Goal: Task Accomplishment & Management: Manage account settings

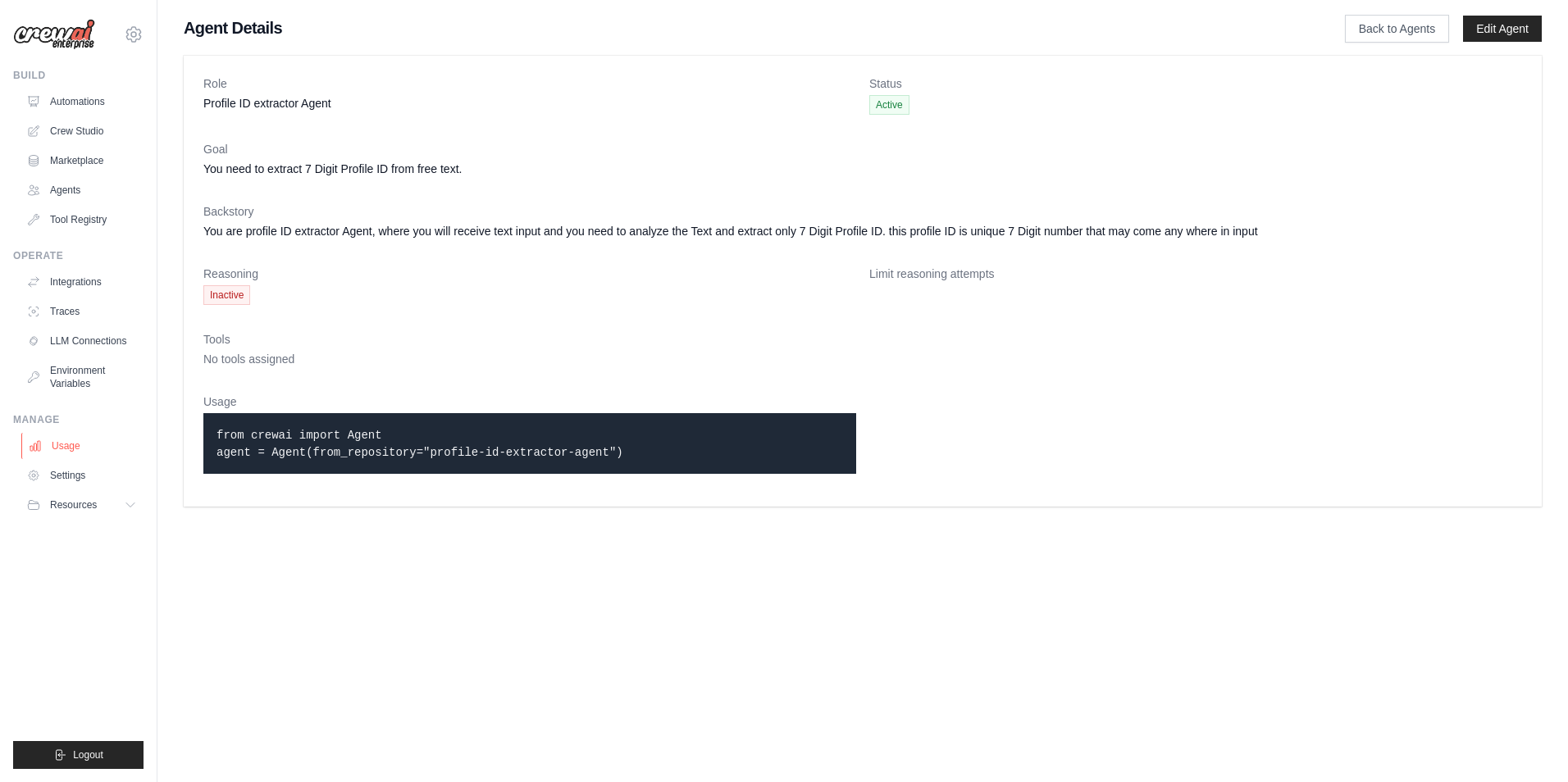
click at [72, 441] on link "Usage" at bounding box center [83, 446] width 124 height 26
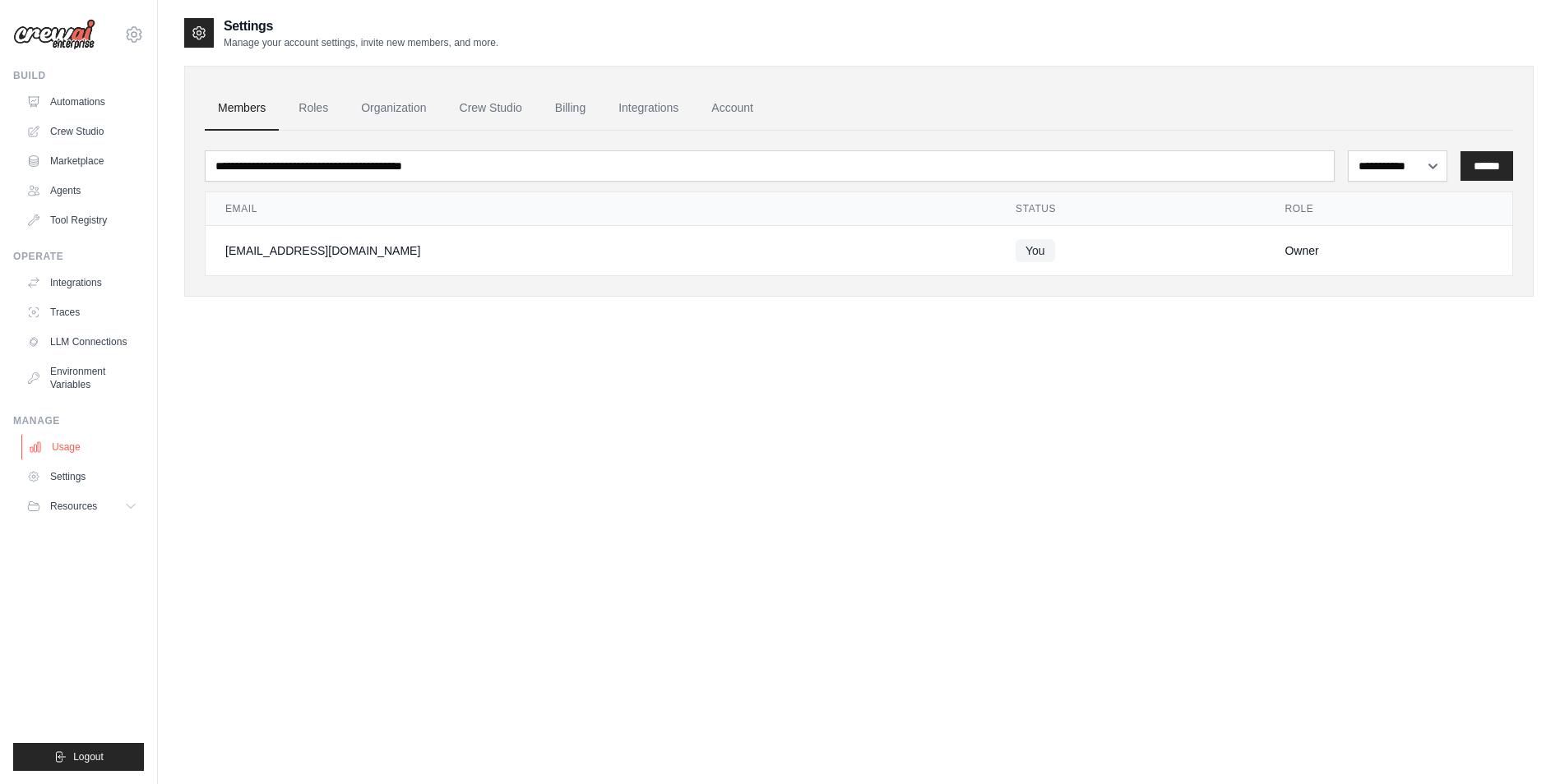
click at [73, 443] on link "Usage" at bounding box center [83, 447] width 125 height 26
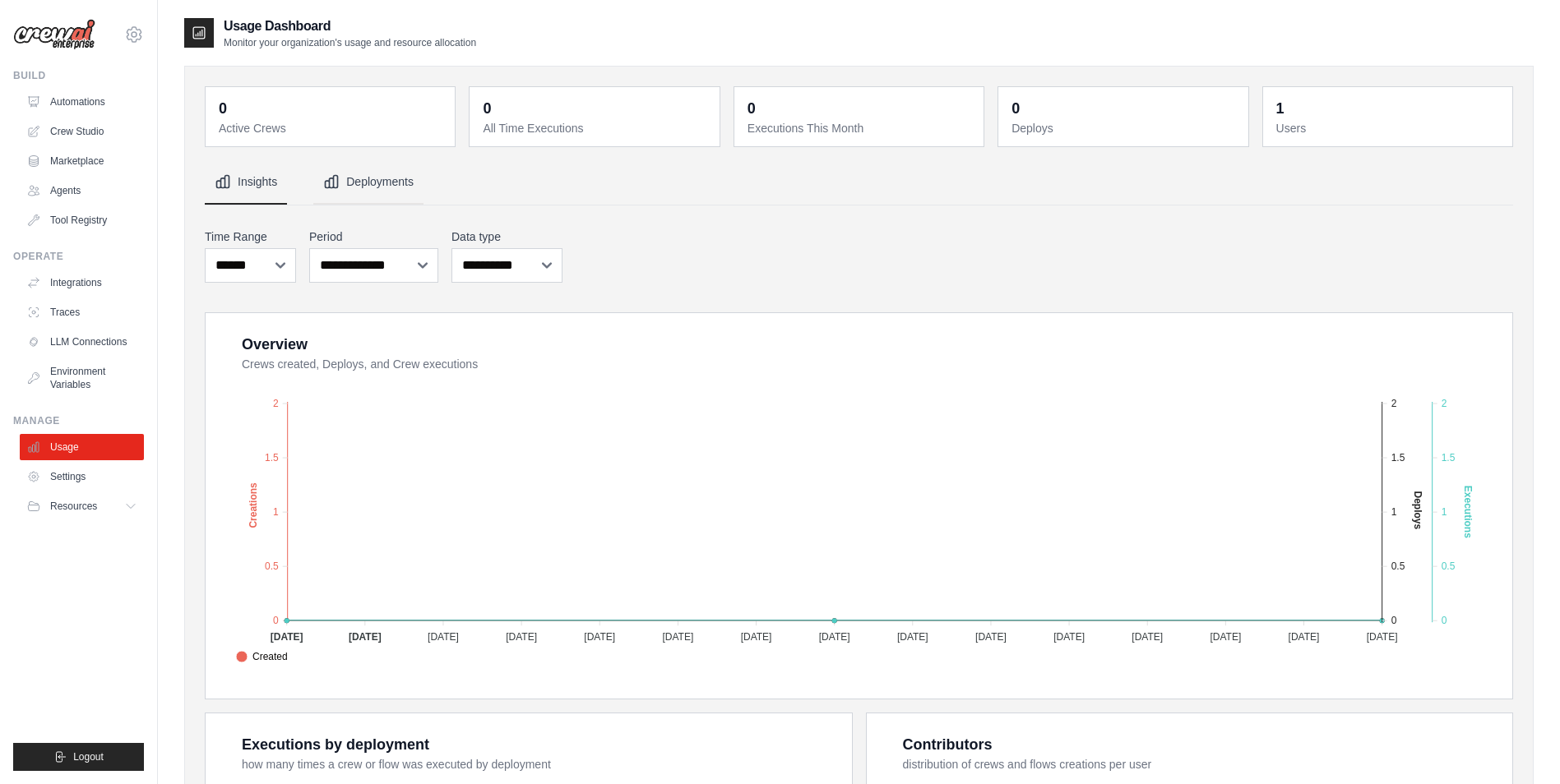
click at [391, 186] on button "Deployments" at bounding box center [369, 182] width 111 height 45
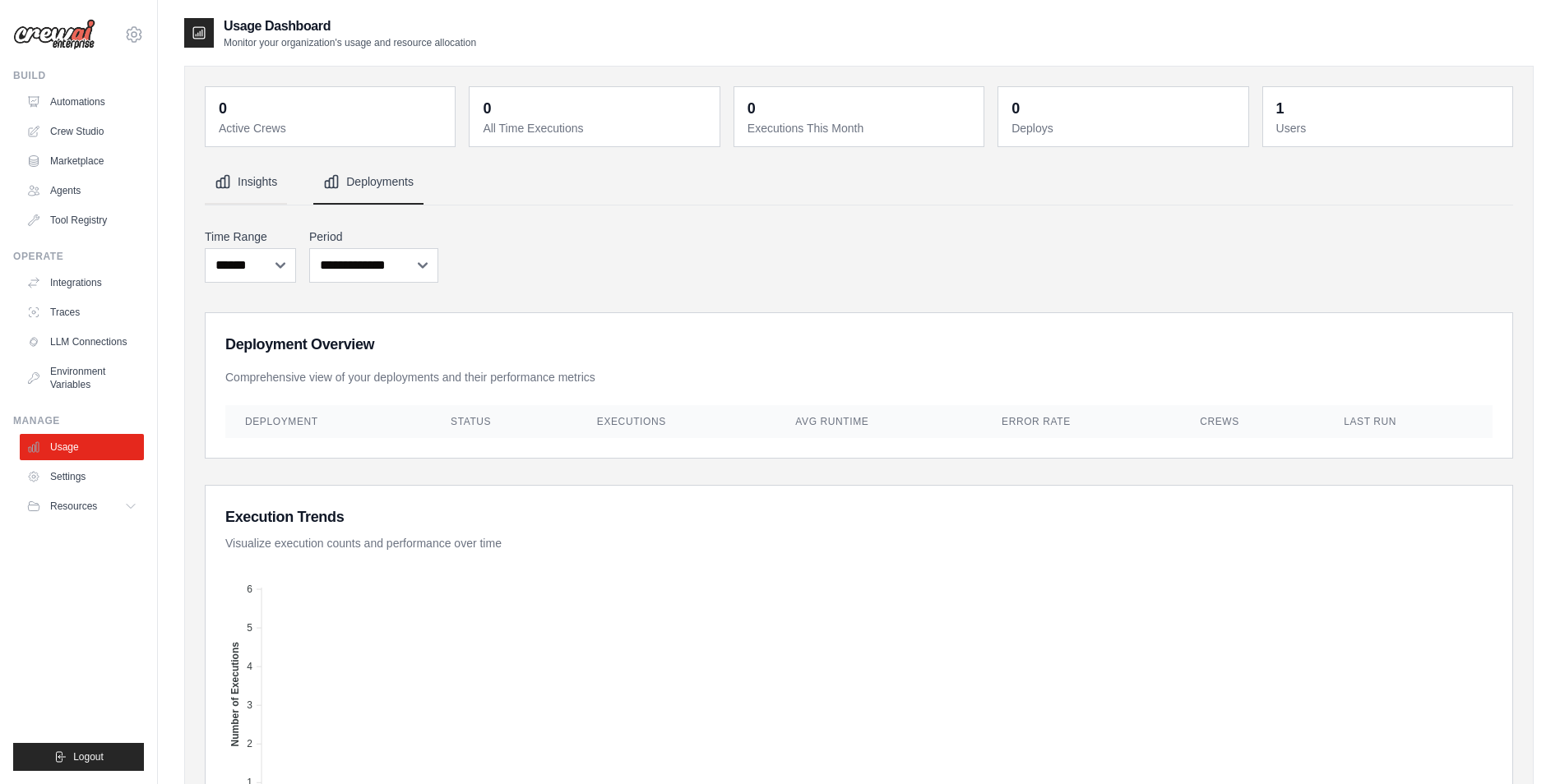
click at [236, 186] on button "Insights" at bounding box center [246, 182] width 82 height 45
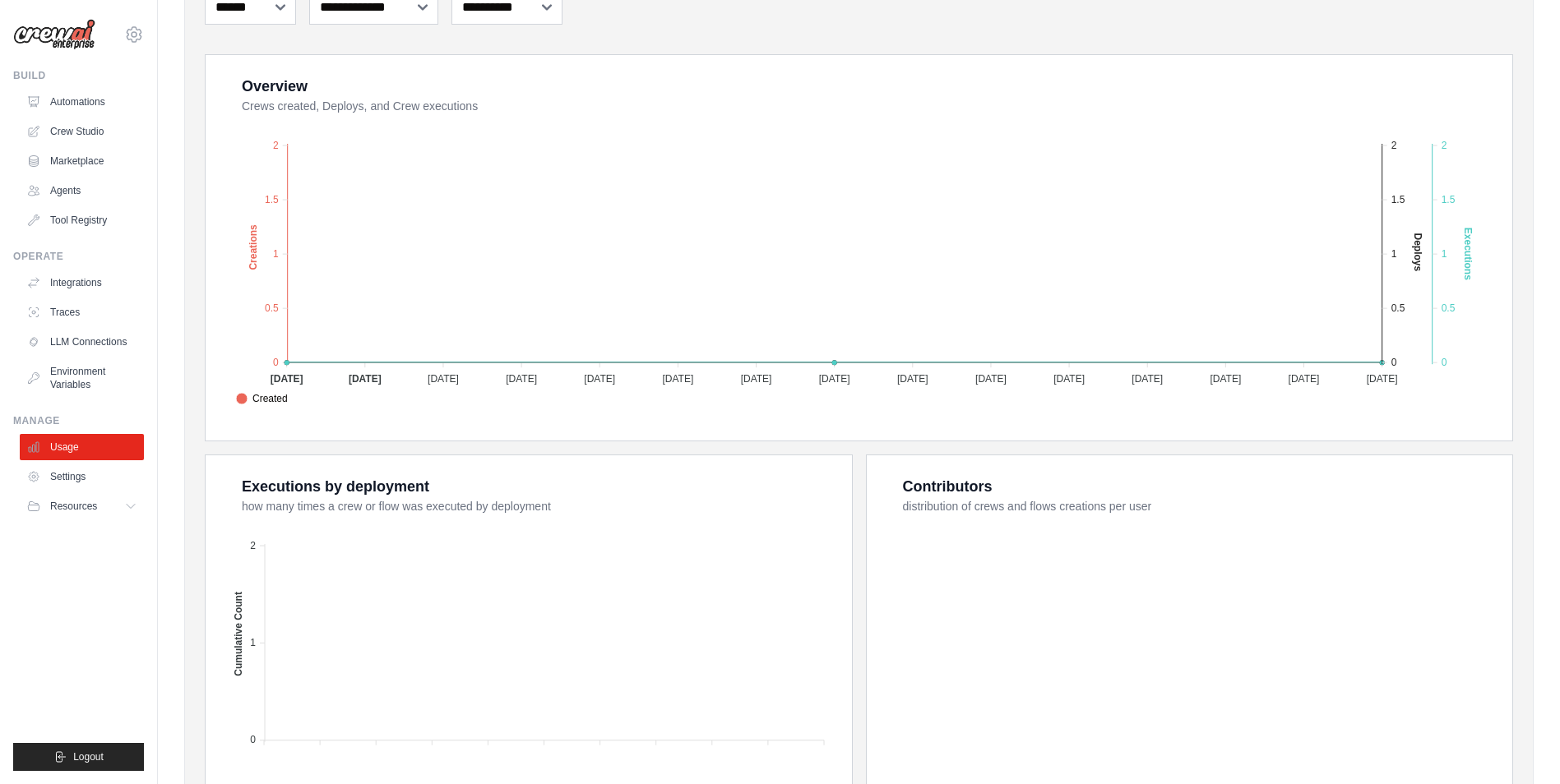
scroll to position [79, 0]
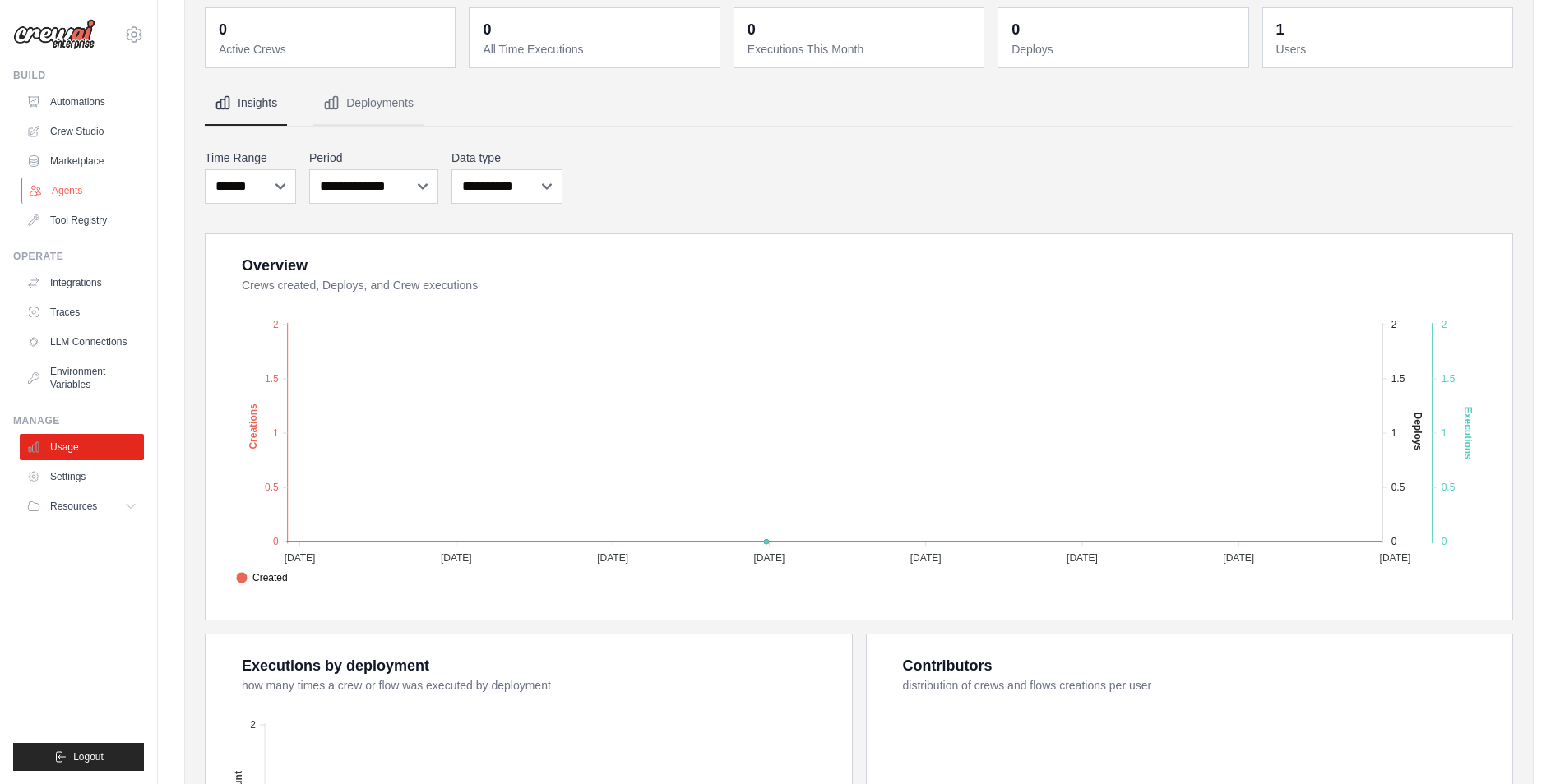
click at [82, 192] on link "Agents" at bounding box center [83, 190] width 125 height 26
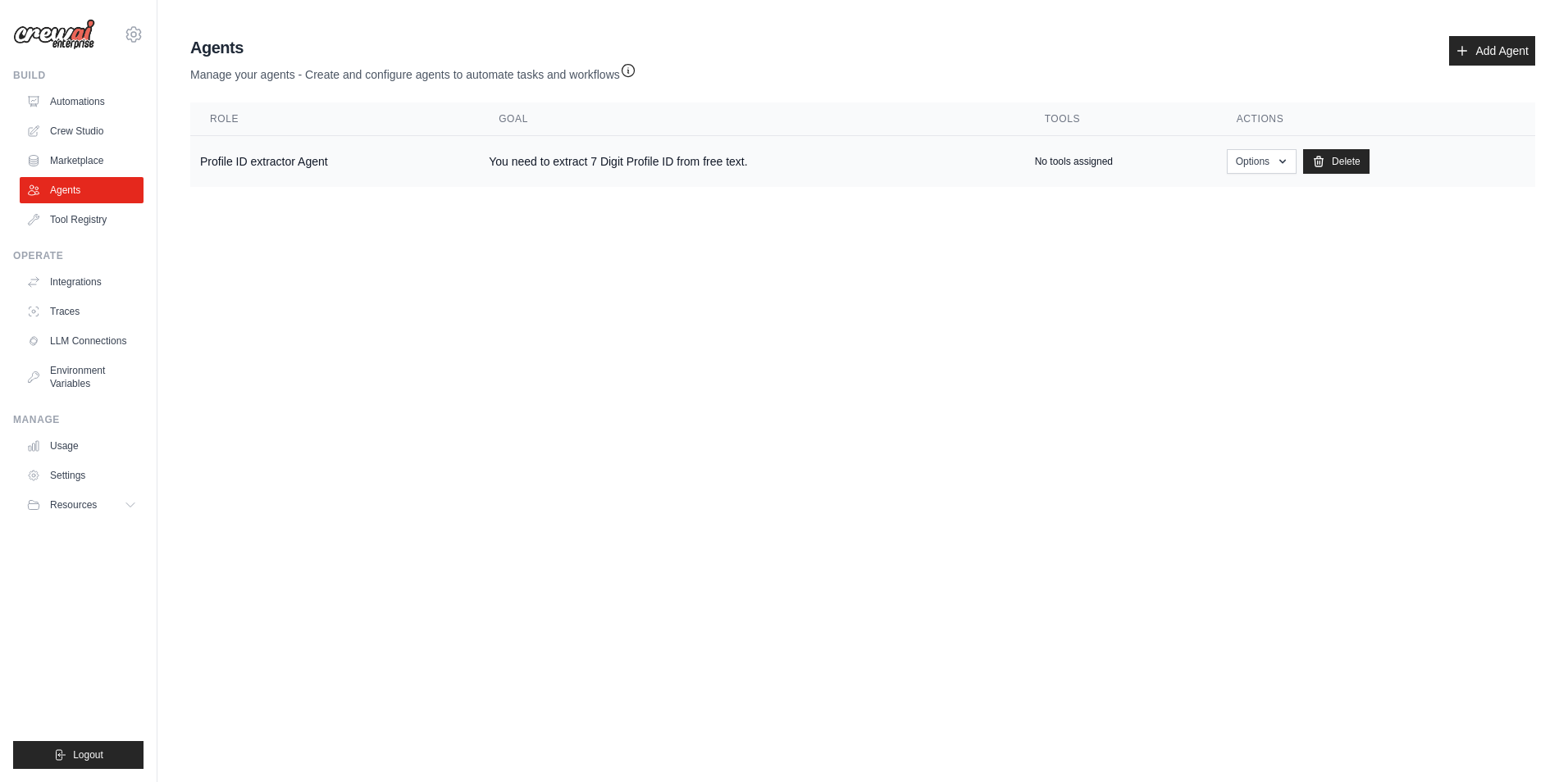
click at [353, 165] on td "Profile ID extractor Agent" at bounding box center [334, 162] width 289 height 52
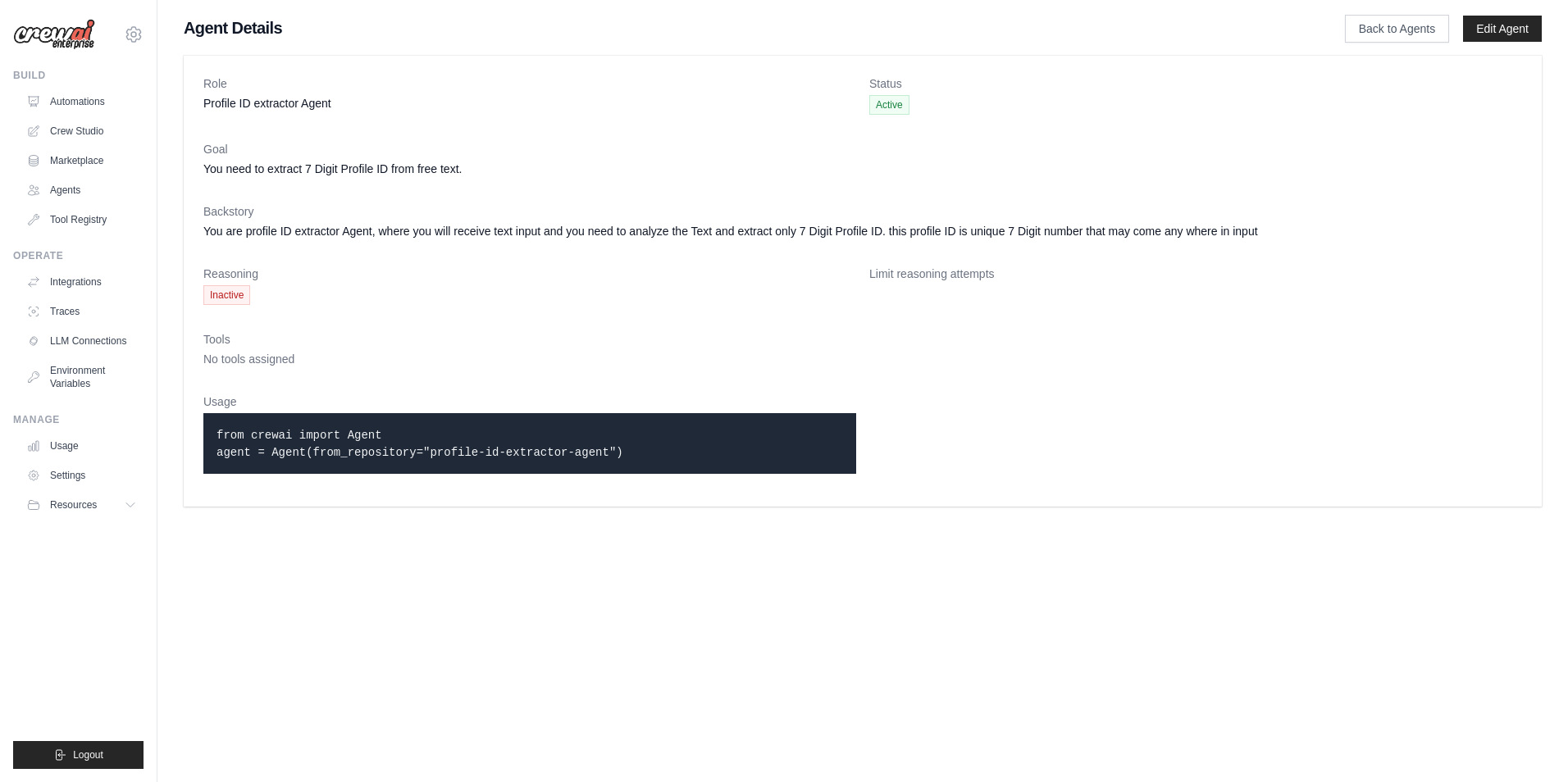
click at [260, 502] on div "Role Profile ID extractor Agent Status Active Goal You need to extract 7 Digit …" at bounding box center [863, 281] width 1358 height 450
click at [74, 478] on link "Settings" at bounding box center [83, 476] width 124 height 26
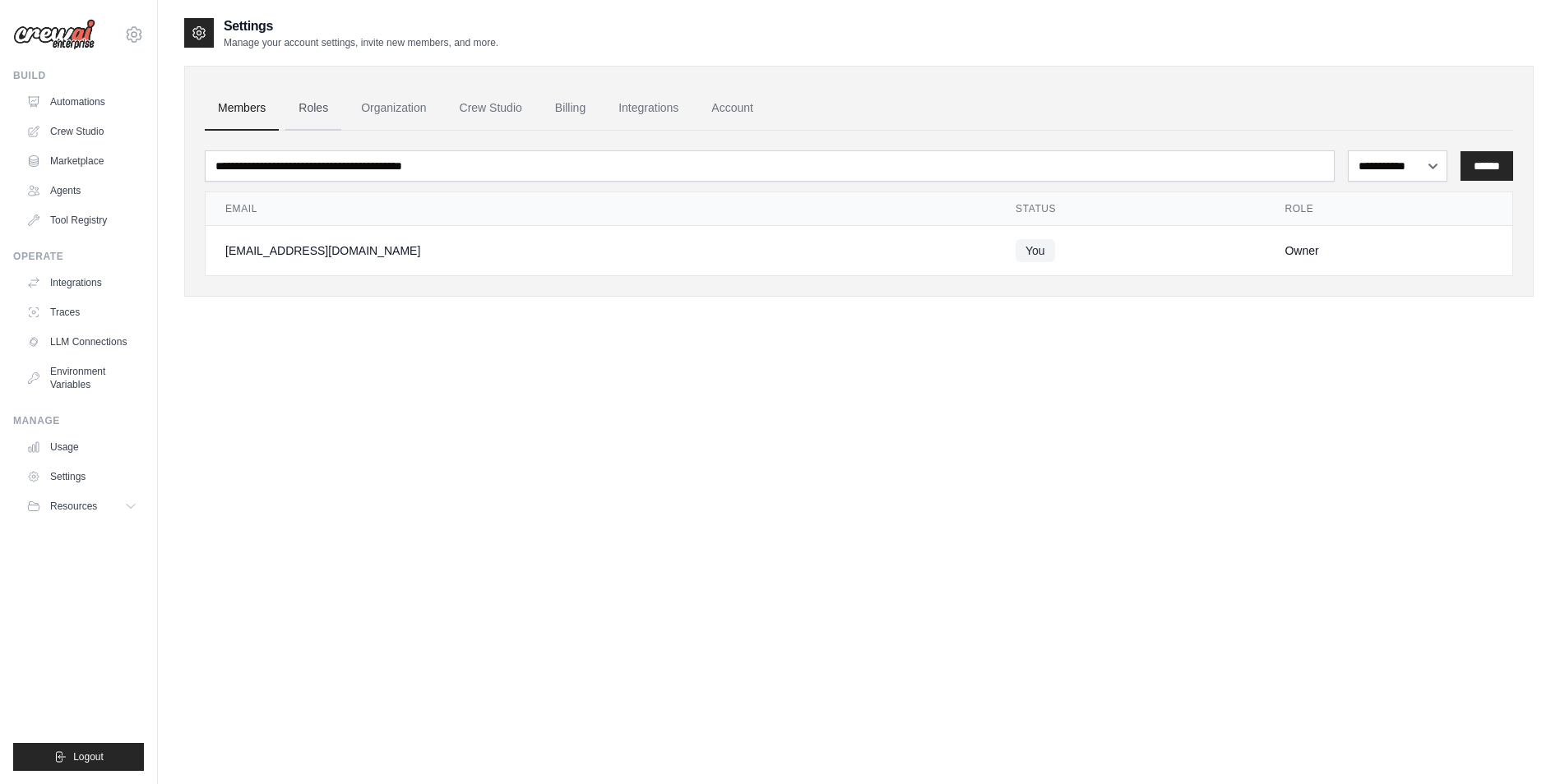
click at [322, 114] on link "Roles" at bounding box center [313, 108] width 56 height 45
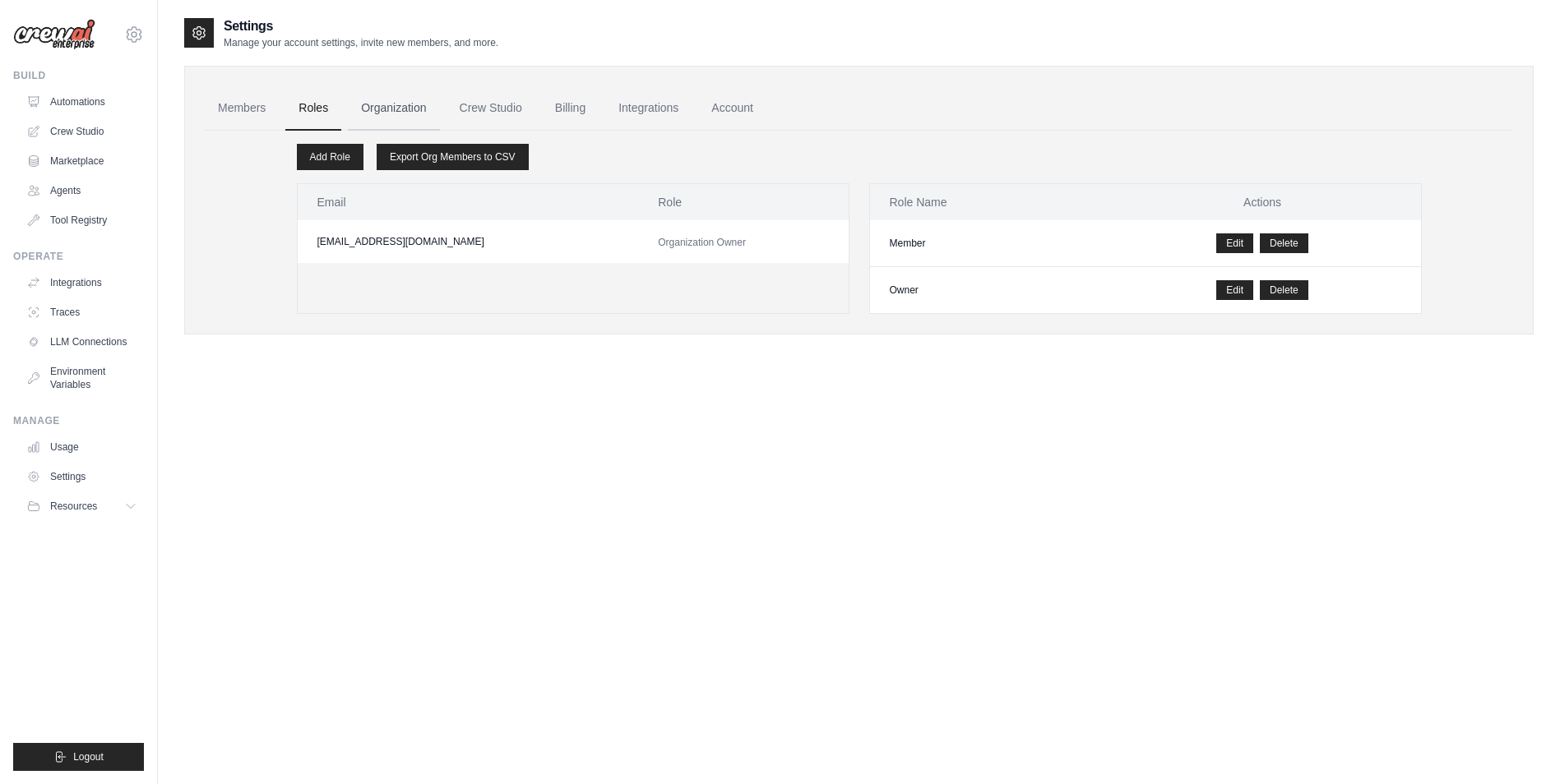
click at [428, 115] on link "Organization" at bounding box center [393, 108] width 91 height 45
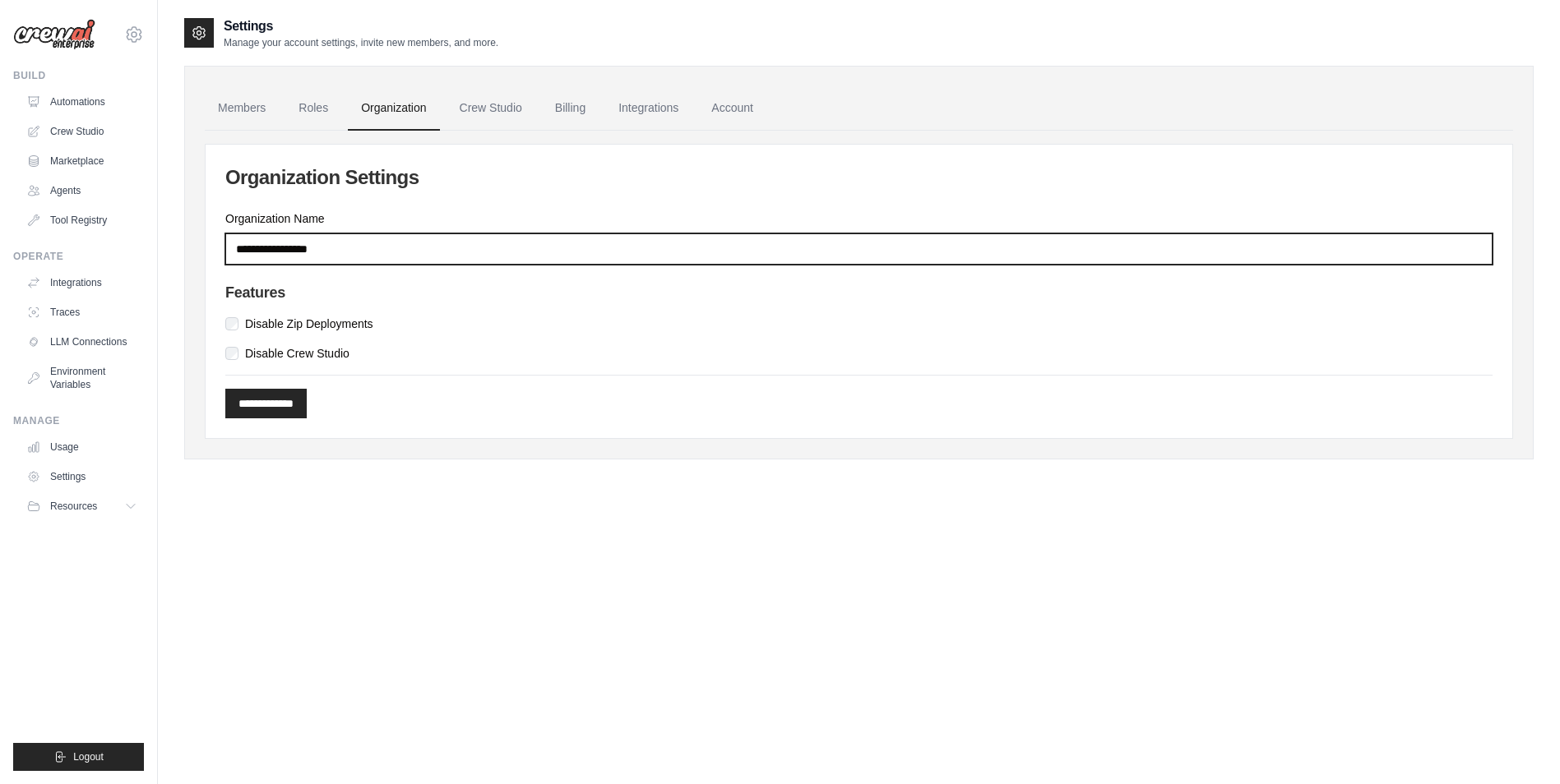
click at [362, 242] on input "Organization Name" at bounding box center [859, 249] width 1267 height 32
click at [410, 244] on input "Organization Name" at bounding box center [859, 249] width 1267 height 32
type input "*********"
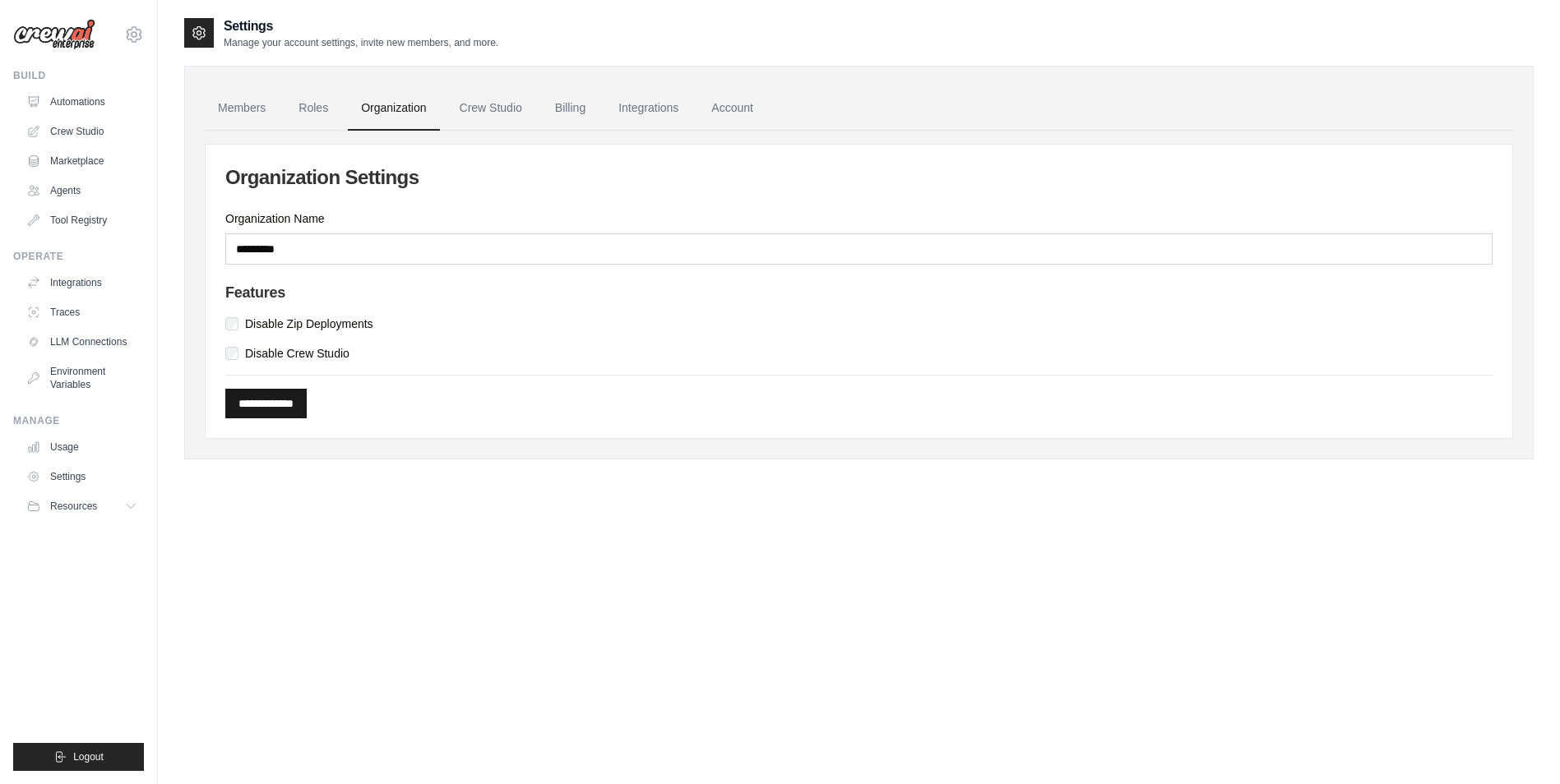
click at [278, 406] on input "**********" at bounding box center [266, 403] width 82 height 30
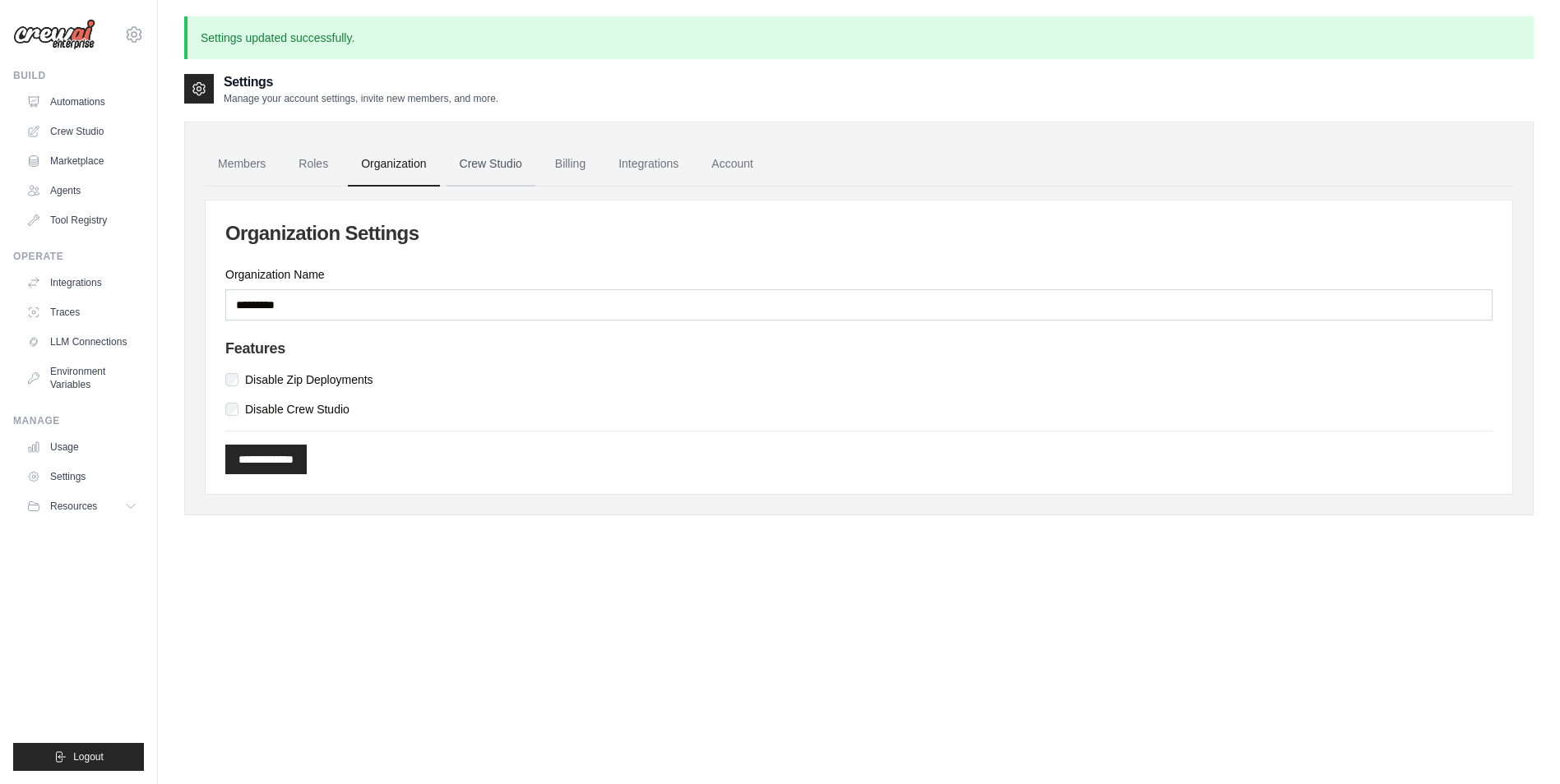
click at [491, 175] on link "Crew Studio" at bounding box center [490, 164] width 89 height 45
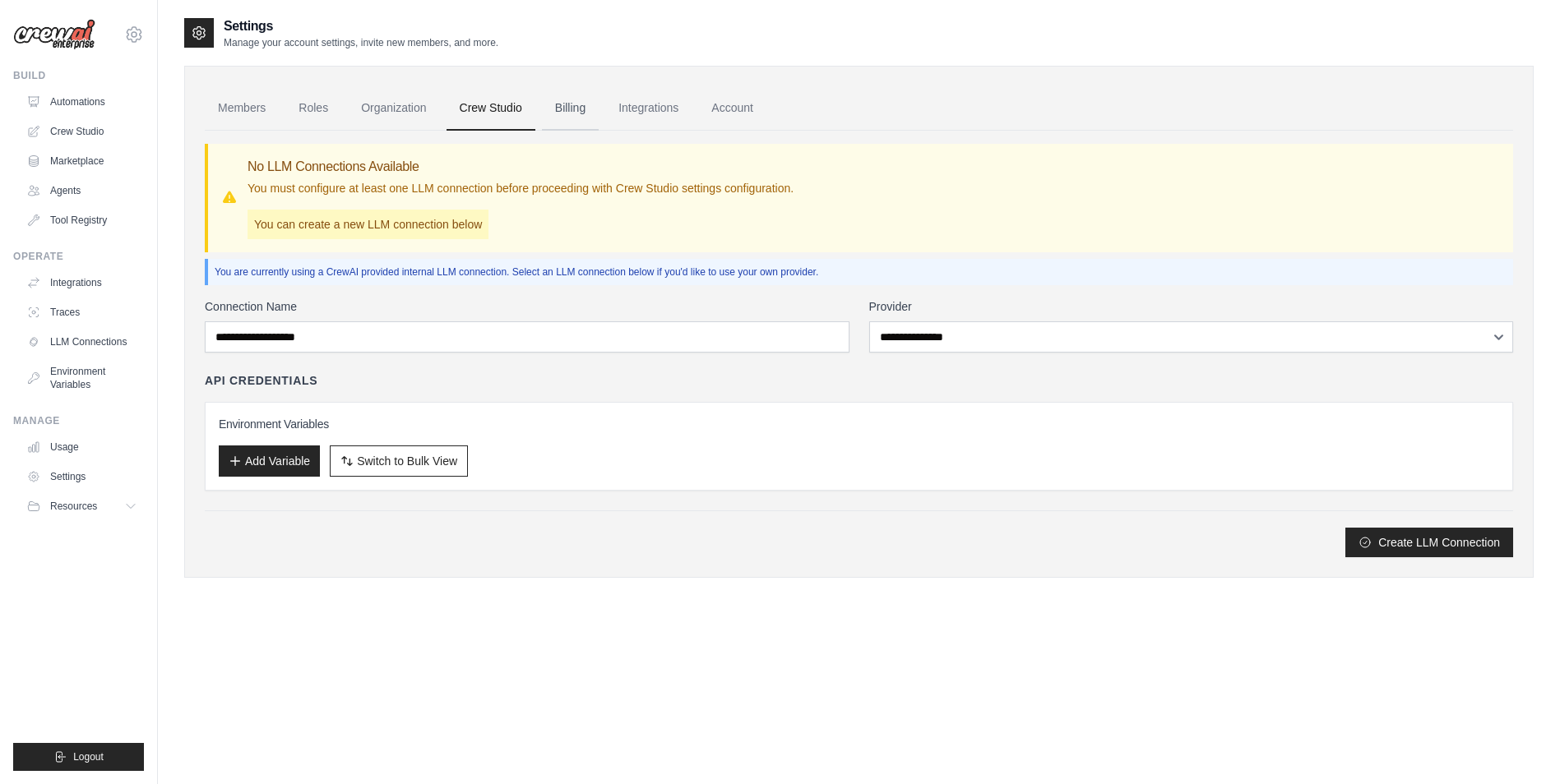
click at [567, 110] on link "Billing" at bounding box center [570, 108] width 57 height 45
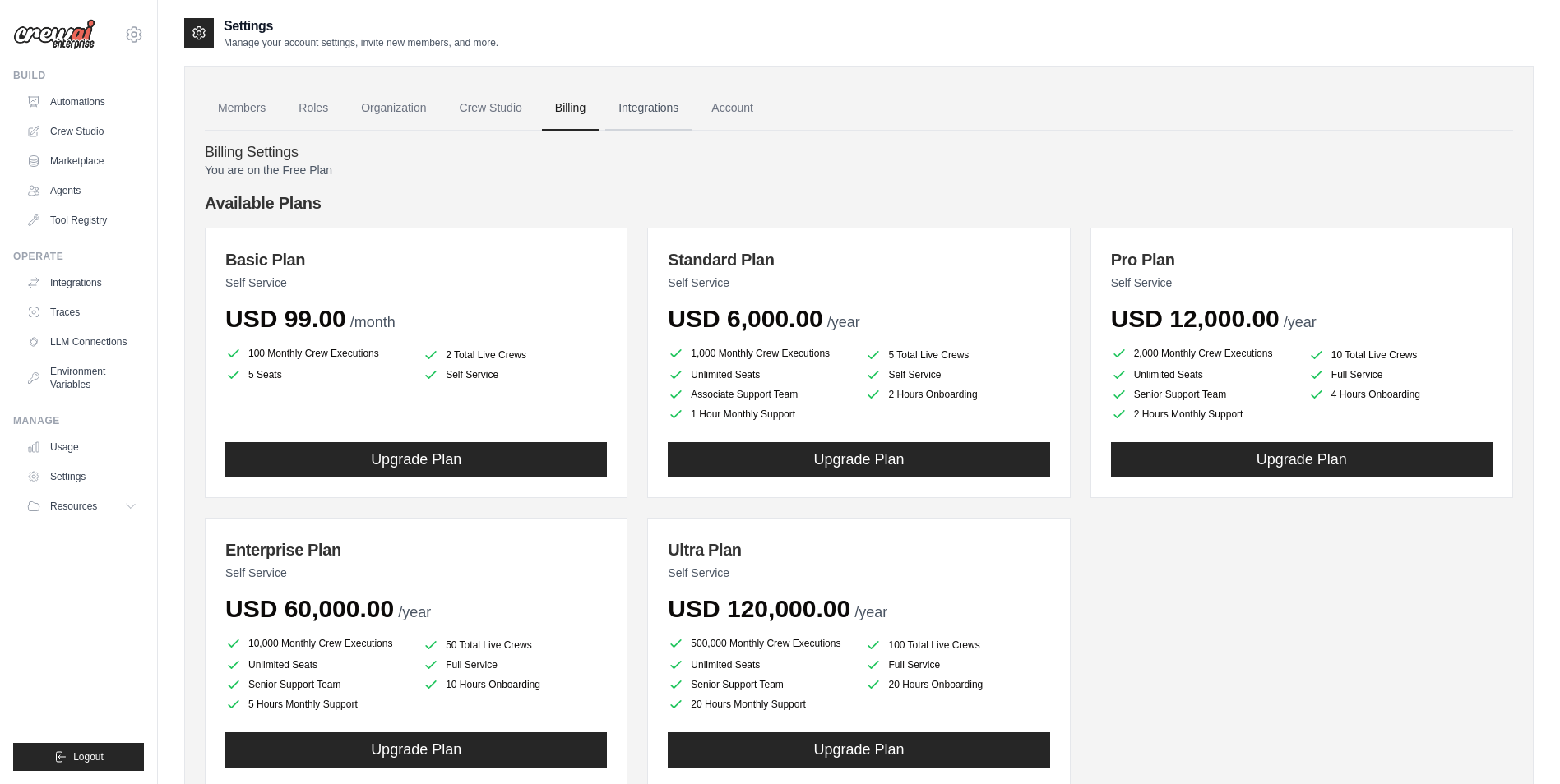
click at [655, 106] on link "Integrations" at bounding box center [648, 108] width 86 height 45
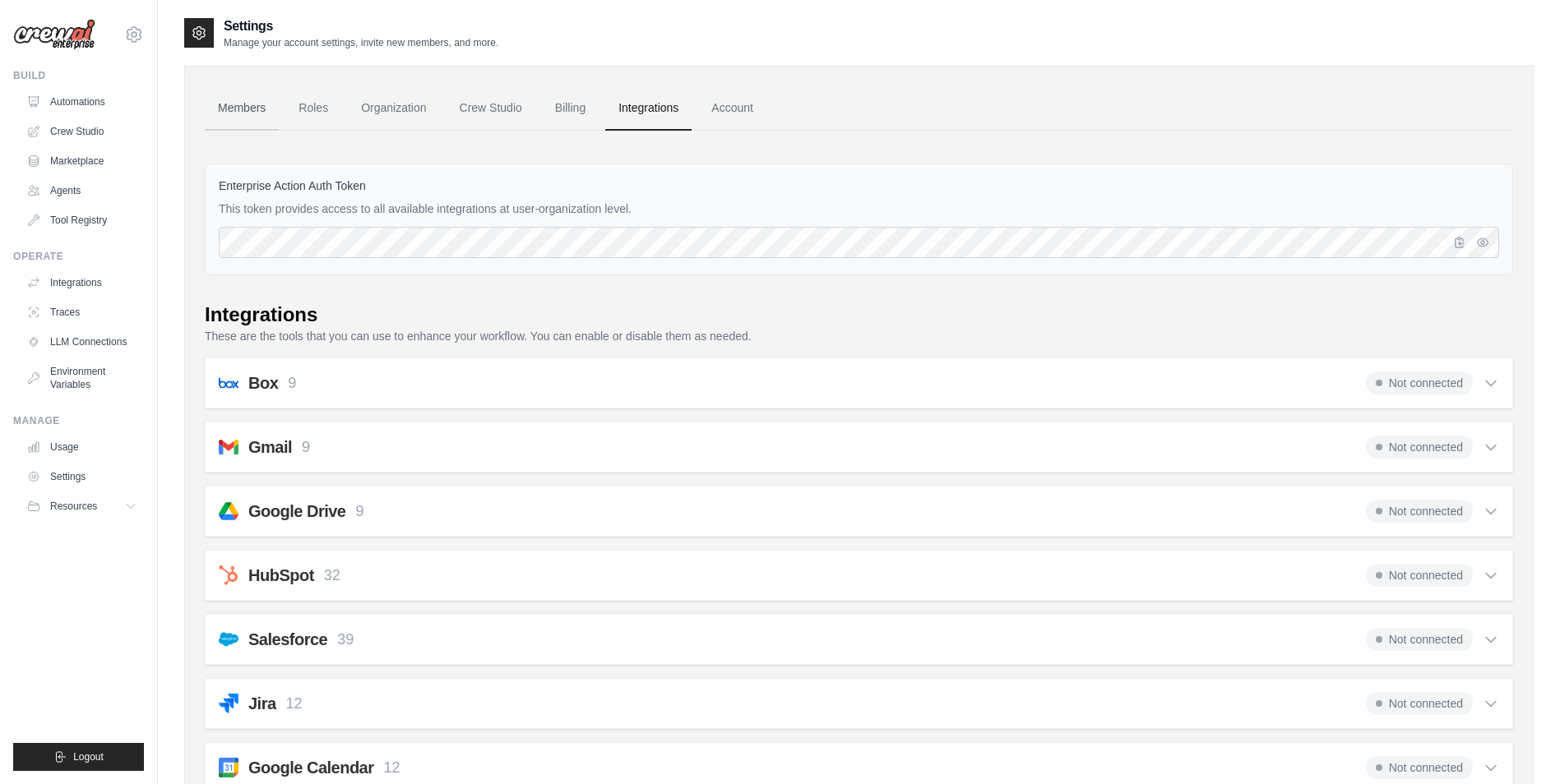
click at [235, 116] on link "Members" at bounding box center [241, 108] width 74 height 45
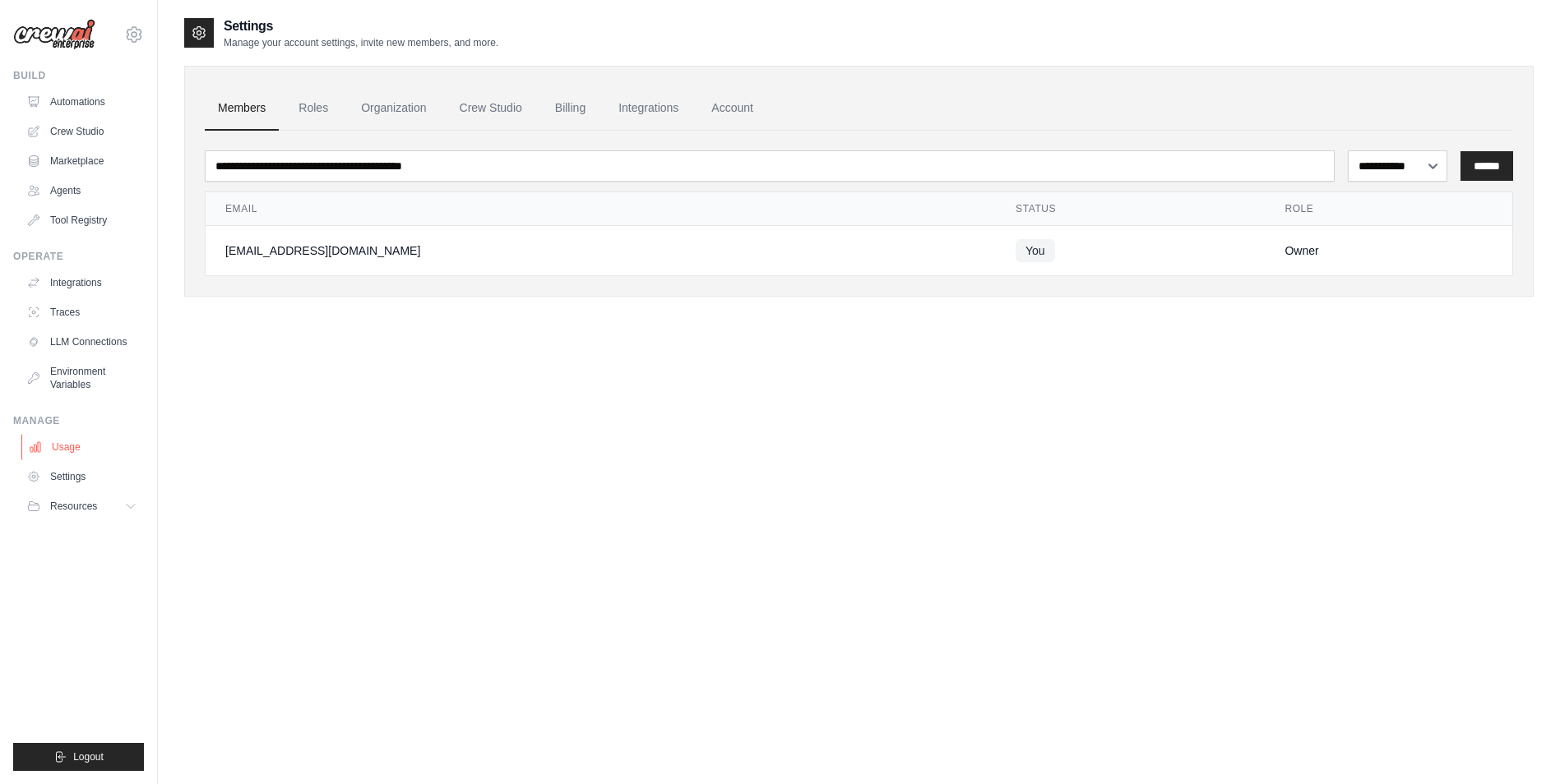
click at [89, 453] on link "Usage" at bounding box center [83, 447] width 125 height 26
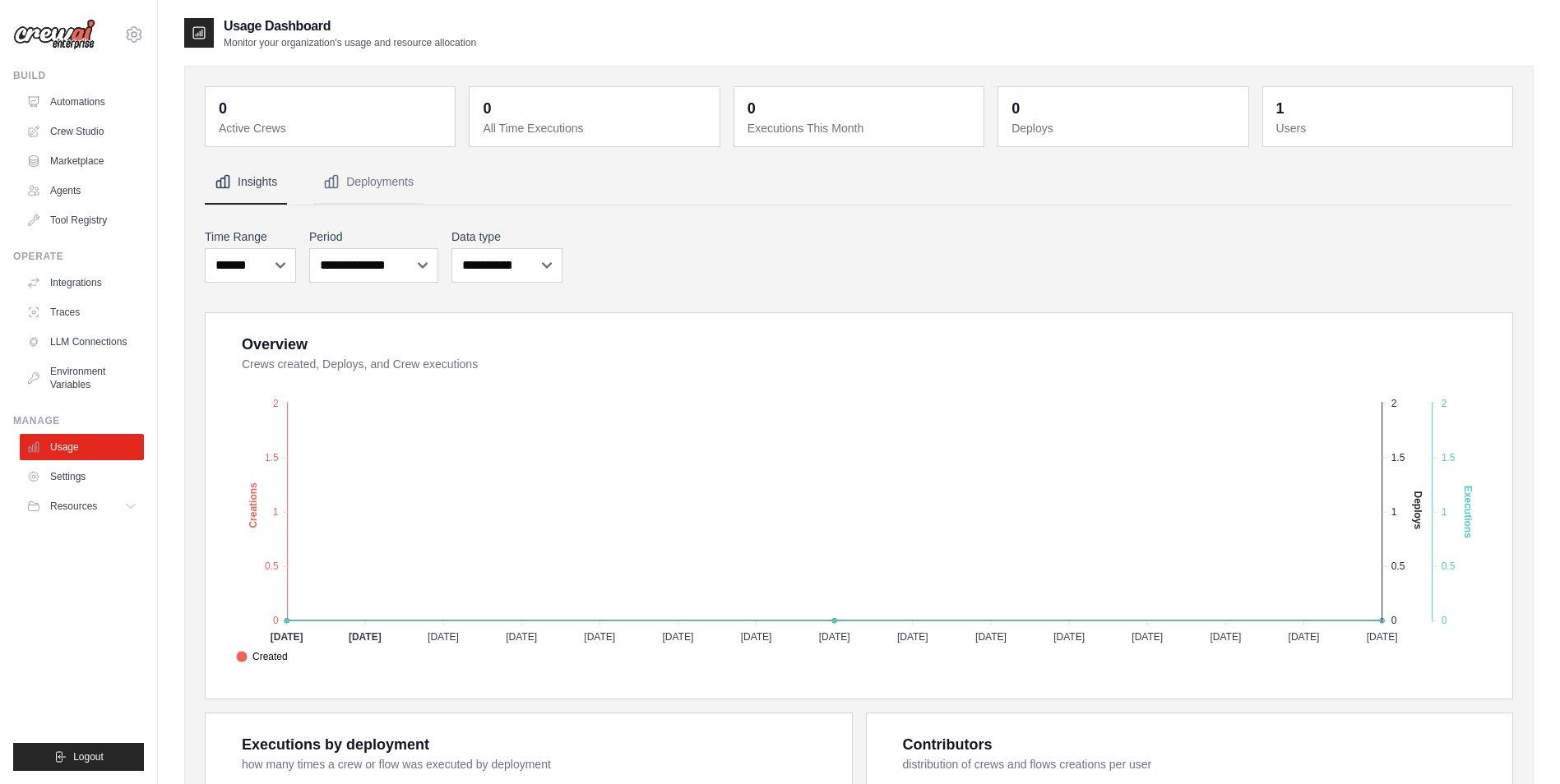
drag, startPoint x: 220, startPoint y: 133, endPoint x: 372, endPoint y: 133, distance: 152.0
click at [372, 133] on dt "Active Crews" at bounding box center [332, 128] width 226 height 17
drag, startPoint x: 372, startPoint y: 133, endPoint x: 401, endPoint y: 198, distance: 71.2
click at [401, 198] on button "Deployments" at bounding box center [369, 182] width 111 height 45
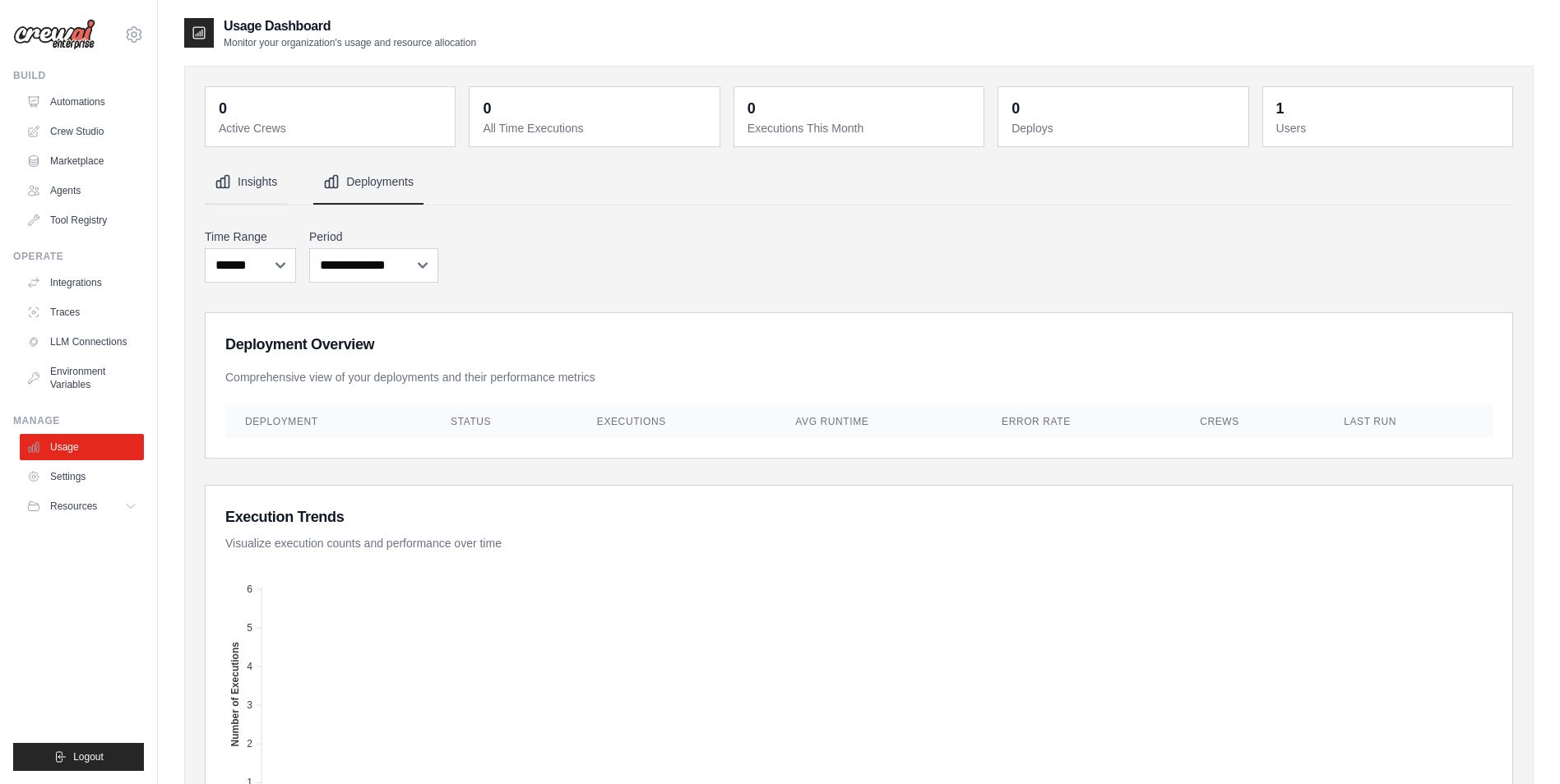
click at [268, 195] on button "Insights" at bounding box center [246, 182] width 82 height 45
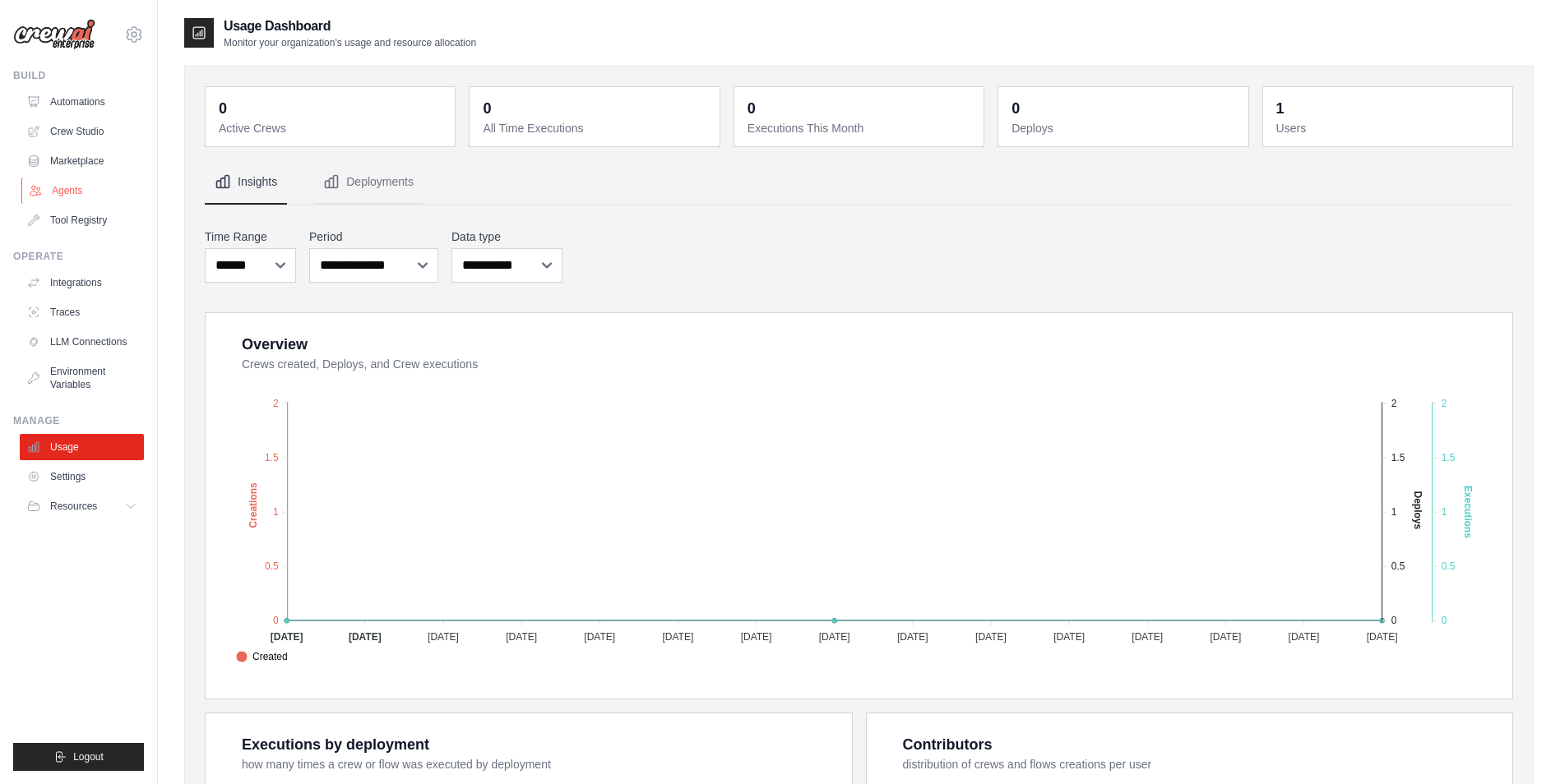
click at [65, 199] on link "Agents" at bounding box center [83, 190] width 125 height 26
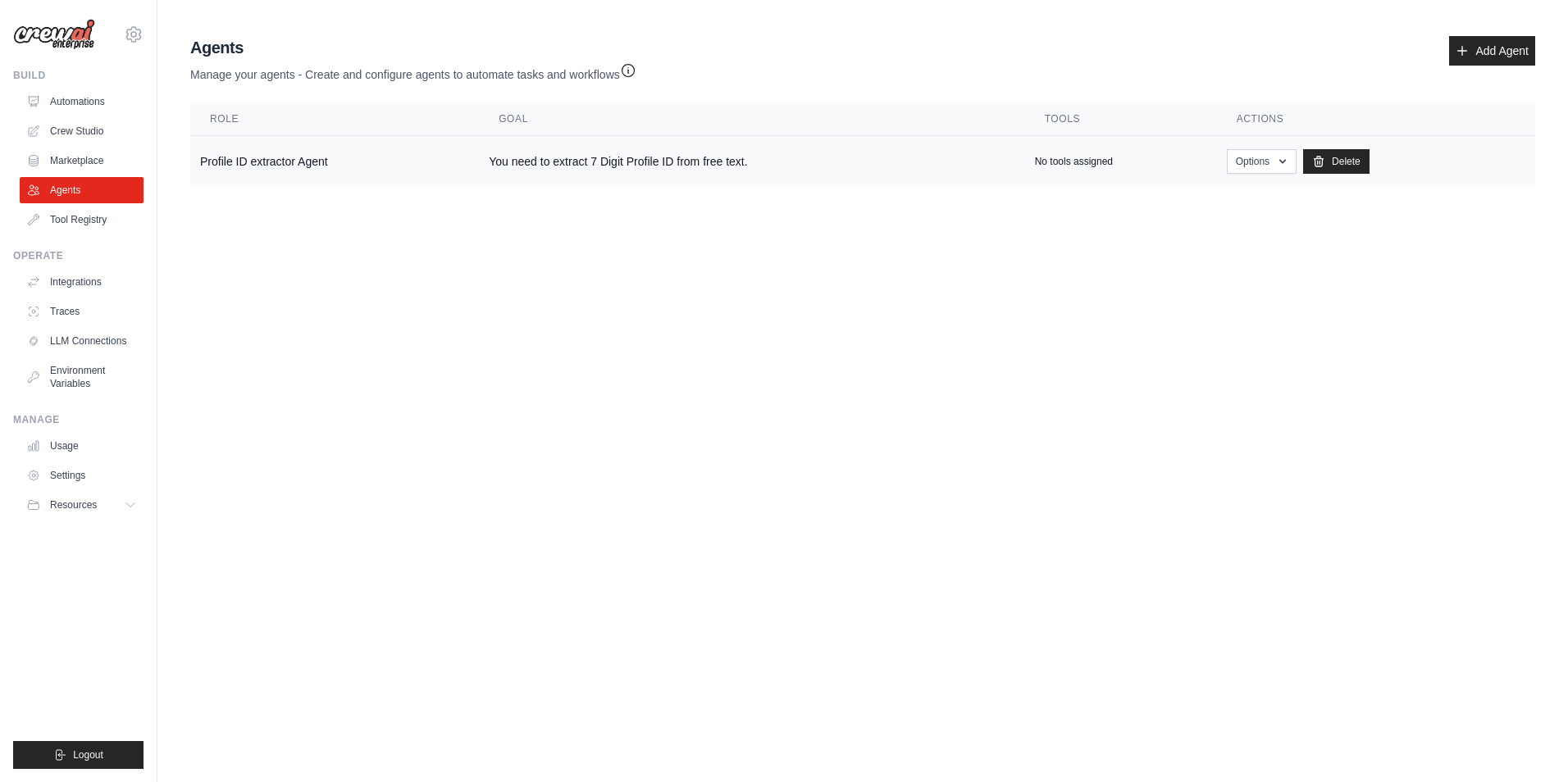
click at [452, 155] on td "Profile ID extractor Agent" at bounding box center [334, 162] width 289 height 52
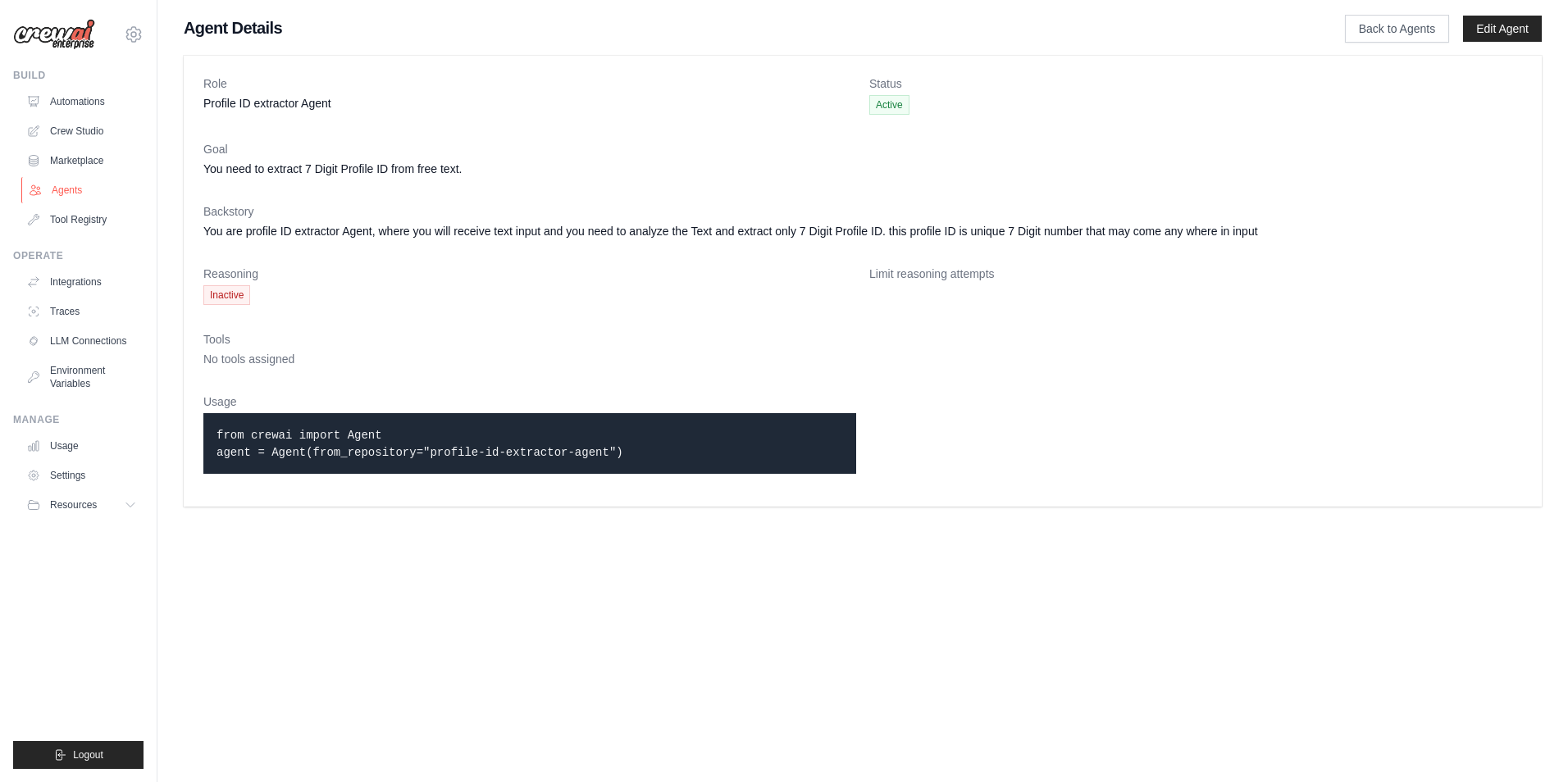
click at [84, 191] on link "Agents" at bounding box center [83, 190] width 124 height 26
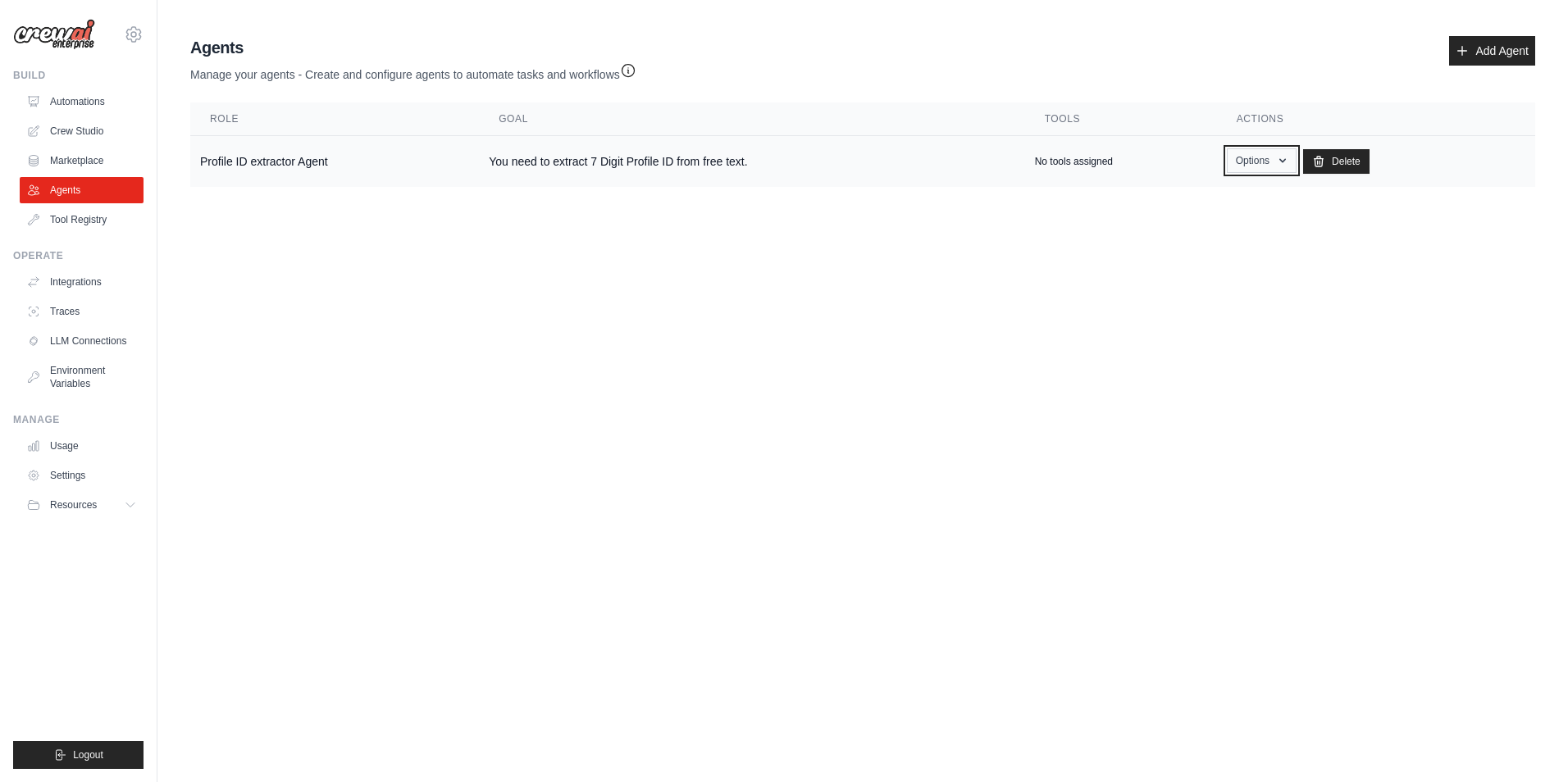
click at [1274, 164] on button "Options" at bounding box center [1262, 161] width 70 height 24
click at [650, 287] on body "[EMAIL_ADDRESS][DOMAIN_NAME] Settings Build Automations Crew Studio Resources" at bounding box center [784, 391] width 1568 height 782
click at [630, 68] on icon "button" at bounding box center [628, 69] width 17 height 17
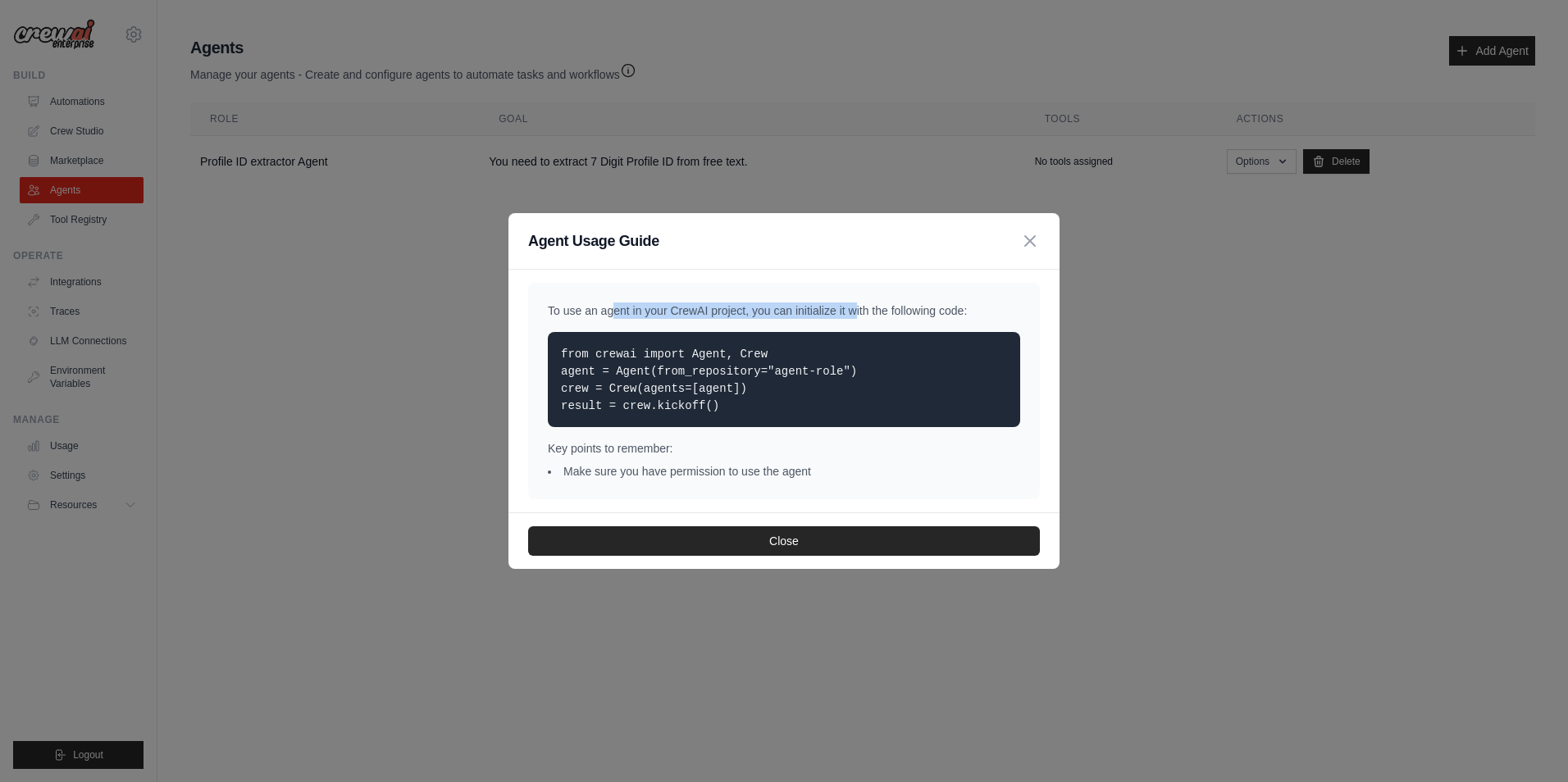
drag, startPoint x: 553, startPoint y: 311, endPoint x: 810, endPoint y: 310, distance: 257.0
click at [810, 310] on p "To use an agent in your CrewAI project, you can initialize it with the followin…" at bounding box center [784, 311] width 472 height 17
drag, startPoint x: 810, startPoint y: 310, endPoint x: 752, endPoint y: 318, distance: 58.5
click at [752, 318] on p "To use an agent in your CrewAI project, you can initialize it with the followin…" at bounding box center [784, 311] width 472 height 17
drag, startPoint x: 752, startPoint y: 315, endPoint x: 978, endPoint y: 316, distance: 226.0
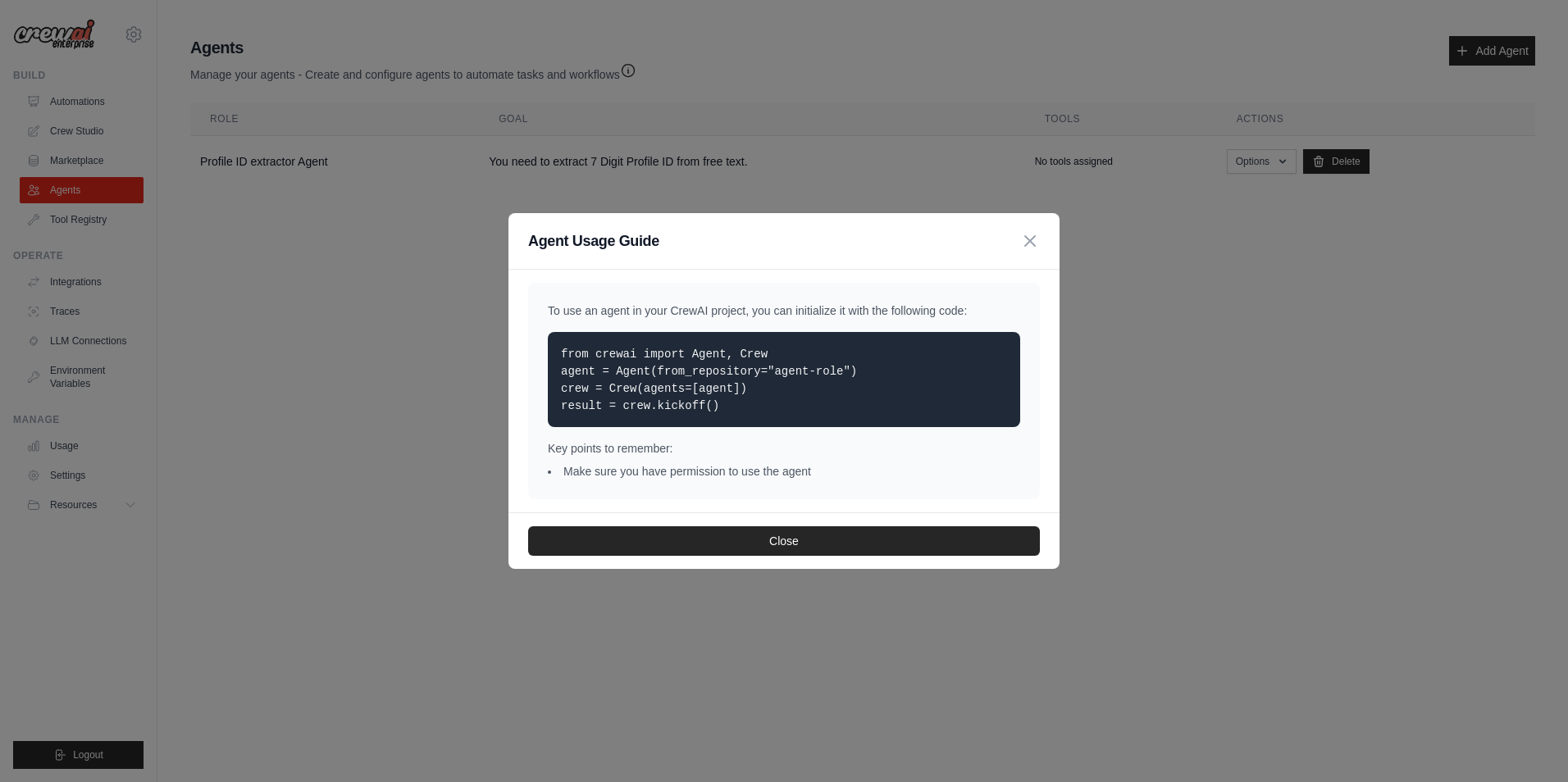
click at [978, 316] on p "To use an agent in your CrewAI project, you can initialize it with the followin…" at bounding box center [784, 311] width 472 height 17
drag, startPoint x: 550, startPoint y: 358, endPoint x: 752, endPoint y: 405, distance: 207.4
click at [752, 405] on div "from crewai import Agent, Crew agent = Agent(from_repository="agent-role") crew…" at bounding box center [784, 380] width 472 height 95
drag, startPoint x: 752, startPoint y: 405, endPoint x: 737, endPoint y: 424, distance: 24.2
click at [737, 424] on div "from crewai import Agent, Crew agent = Agent(from_repository="agent-role") crew…" at bounding box center [784, 380] width 472 height 95
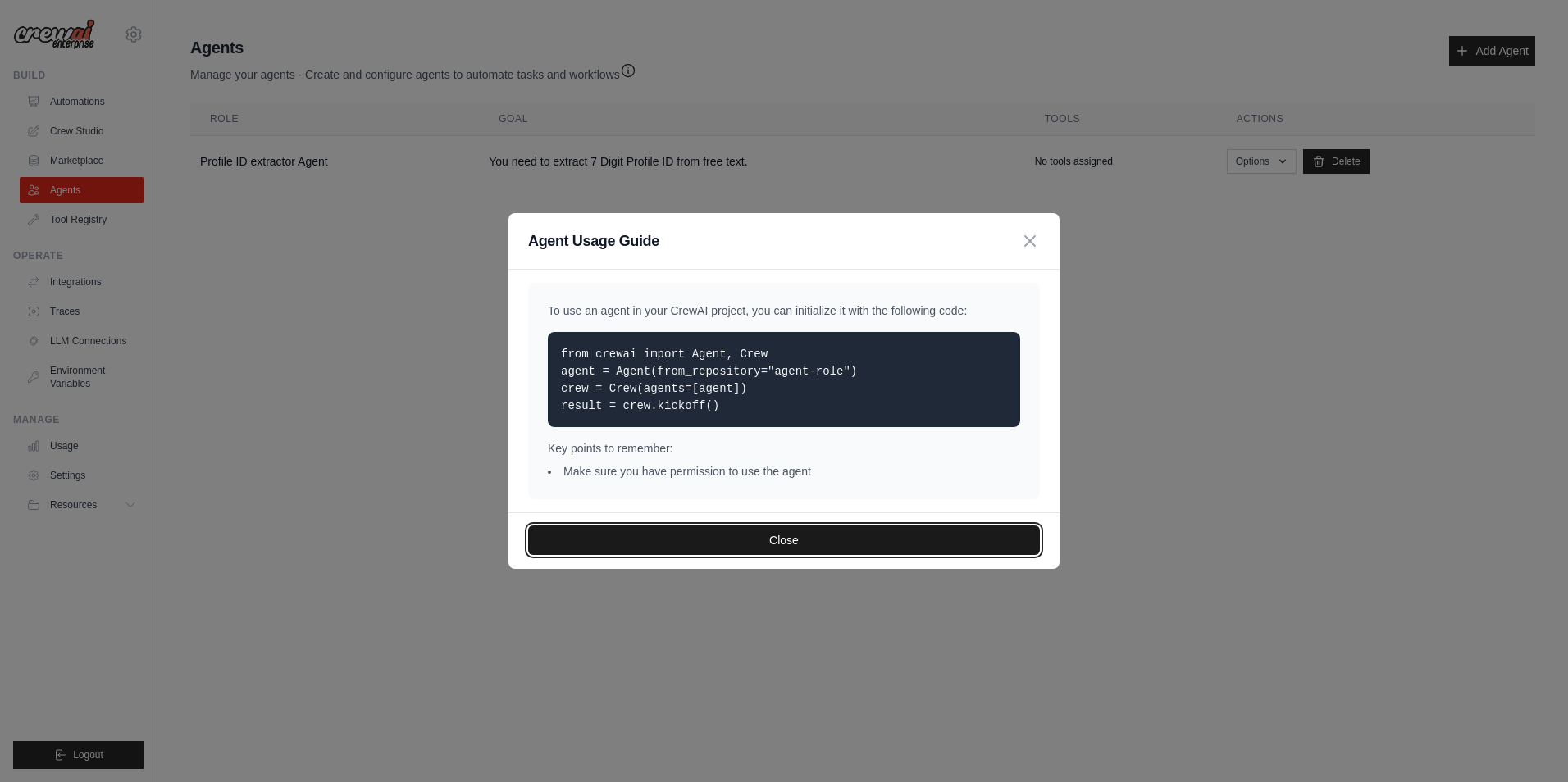
click at [778, 541] on button "Close" at bounding box center [784, 541] width 512 height 30
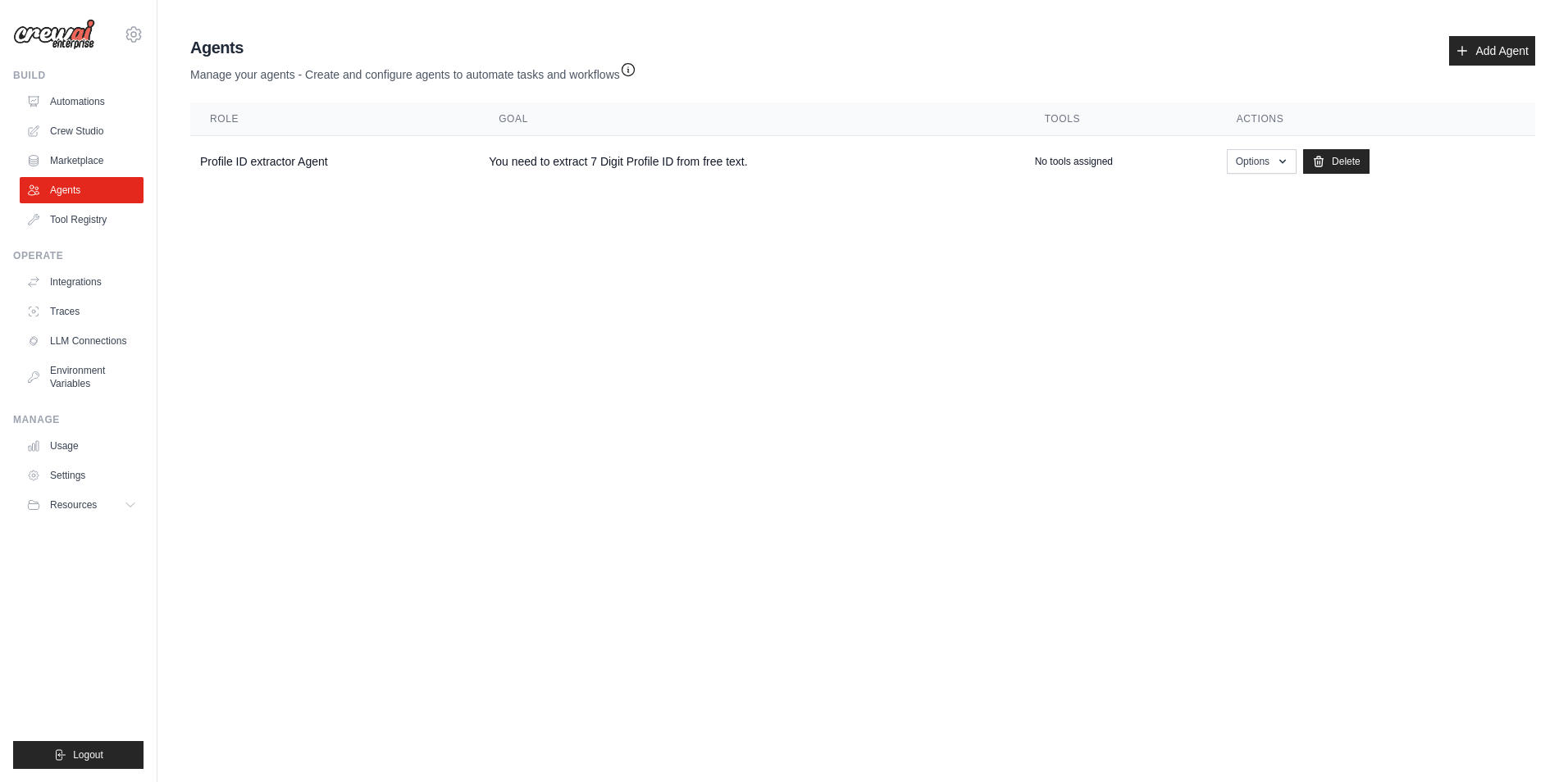
click at [634, 65] on icon "button" at bounding box center [627, 70] width 12 height 12
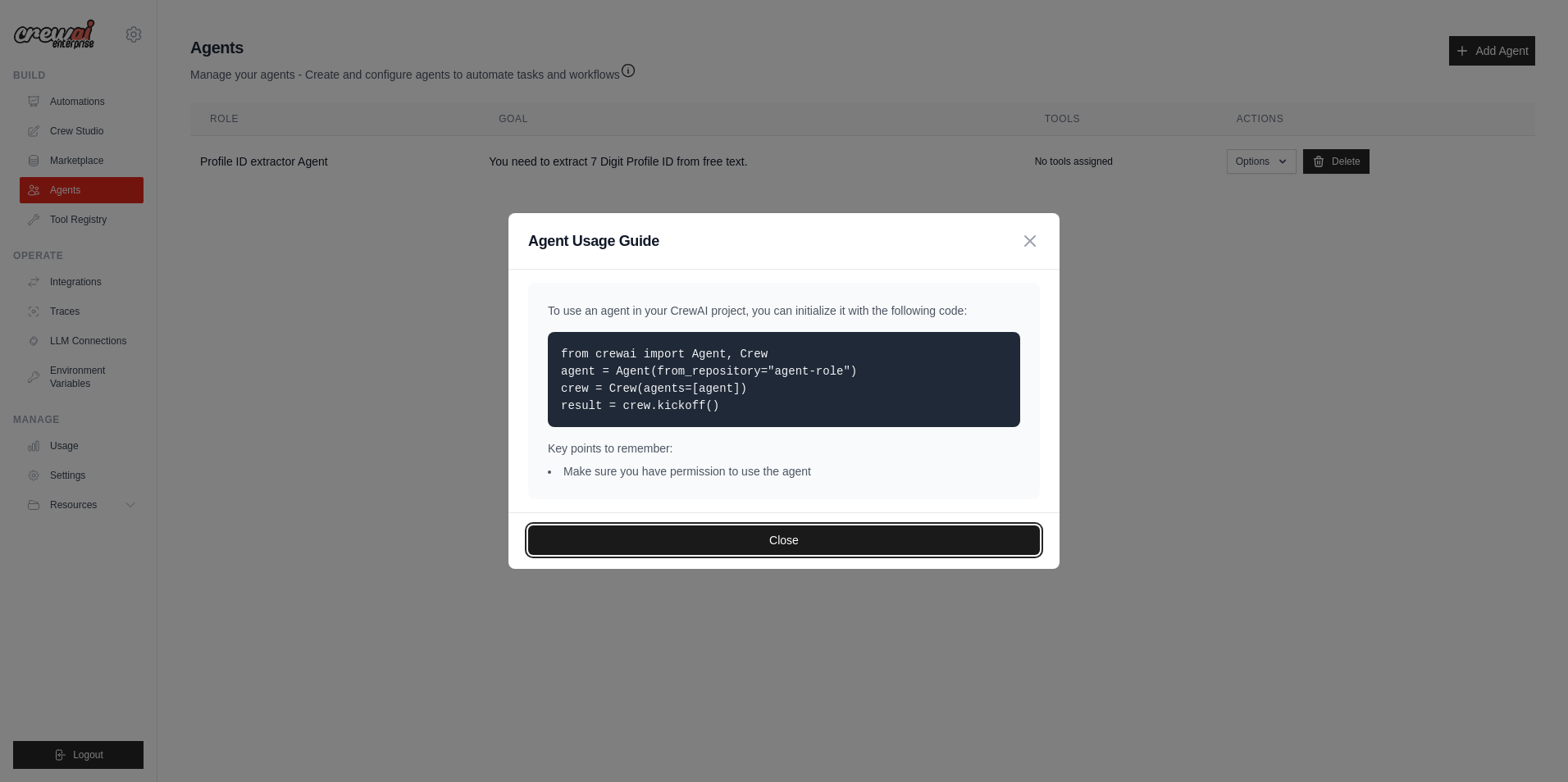
click at [771, 539] on button "Close" at bounding box center [784, 541] width 512 height 30
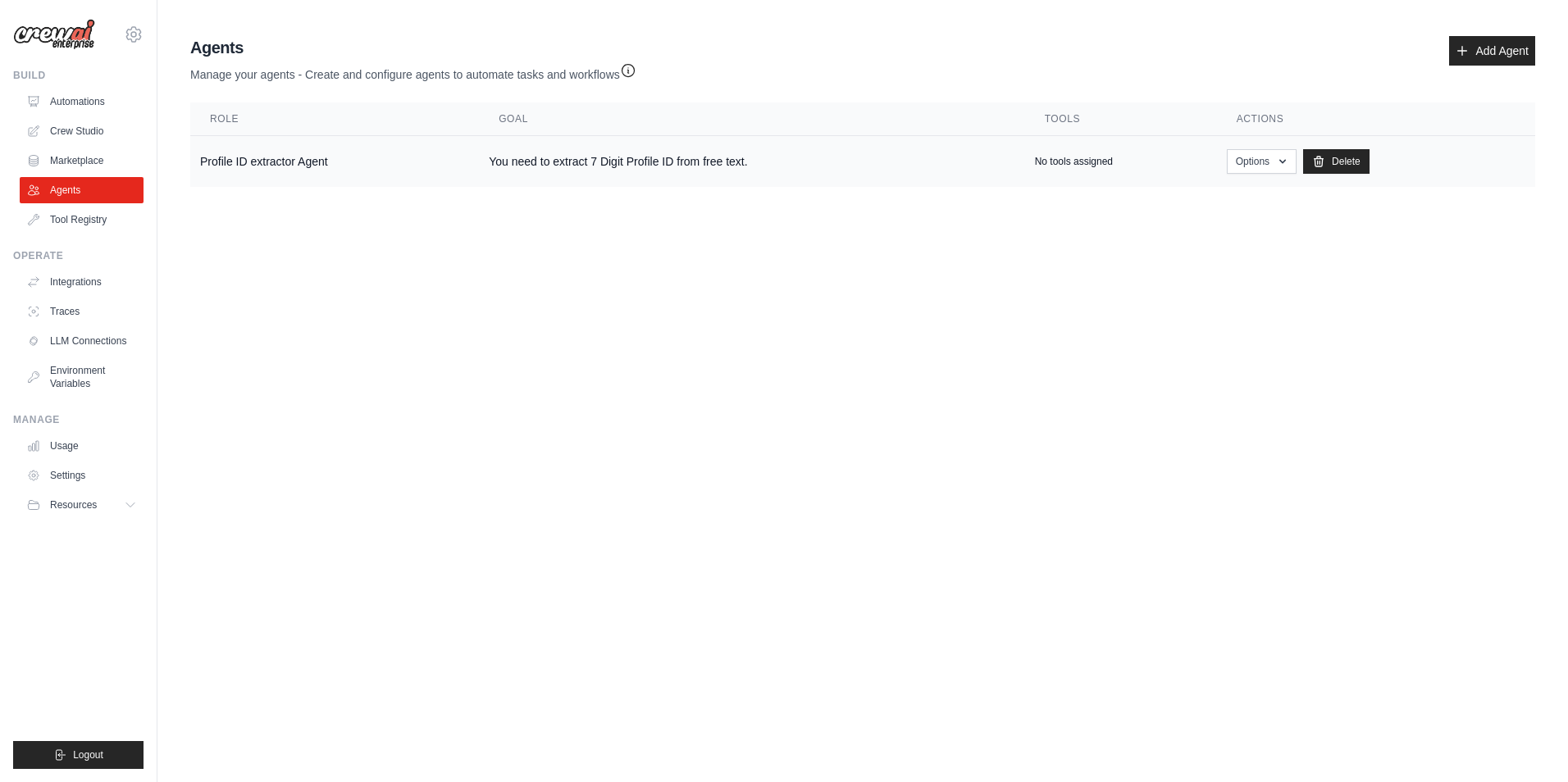
click at [513, 160] on td "You need to extract 7 Digit Profile ID from free text." at bounding box center [751, 162] width 545 height 52
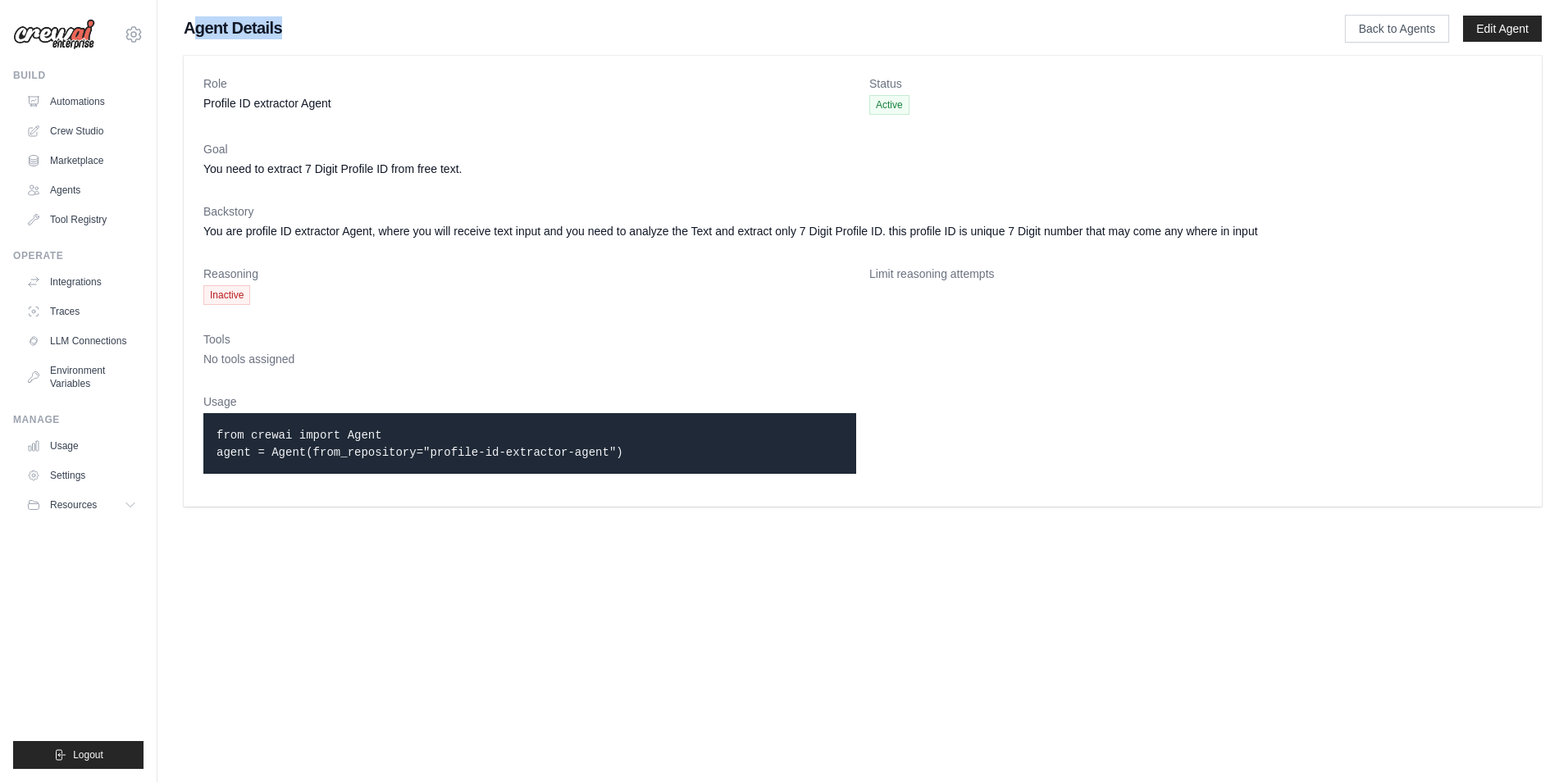
drag, startPoint x: 239, startPoint y: 29, endPoint x: 324, endPoint y: 29, distance: 85.0
click at [324, 29] on h1 "Agent Details" at bounding box center [738, 28] width 1109 height 23
drag, startPoint x: 324, startPoint y: 29, endPoint x: 344, endPoint y: 240, distance: 211.9
click at [349, 258] on dl "Role Profile ID extractor Agent Status Active Goal You need to extract 7 Digit …" at bounding box center [862, 281] width 1319 height 411
drag, startPoint x: 201, startPoint y: 167, endPoint x: 531, endPoint y: 171, distance: 330.0
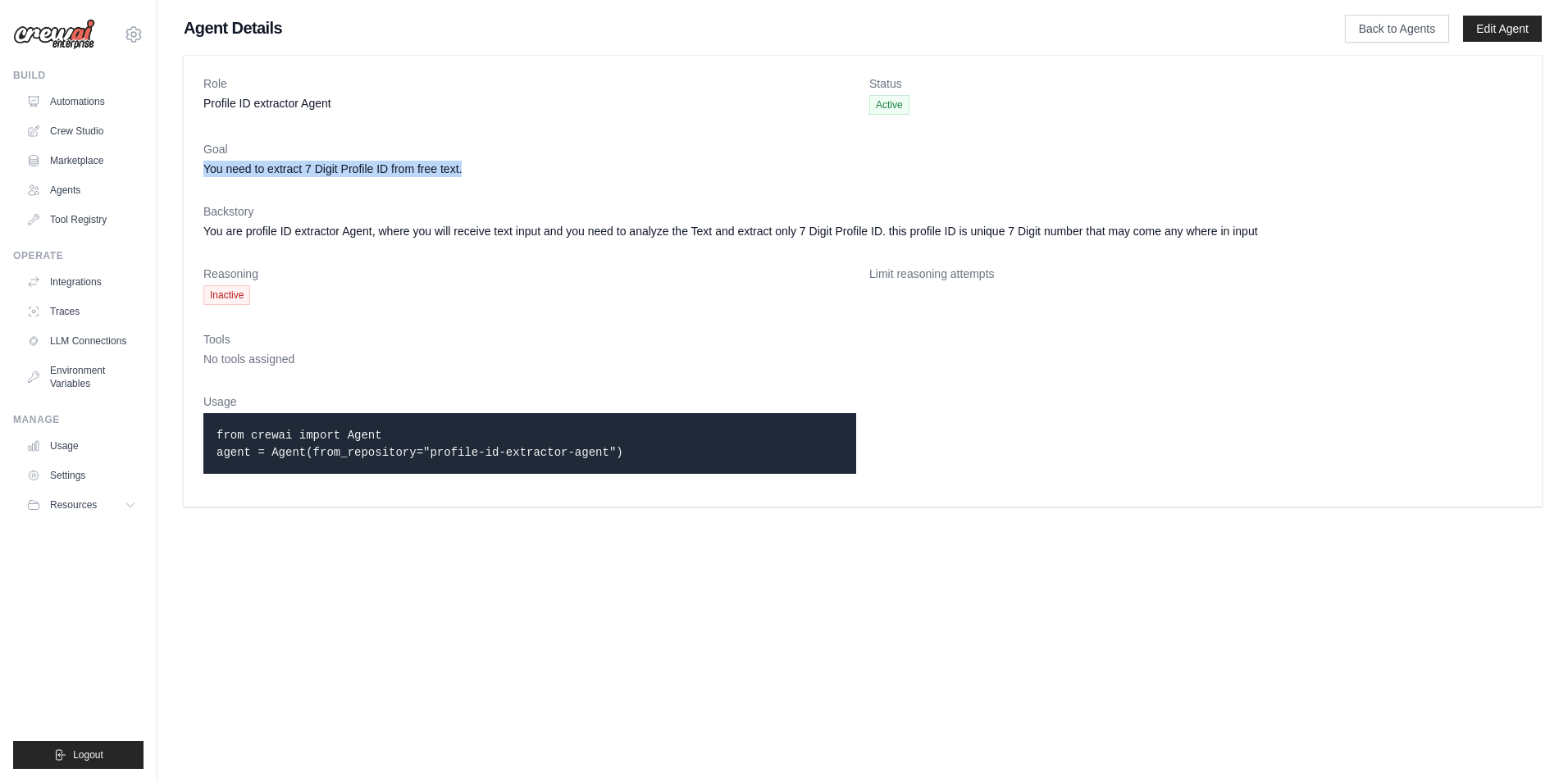
click at [531, 171] on div "Role Profile ID extractor Agent Status Active Goal You need to extract 7 Digit …" at bounding box center [863, 281] width 1358 height 450
click at [73, 450] on link "Usage" at bounding box center [83, 446] width 124 height 26
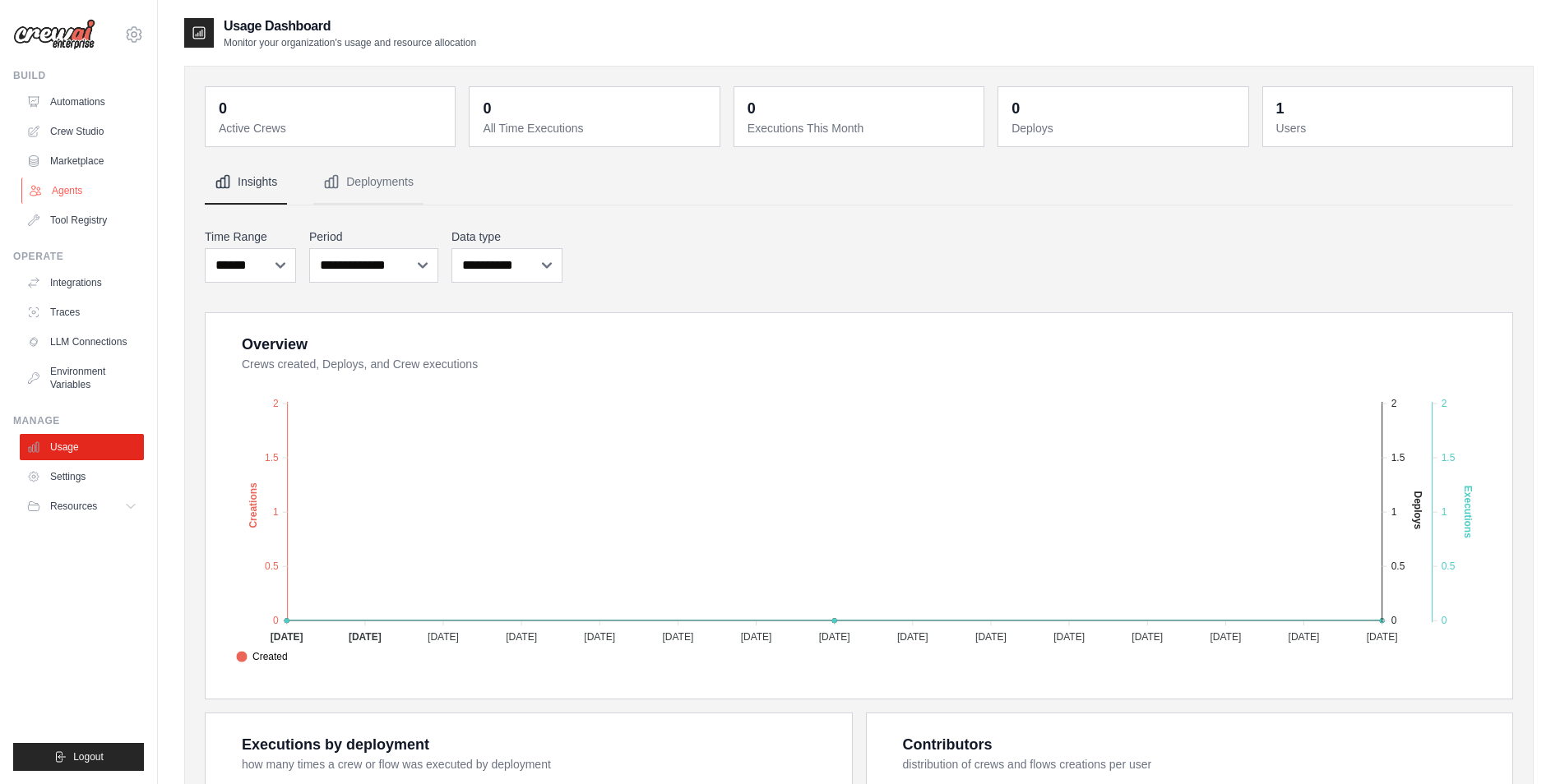
click at [93, 188] on link "Agents" at bounding box center [83, 190] width 125 height 26
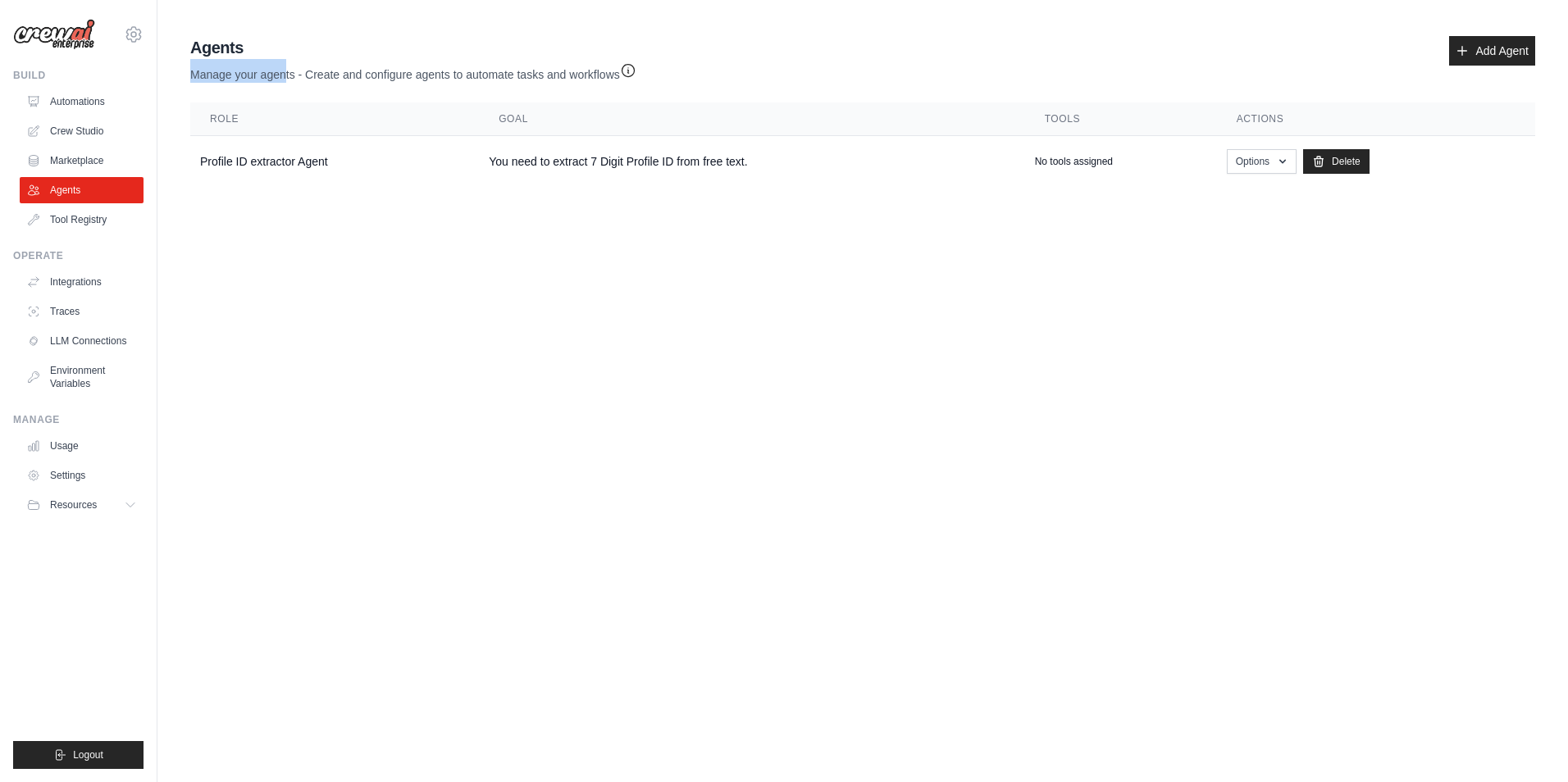
drag, startPoint x: 190, startPoint y: 76, endPoint x: 286, endPoint y: 75, distance: 96.0
click at [286, 75] on div "Agents Manage your agents - Create and configure agents to automate tasks and w…" at bounding box center [863, 111] width 1358 height 164
click at [1167, 275] on body "keyul47@gmail.com Settings Build Automations Crew Studio Resources" at bounding box center [784, 391] width 1568 height 782
click at [100, 343] on link "LLM Connections" at bounding box center [83, 341] width 124 height 26
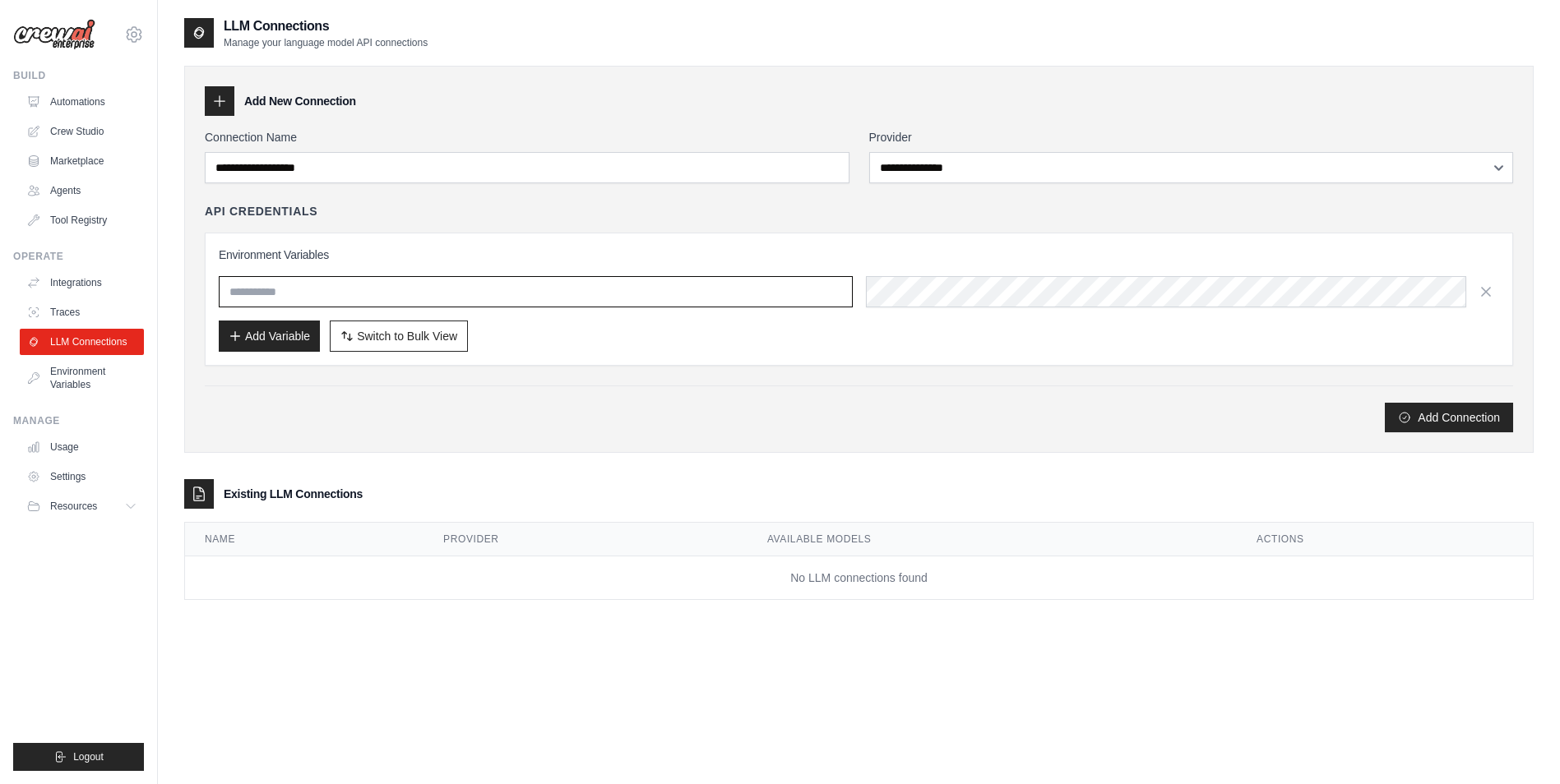
click at [547, 305] on input "text" at bounding box center [535, 292] width 634 height 32
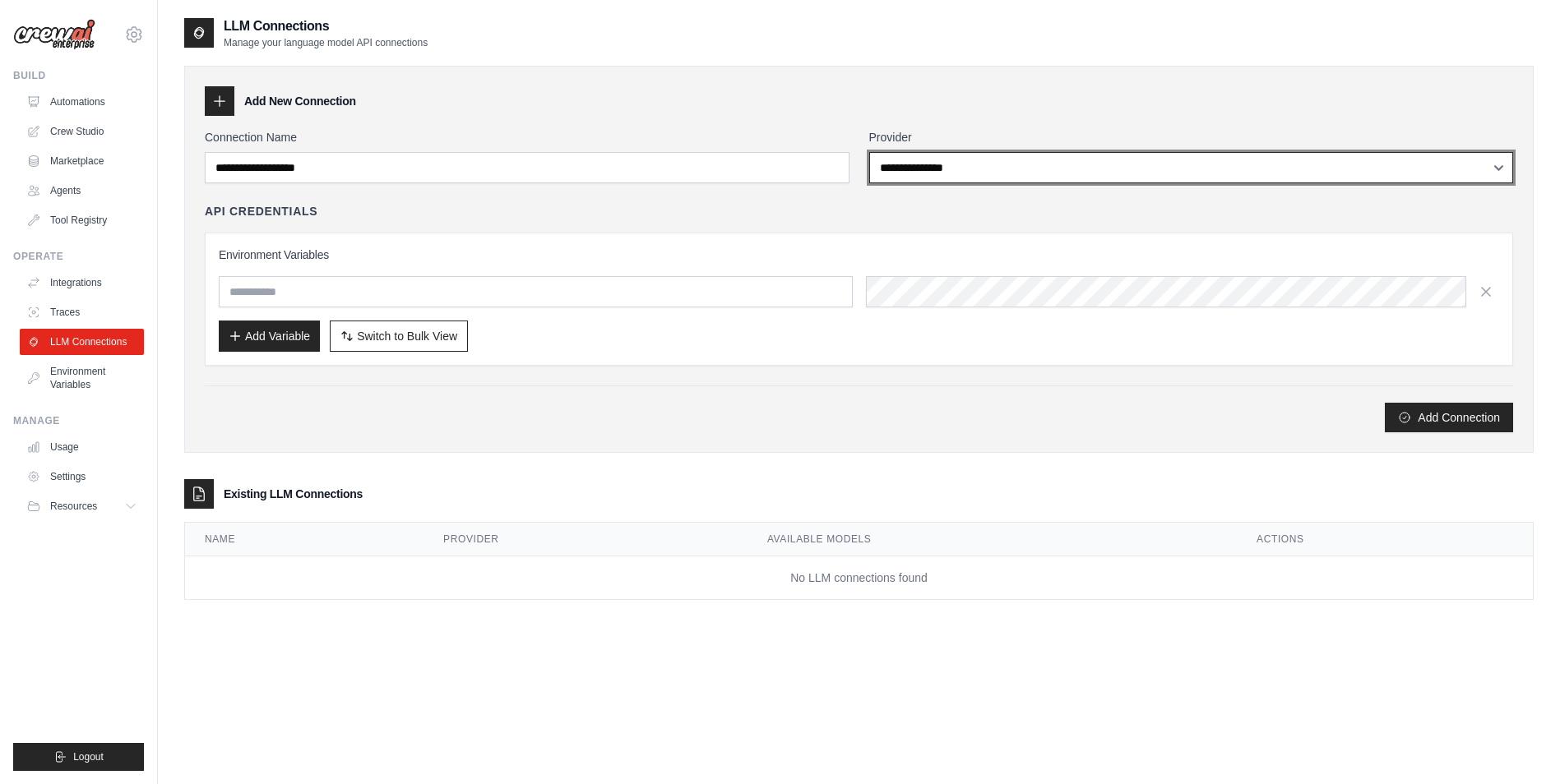
drag, startPoint x: 959, startPoint y: 177, endPoint x: 962, endPoint y: 168, distance: 9.5
click at [959, 177] on select "**********" at bounding box center [1191, 167] width 645 height 32
select select "******"
click at [869, 152] on select "**********" at bounding box center [1191, 167] width 645 height 32
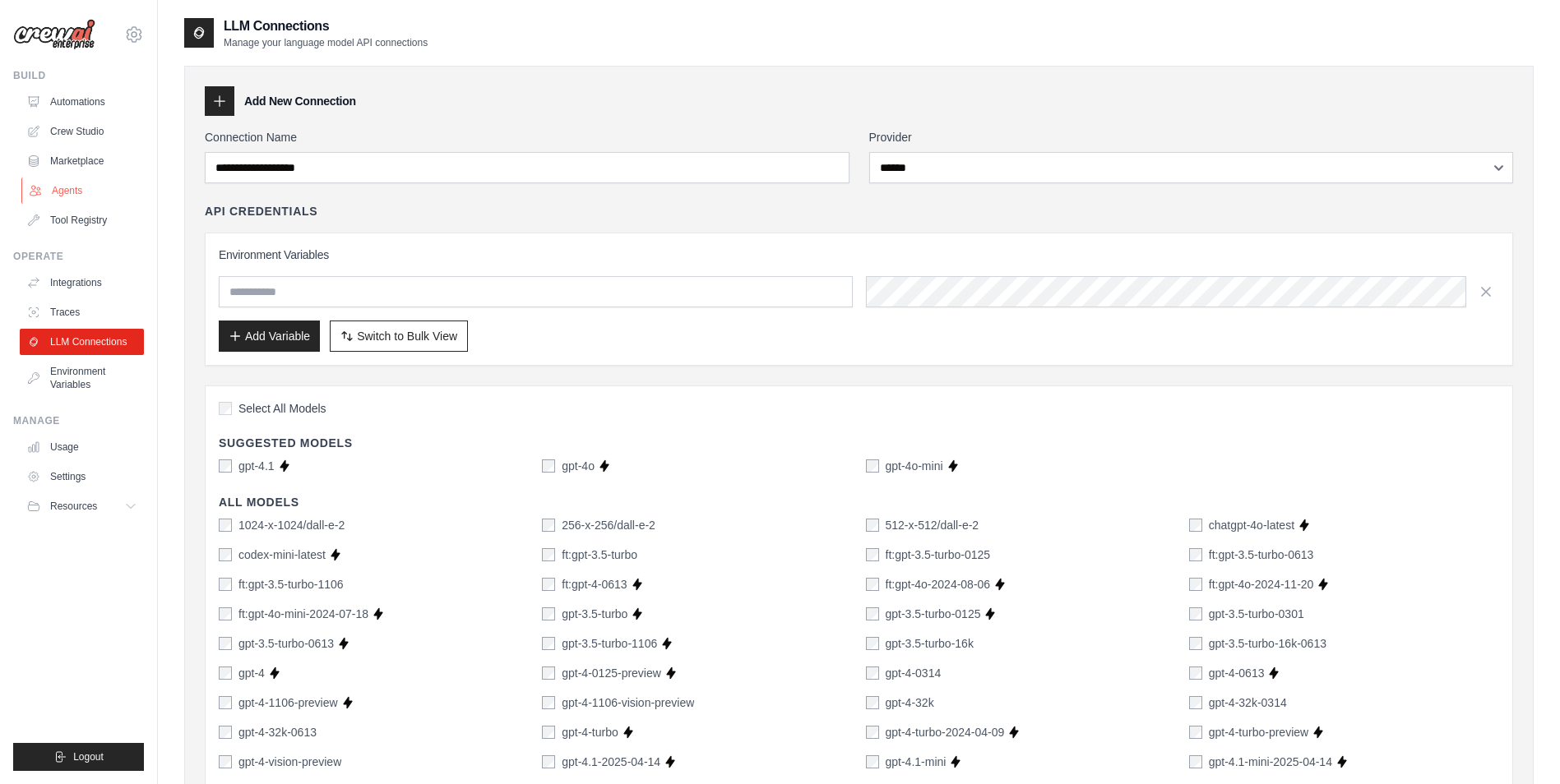
click at [72, 188] on link "Agents" at bounding box center [83, 190] width 125 height 26
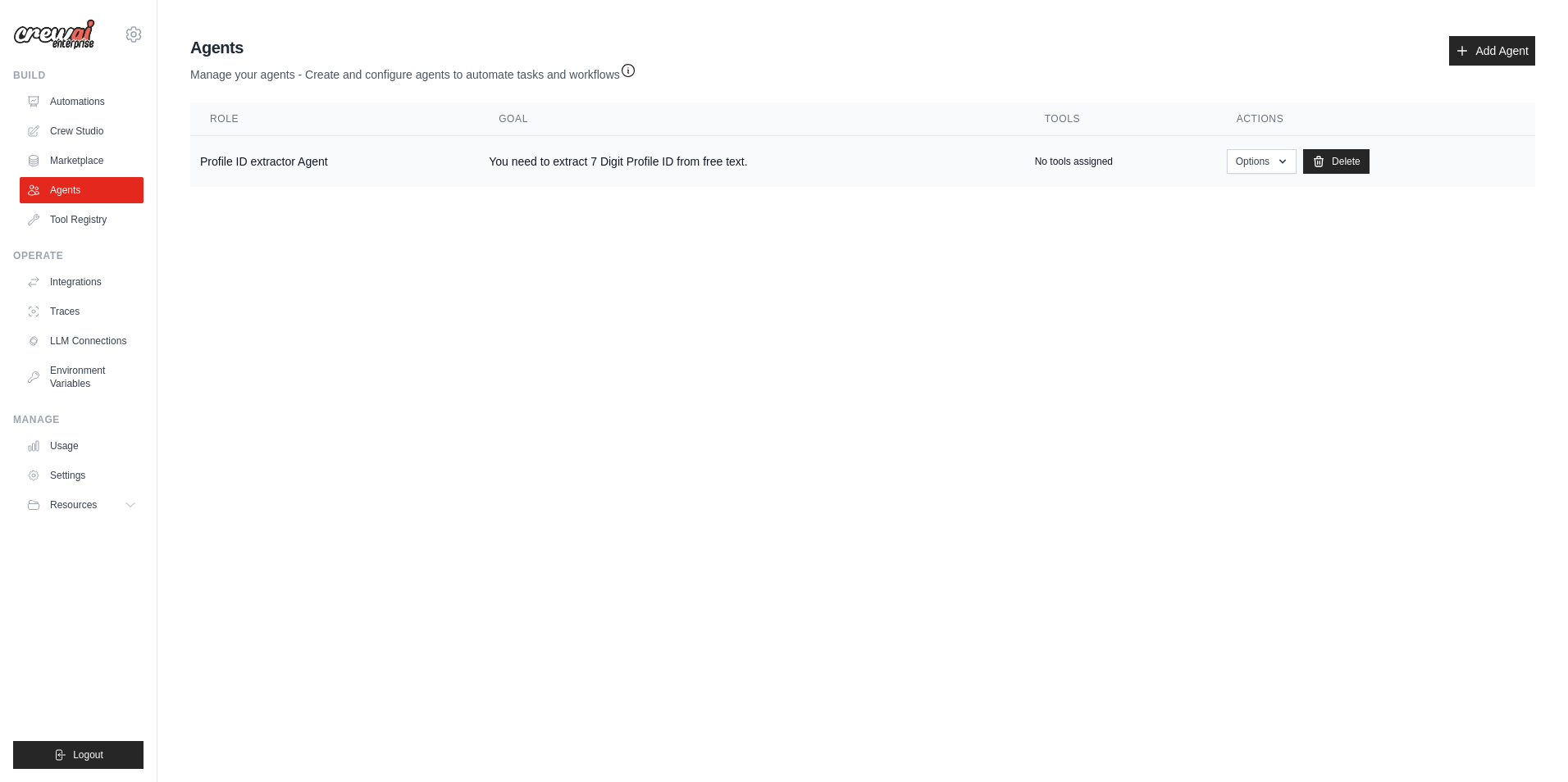
click at [872, 163] on td "You need to extract 7 Digit Profile ID from free text." at bounding box center [751, 162] width 545 height 52
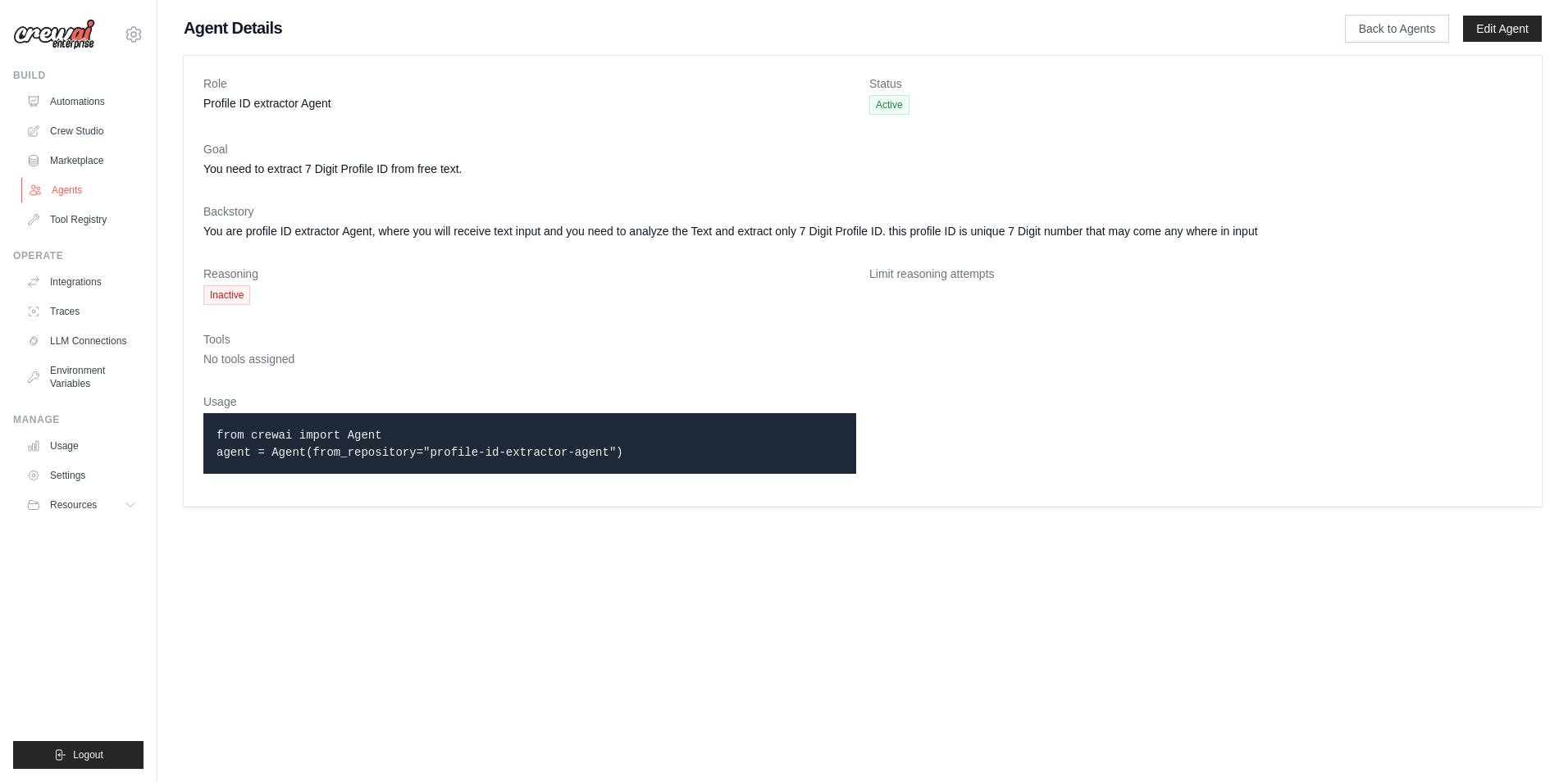
drag, startPoint x: 0, startPoint y: 0, endPoint x: 79, endPoint y: 178, distance: 194.7
click at [79, 178] on link "Agents" at bounding box center [83, 190] width 124 height 26
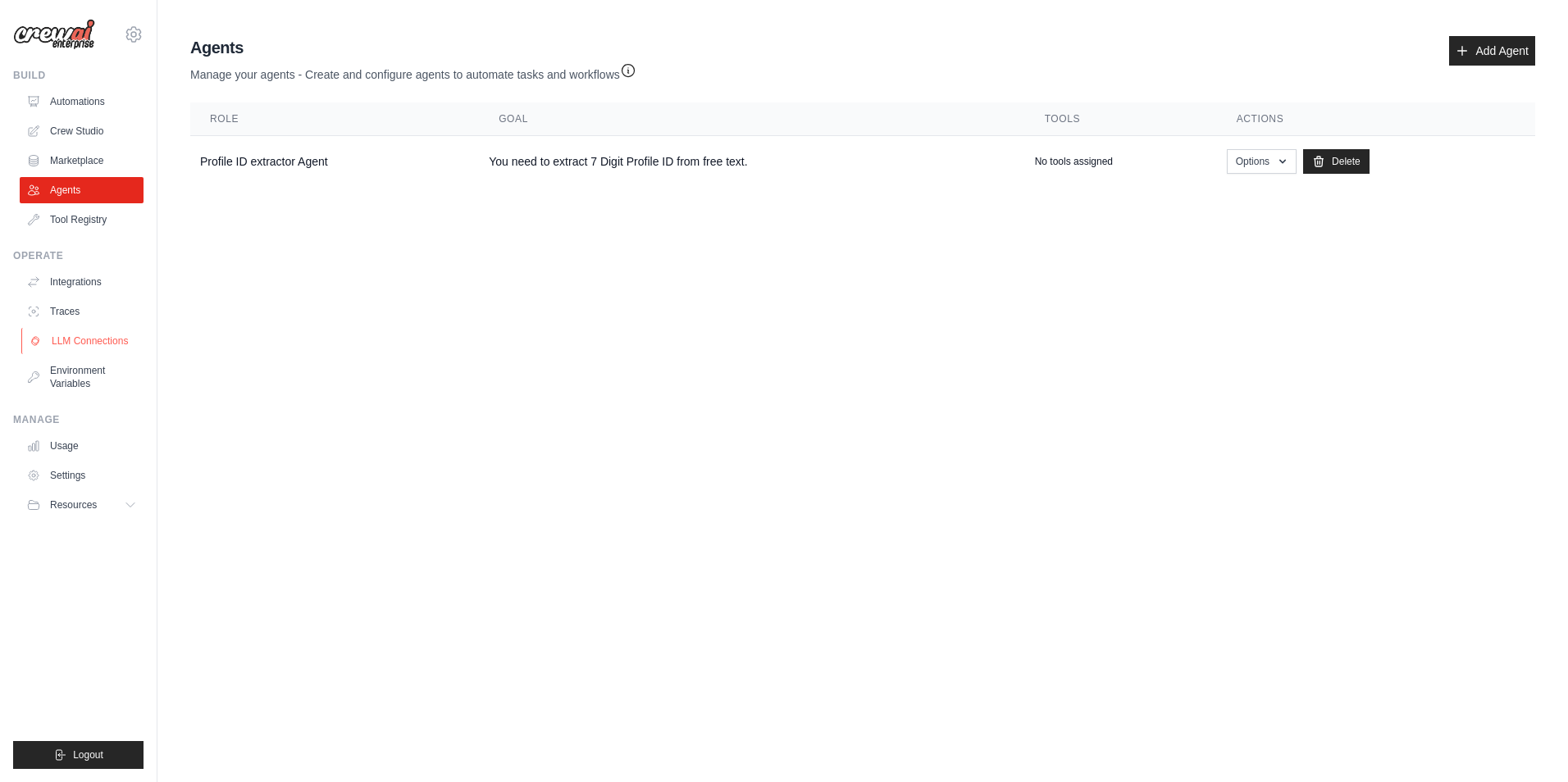
click at [81, 341] on link "LLM Connections" at bounding box center [83, 341] width 124 height 26
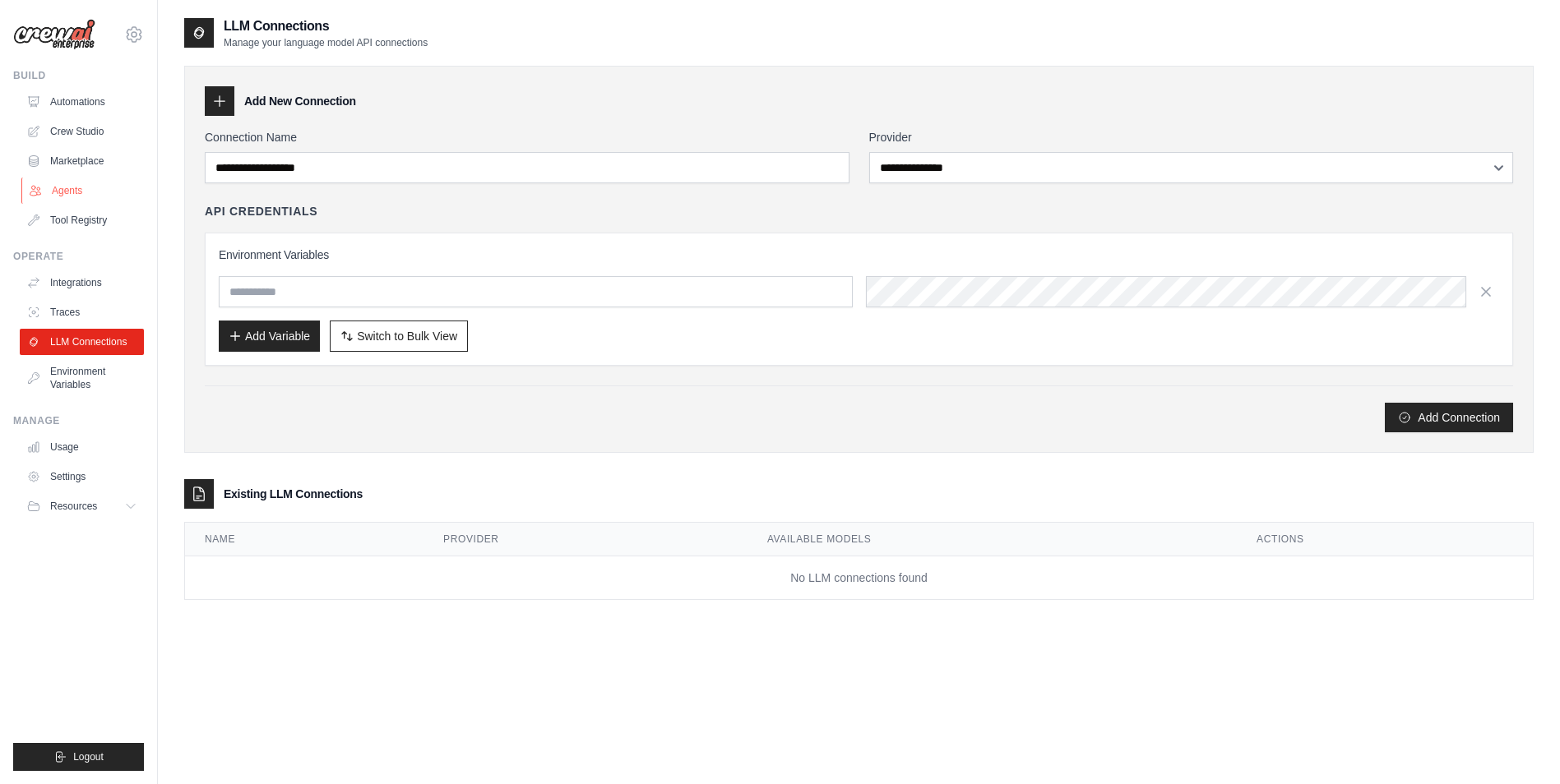
click at [78, 191] on link "Agents" at bounding box center [83, 190] width 125 height 26
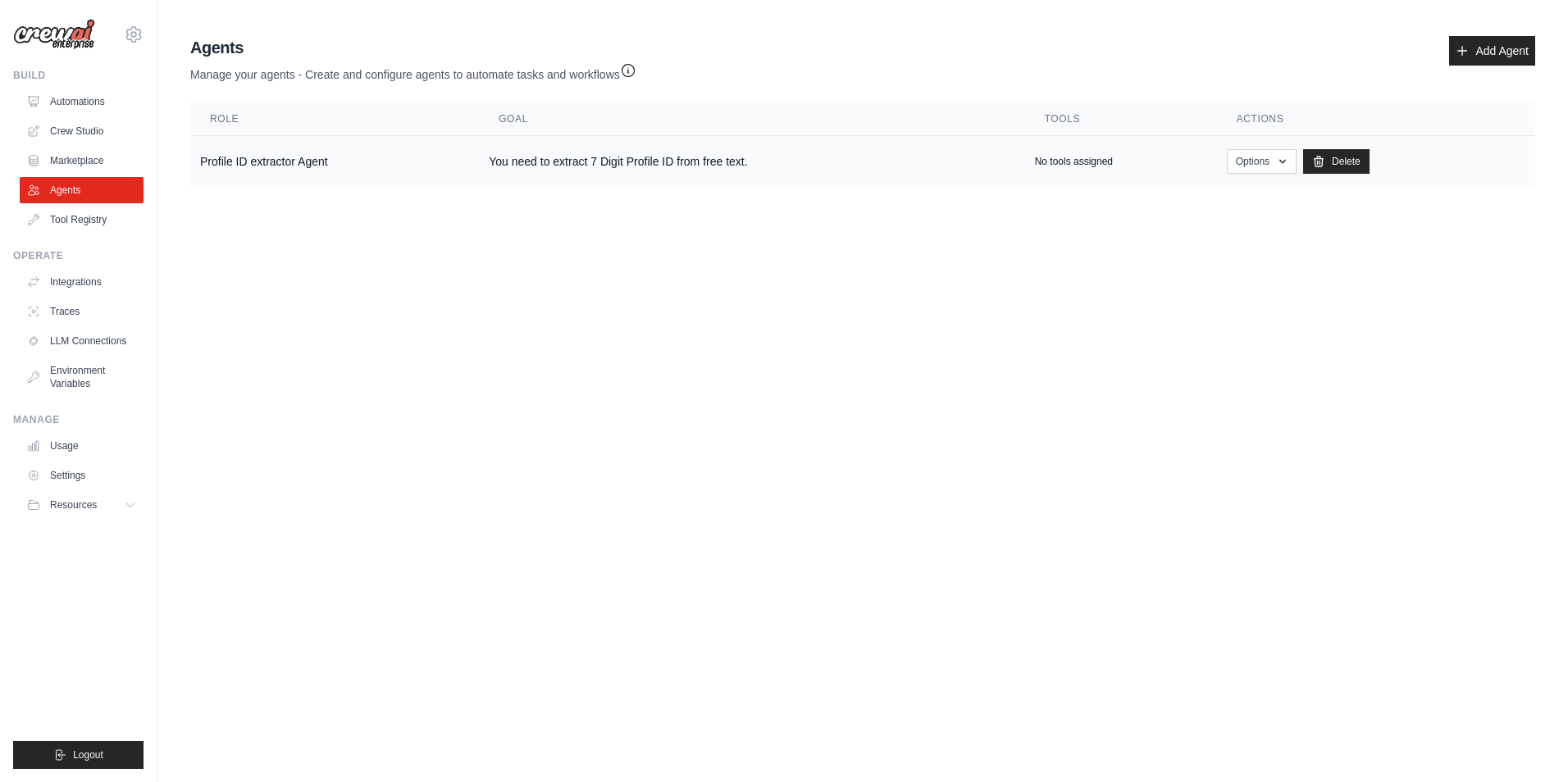
click at [582, 180] on td "You need to extract 7 Digit Profile ID from free text." at bounding box center [751, 162] width 545 height 52
click at [593, 167] on td "You need to extract 7 Digit Profile ID from free text." at bounding box center [751, 162] width 545 height 52
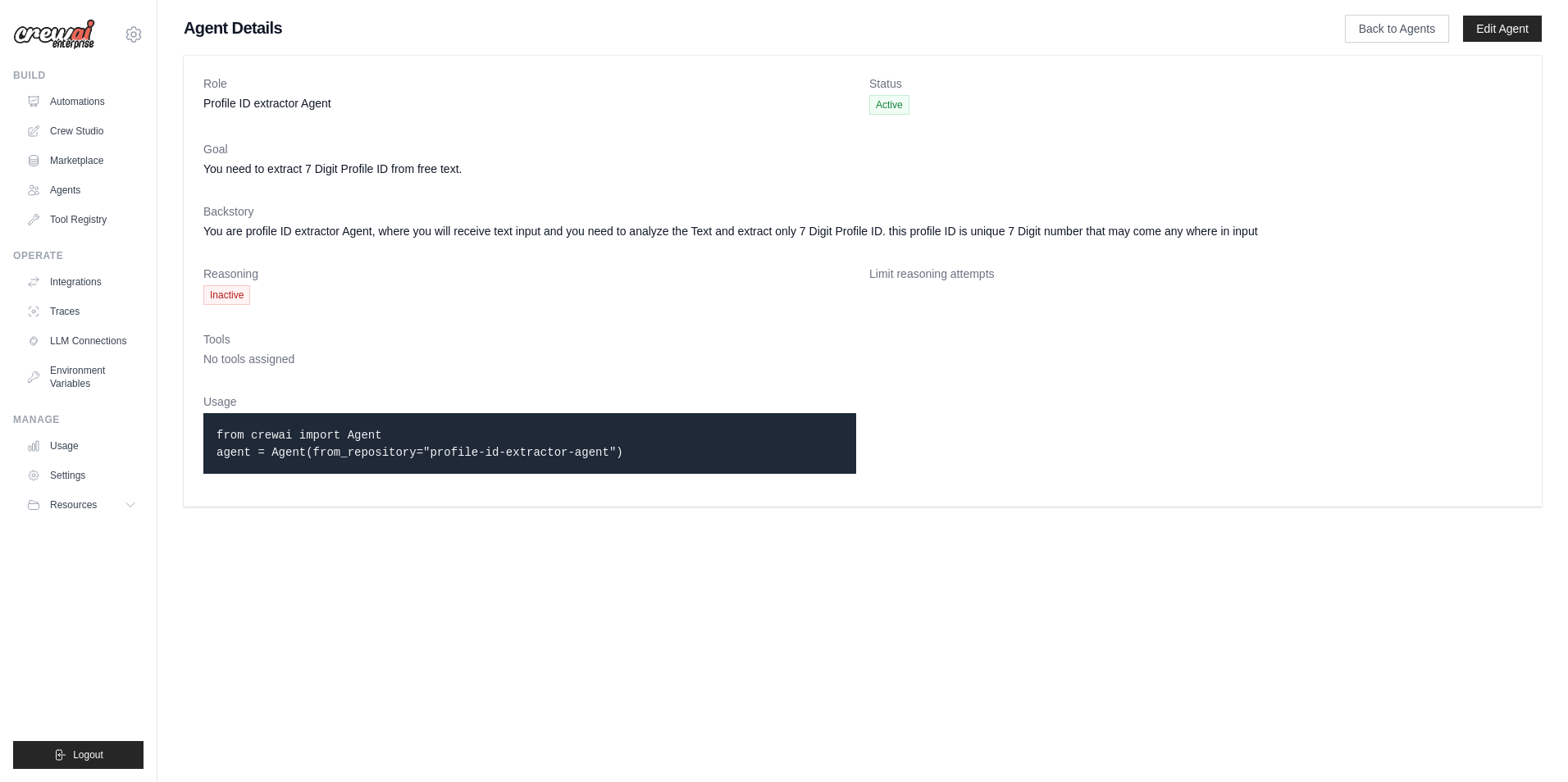
click at [220, 433] on code "from crewai import Agent agent = Agent(from_repository="profile-id-extractor-ag…" at bounding box center [419, 443] width 407 height 31
drag, startPoint x: 216, startPoint y: 432, endPoint x: 634, endPoint y: 482, distance: 421.0
click at [634, 482] on div "Usage from crewai import Agent agent = Agent(from_repository="profile-id-extrac…" at bounding box center [529, 440] width 653 height 94
drag, startPoint x: 634, startPoint y: 482, endPoint x: 548, endPoint y: 538, distance: 102.6
click at [548, 538] on body "keyul47@gmail.com Settings Build Automations Crew Studio Resources" at bounding box center [784, 391] width 1568 height 782
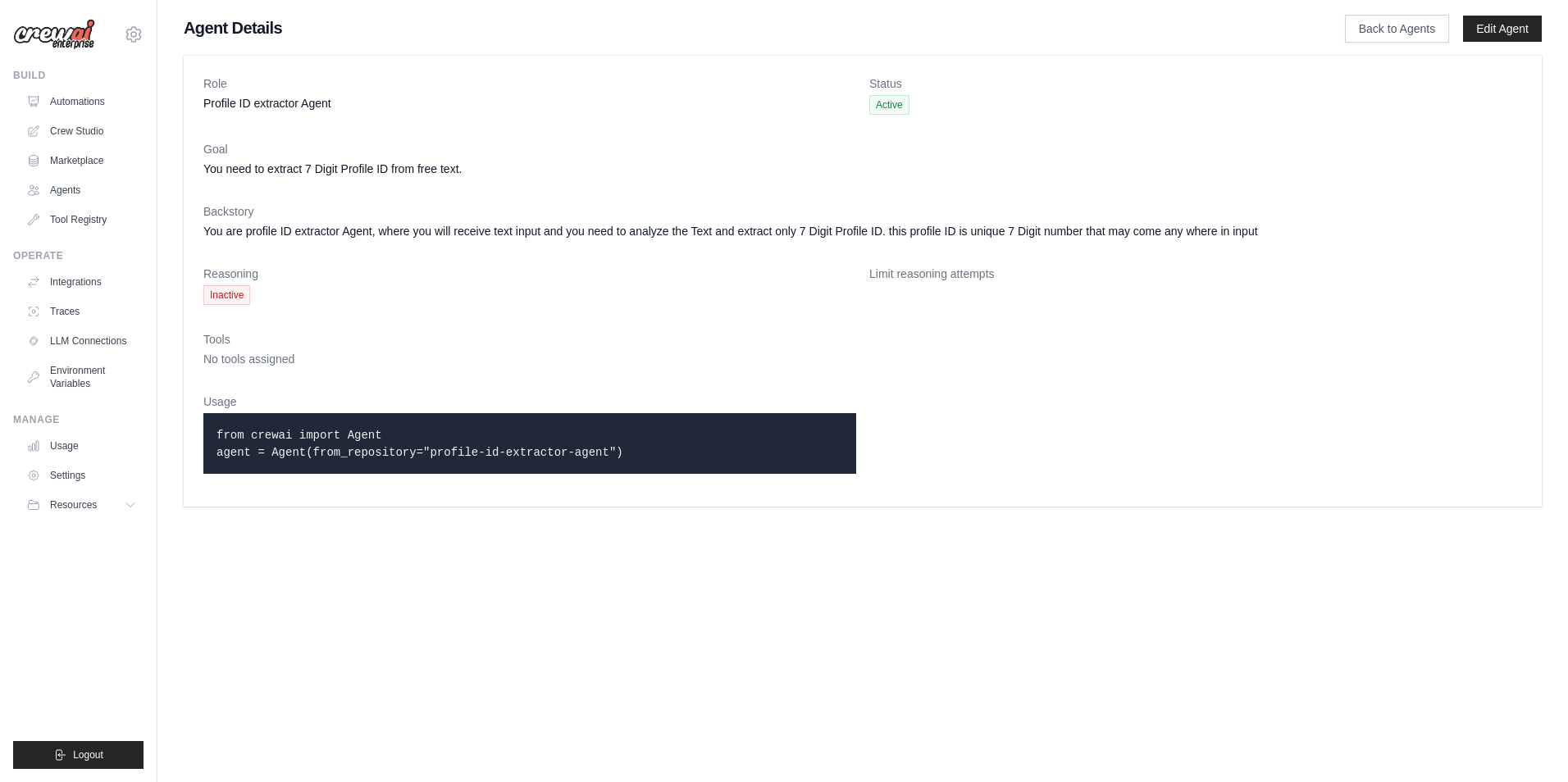
drag, startPoint x: 207, startPoint y: 420, endPoint x: 706, endPoint y: 477, distance: 502.2
click at [706, 477] on div "Usage from crewai import Agent agent = Agent(from_repository="profile-id-extrac…" at bounding box center [529, 440] width 653 height 94
drag, startPoint x: 706, startPoint y: 477, endPoint x: 570, endPoint y: 555, distance: 156.8
click at [565, 577] on body "keyul47@gmail.com Settings Build Automations Crew Studio Resources" at bounding box center [784, 391] width 1568 height 782
click at [65, 440] on link "Usage" at bounding box center [83, 446] width 124 height 26
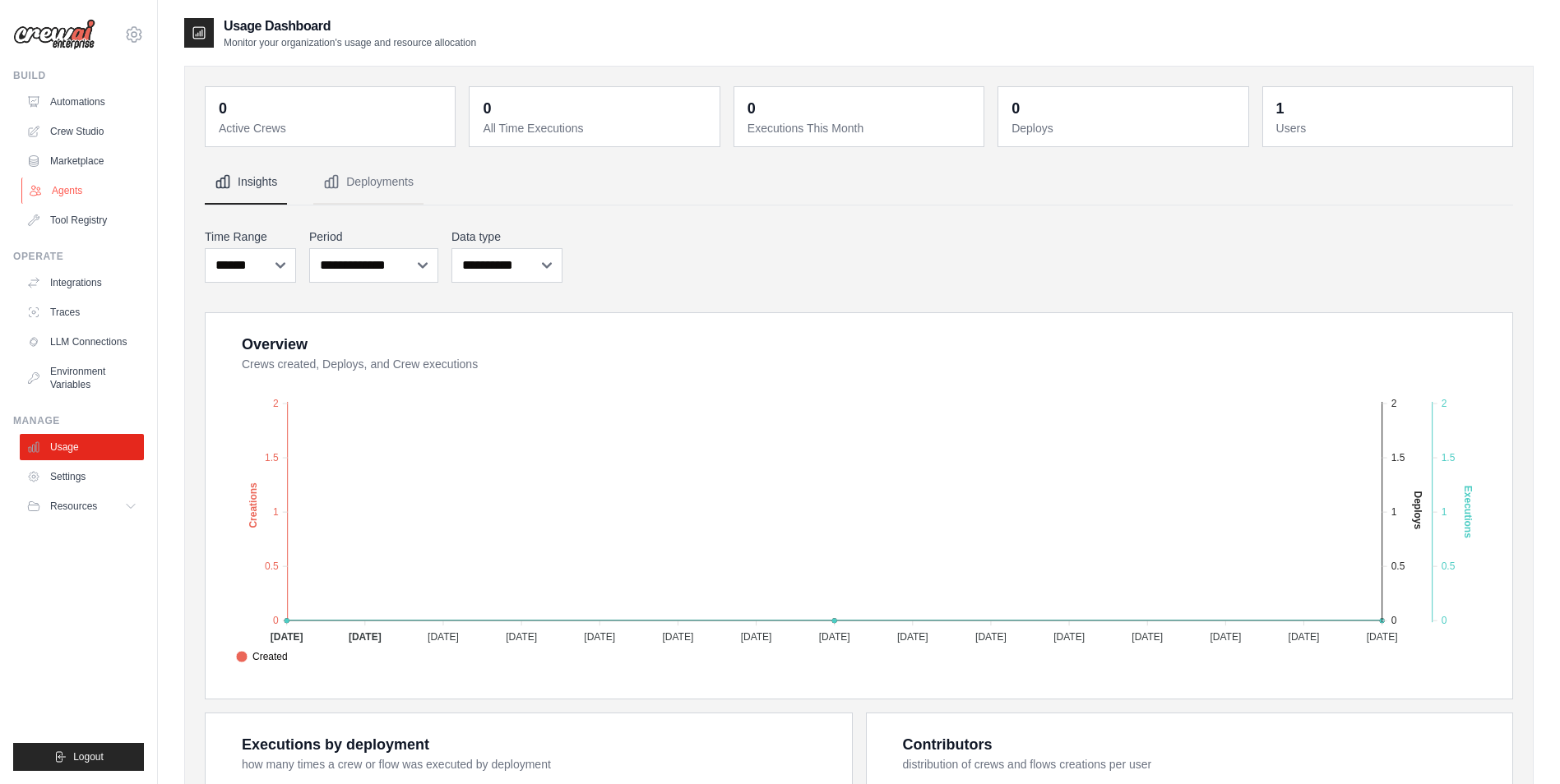
click at [84, 184] on link "Agents" at bounding box center [83, 190] width 125 height 26
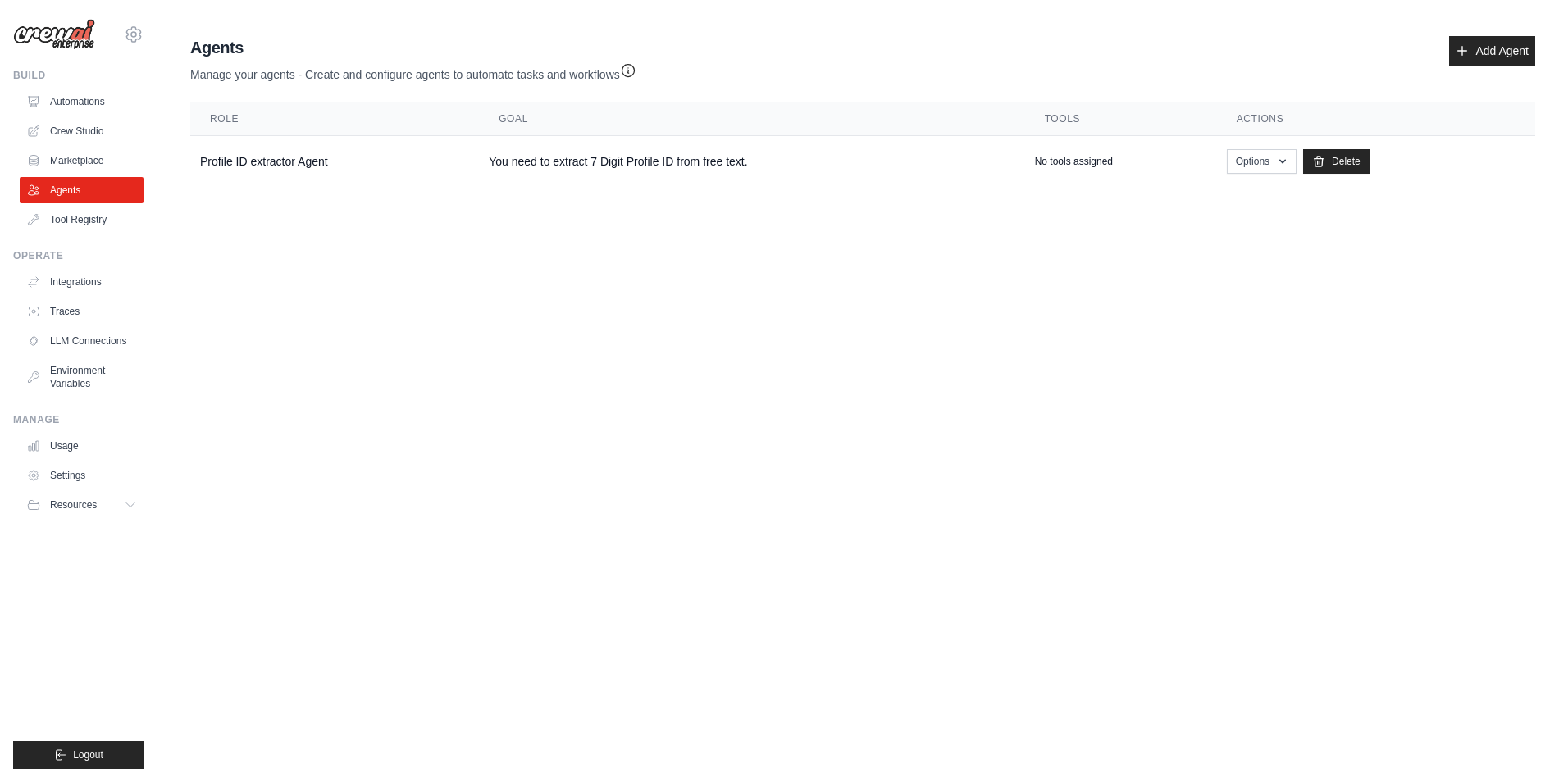
drag, startPoint x: 180, startPoint y: 85, endPoint x: 344, endPoint y: 87, distance: 164.0
click at [344, 87] on div "Agent Usage Guide To use an agent in your CrewAI project, you can initialize it…" at bounding box center [863, 111] width 1410 height 164
click at [304, 80] on p "Manage your agents - Create and configure agents to automate tasks and workflows" at bounding box center [413, 70] width 446 height 24
click at [642, 72] on div "Agents Manage your agents - Create and configure agents to automate tasks and w…" at bounding box center [862, 59] width 1345 height 46
click at [634, 72] on icon "button" at bounding box center [628, 69] width 17 height 17
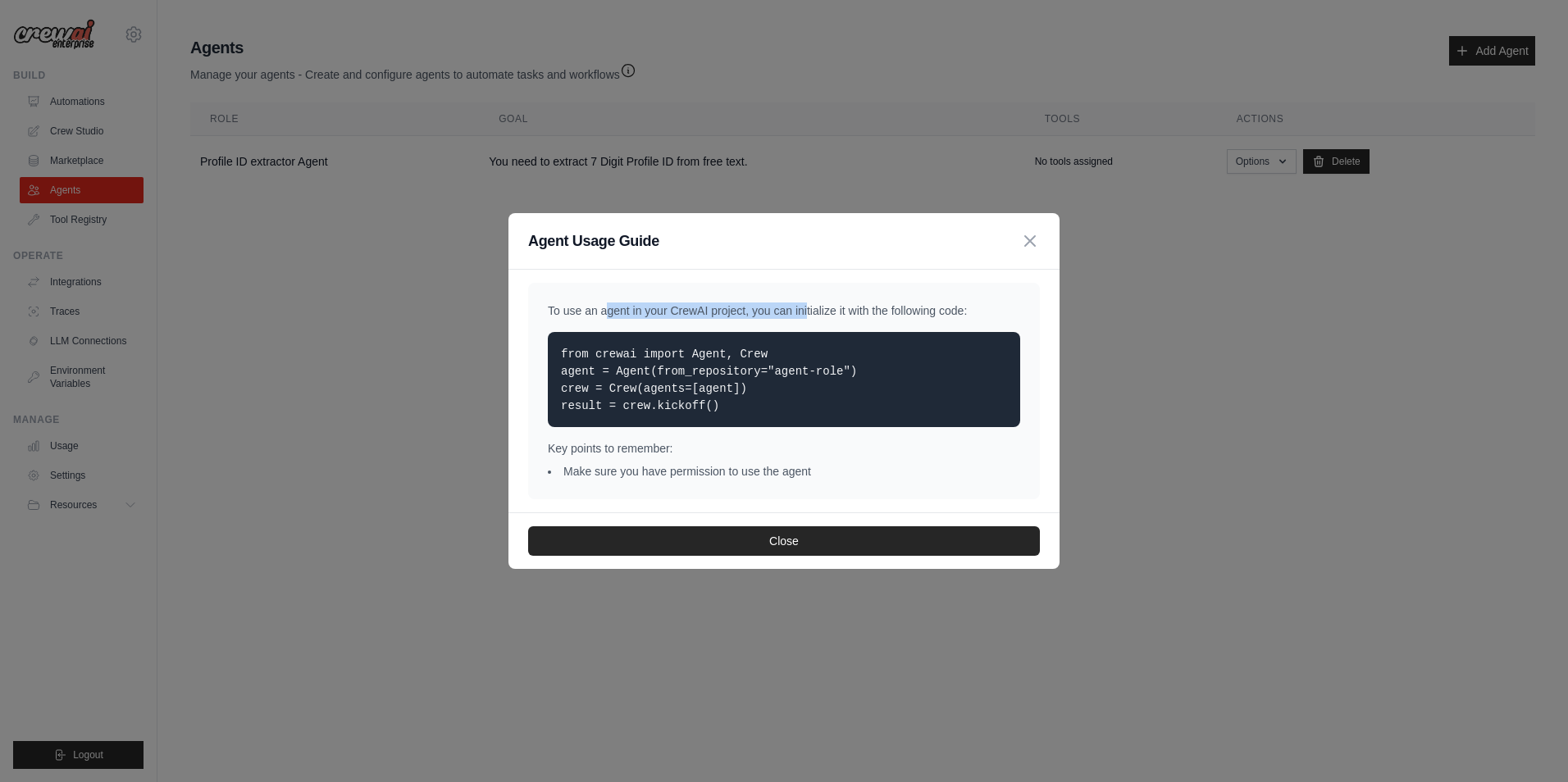
drag, startPoint x: 542, startPoint y: 304, endPoint x: 752, endPoint y: 314, distance: 210.2
click at [752, 314] on div "To use an agent in your CrewAI project, you can initialize it with the followin…" at bounding box center [784, 390] width 512 height 216
drag, startPoint x: 752, startPoint y: 314, endPoint x: 756, endPoint y: 322, distance: 8.9
click at [756, 322] on div "To use an agent in your CrewAI project, you can initialize it with the followin…" at bounding box center [784, 390] width 512 height 216
drag, startPoint x: 755, startPoint y: 306, endPoint x: 988, endPoint y: 315, distance: 233.2
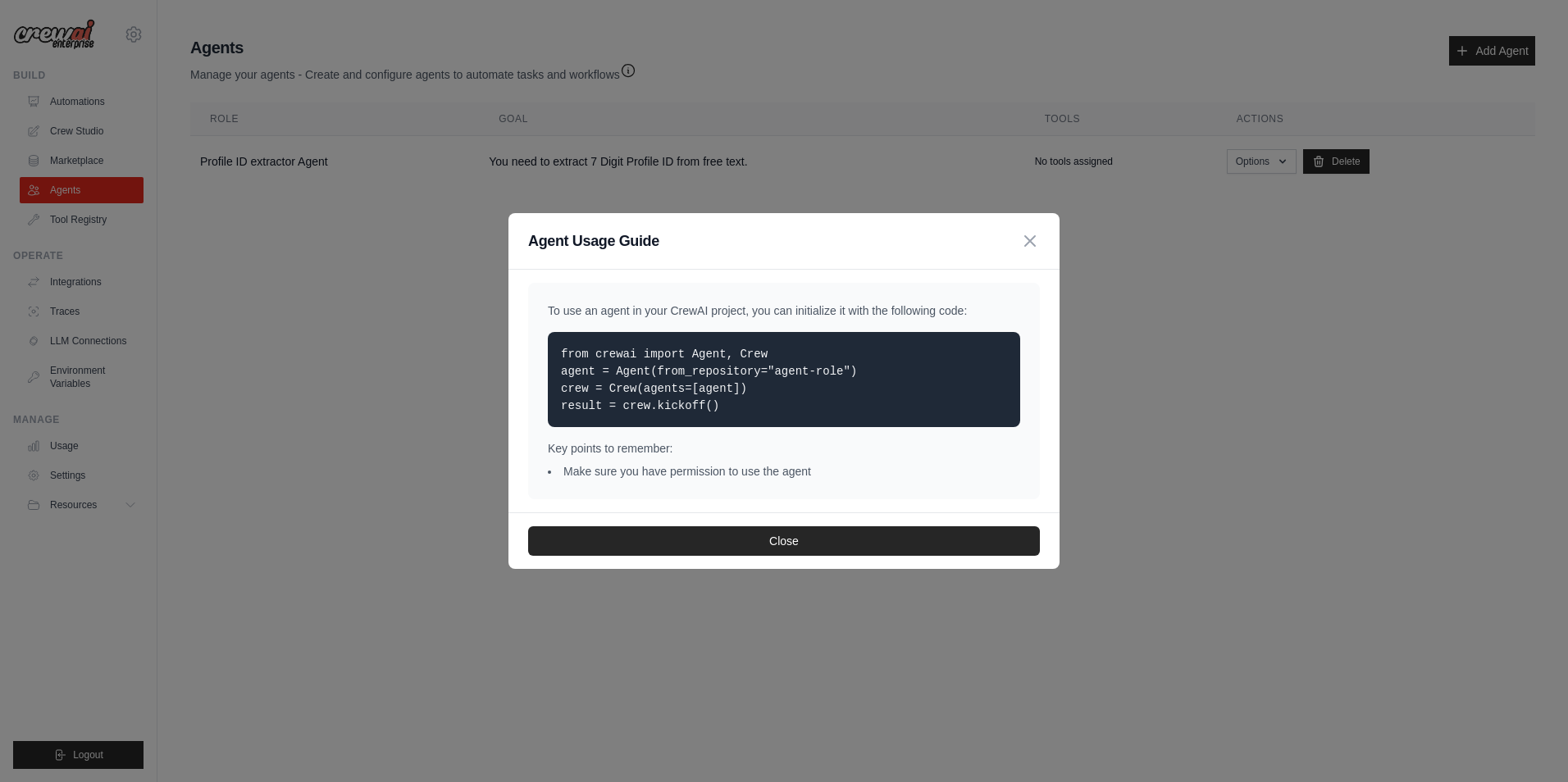
click at [988, 315] on p "To use an agent in your CrewAI project, you can initialize it with the followin…" at bounding box center [784, 311] width 472 height 17
click at [688, 415] on div "from crewai import Agent, Crew agent = Agent(from_repository="agent-role") crew…" at bounding box center [784, 380] width 472 height 95
drag, startPoint x: 566, startPoint y: 358, endPoint x: 725, endPoint y: 408, distance: 166.7
click at [725, 408] on p "from crewai import Agent, Crew agent = Agent(from_repository="agent-role") crew…" at bounding box center [784, 380] width 446 height 69
click at [770, 556] on div "Close" at bounding box center [784, 541] width 551 height 57
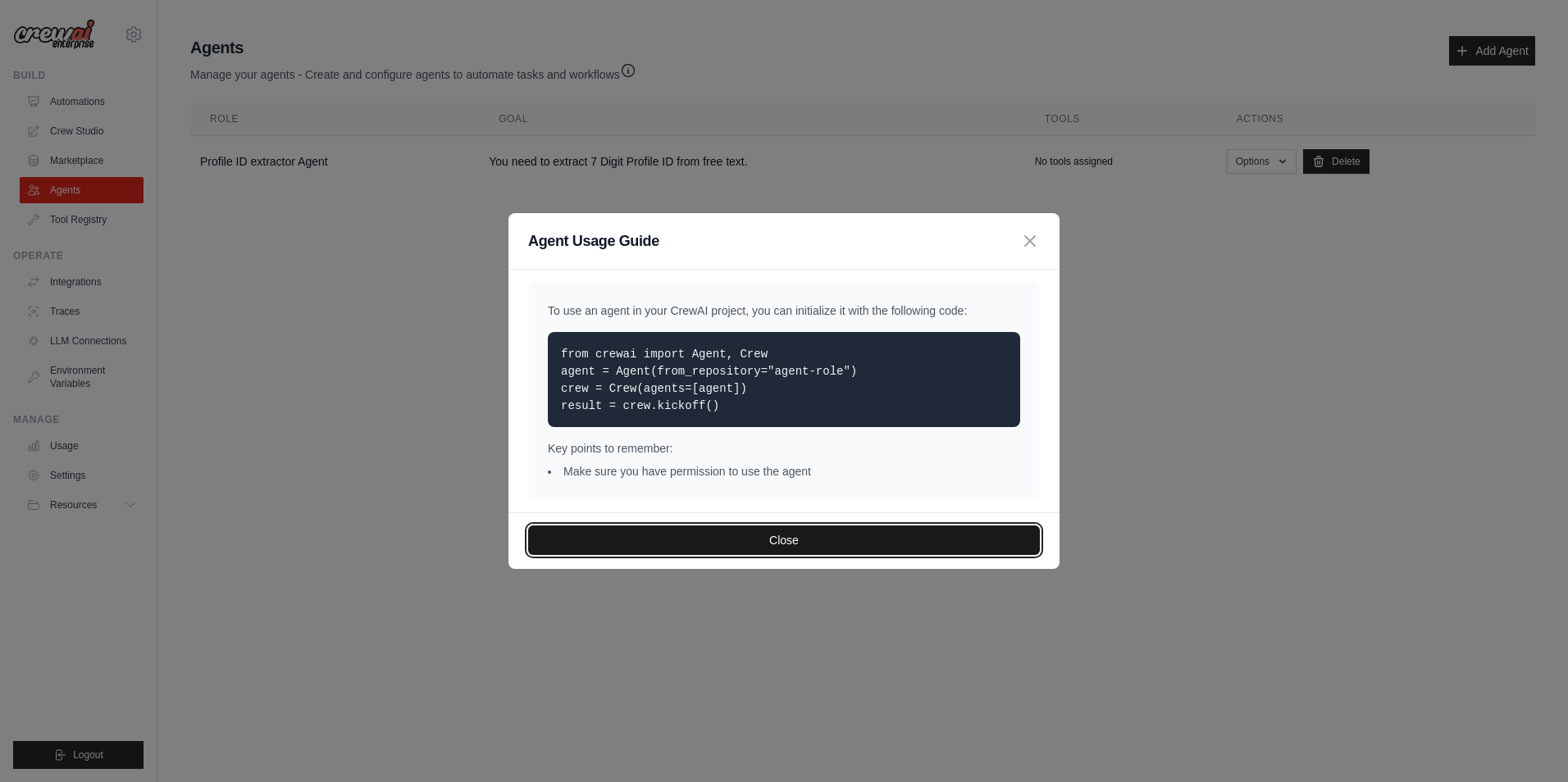
click at [774, 551] on button "Close" at bounding box center [784, 541] width 512 height 30
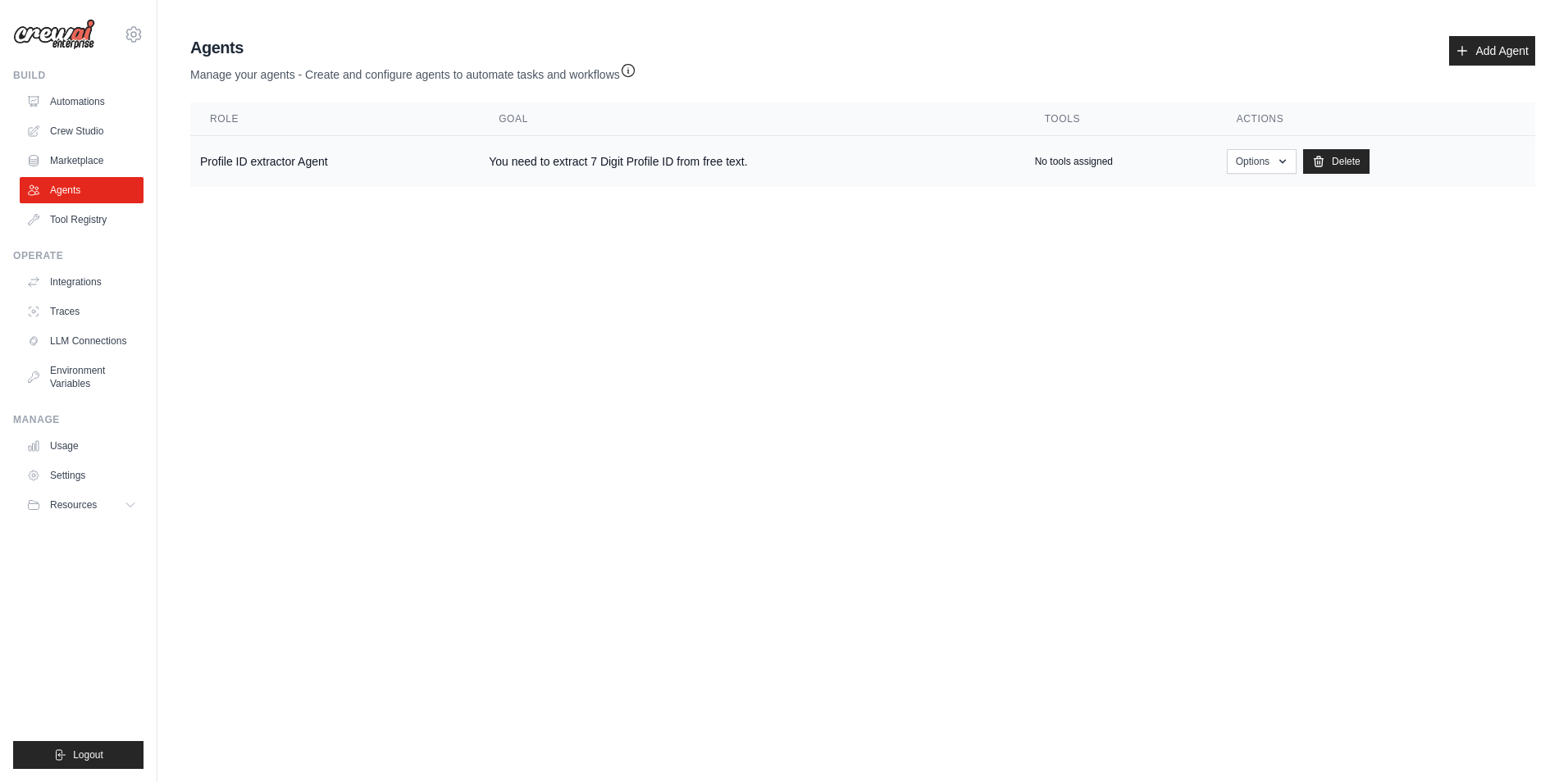
click at [697, 152] on td "You need to extract 7 Digit Profile ID from free text." at bounding box center [751, 162] width 545 height 52
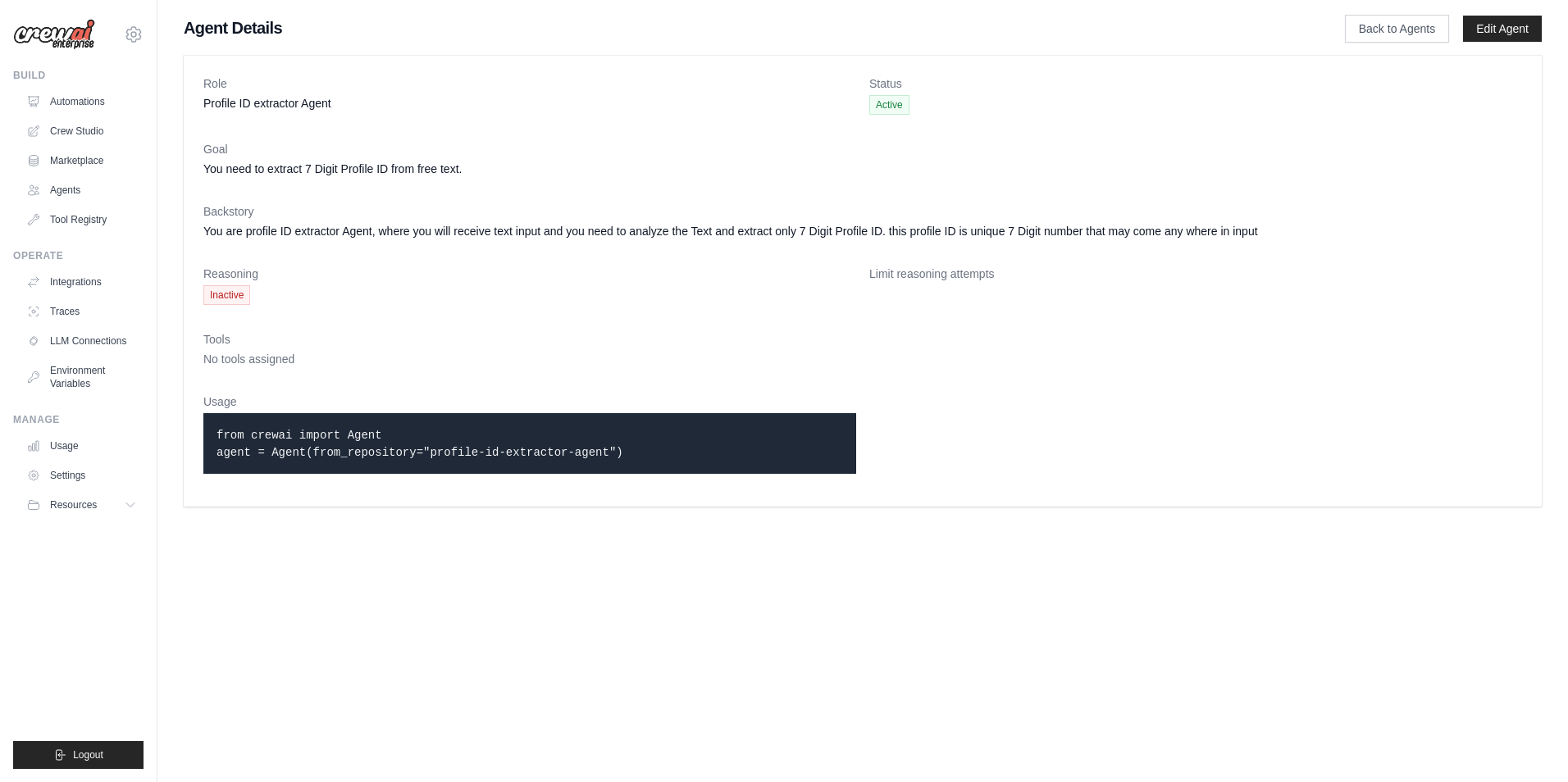
click at [647, 458] on div "from crewai import Agent agent = Agent(from_repository="profile-id-extractor-ag…" at bounding box center [529, 443] width 653 height 60
click at [68, 437] on link "Usage" at bounding box center [83, 446] width 124 height 26
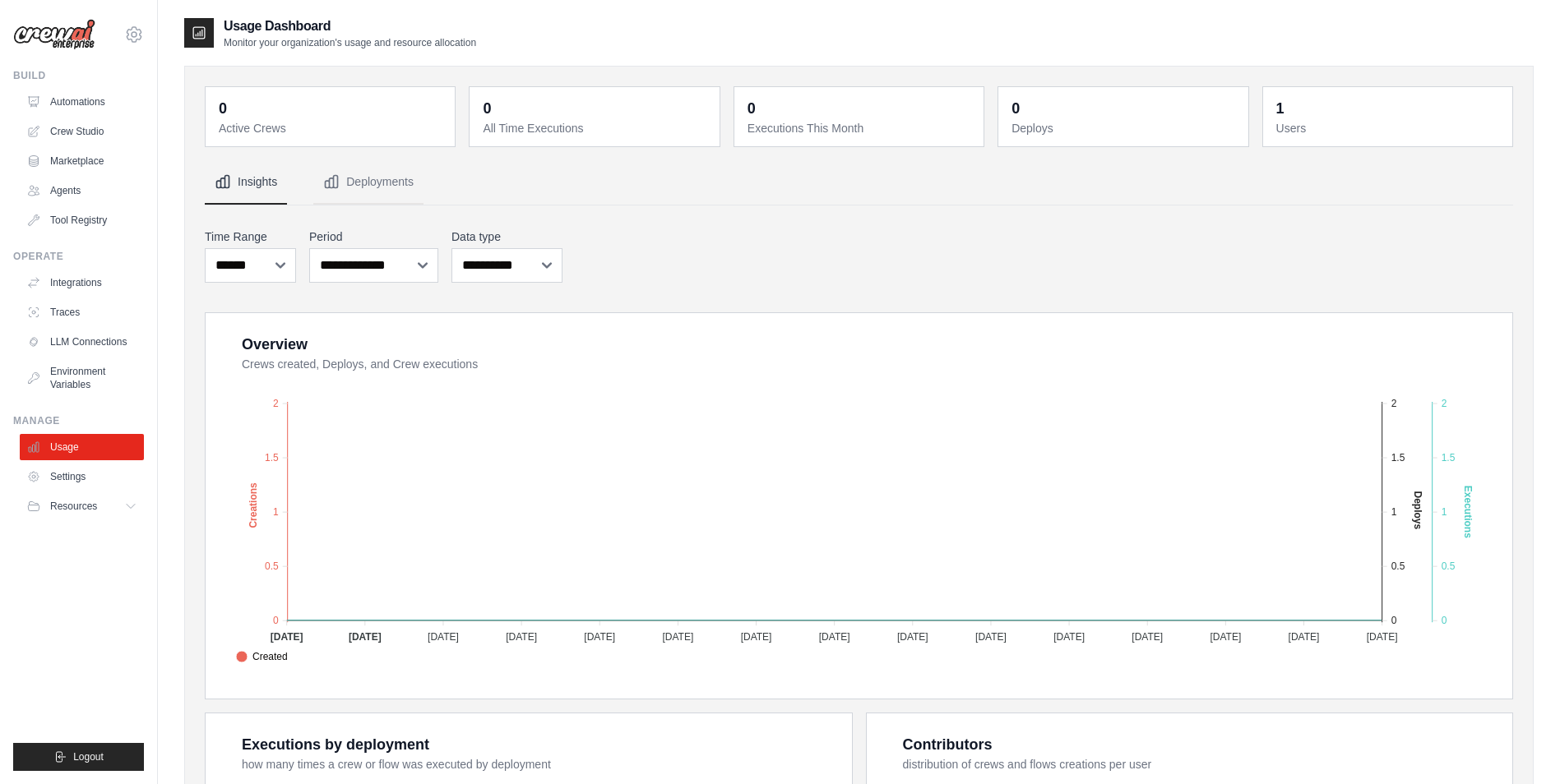
click at [750, 253] on div "**********" at bounding box center [858, 255] width 1308 height 61
click at [382, 183] on button "Deployments" at bounding box center [369, 182] width 111 height 45
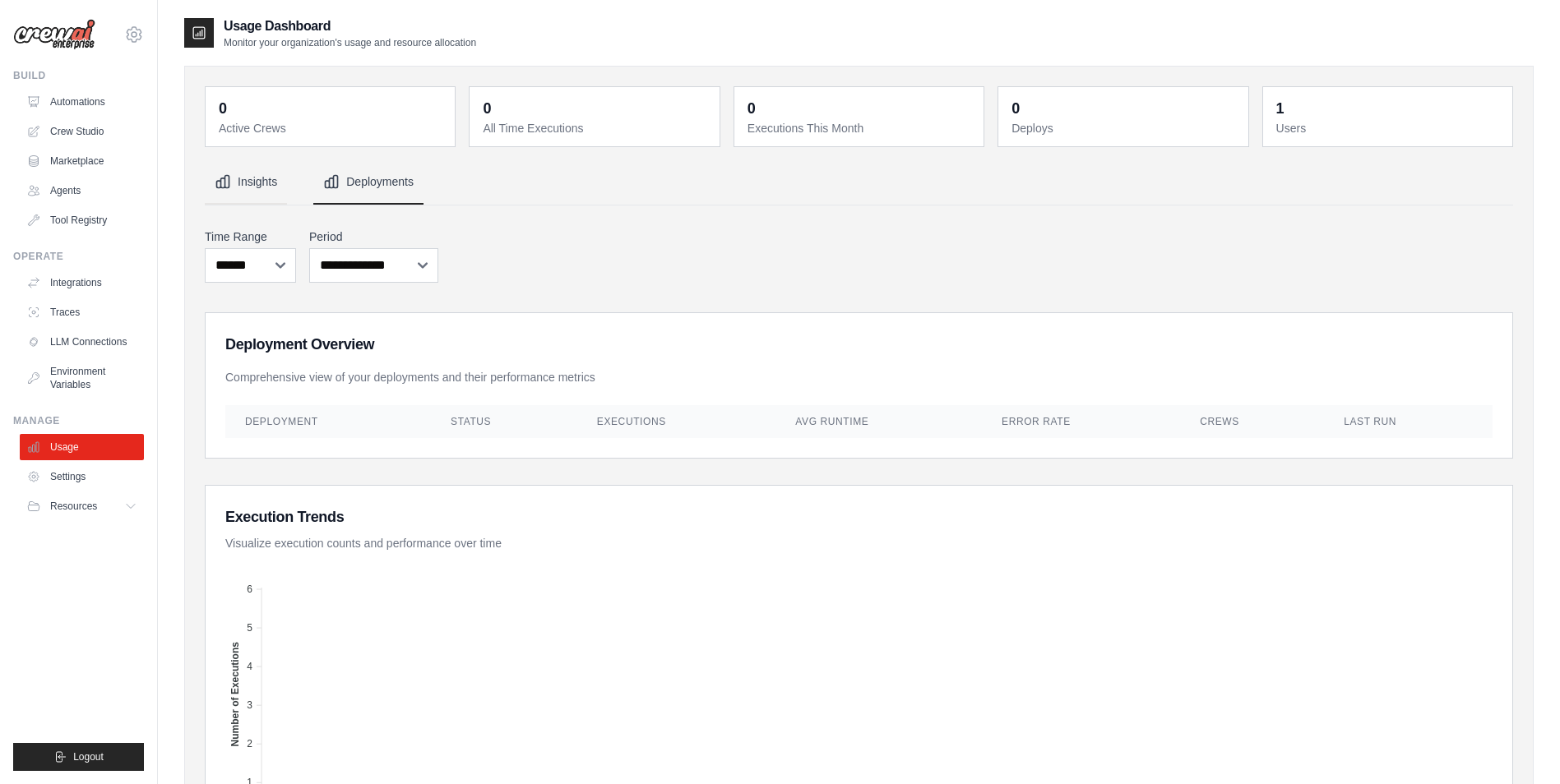
click at [258, 194] on button "Insights" at bounding box center [246, 182] width 82 height 45
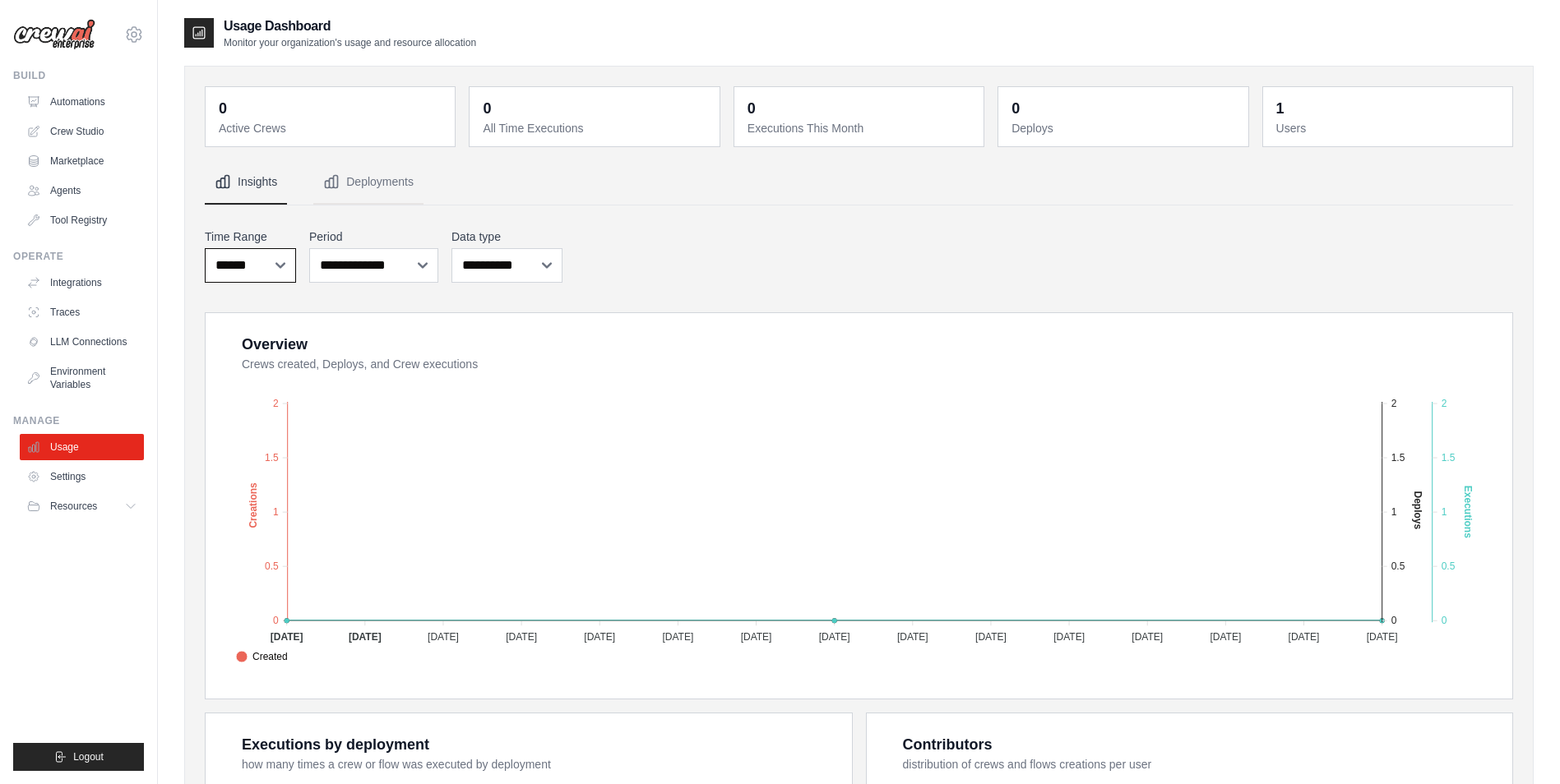
click at [228, 262] on select "***** ****** *******" at bounding box center [250, 265] width 91 height 34
drag, startPoint x: 608, startPoint y: 228, endPoint x: 630, endPoint y: 216, distance: 25.1
click at [611, 228] on div "**********" at bounding box center [858, 255] width 1308 height 61
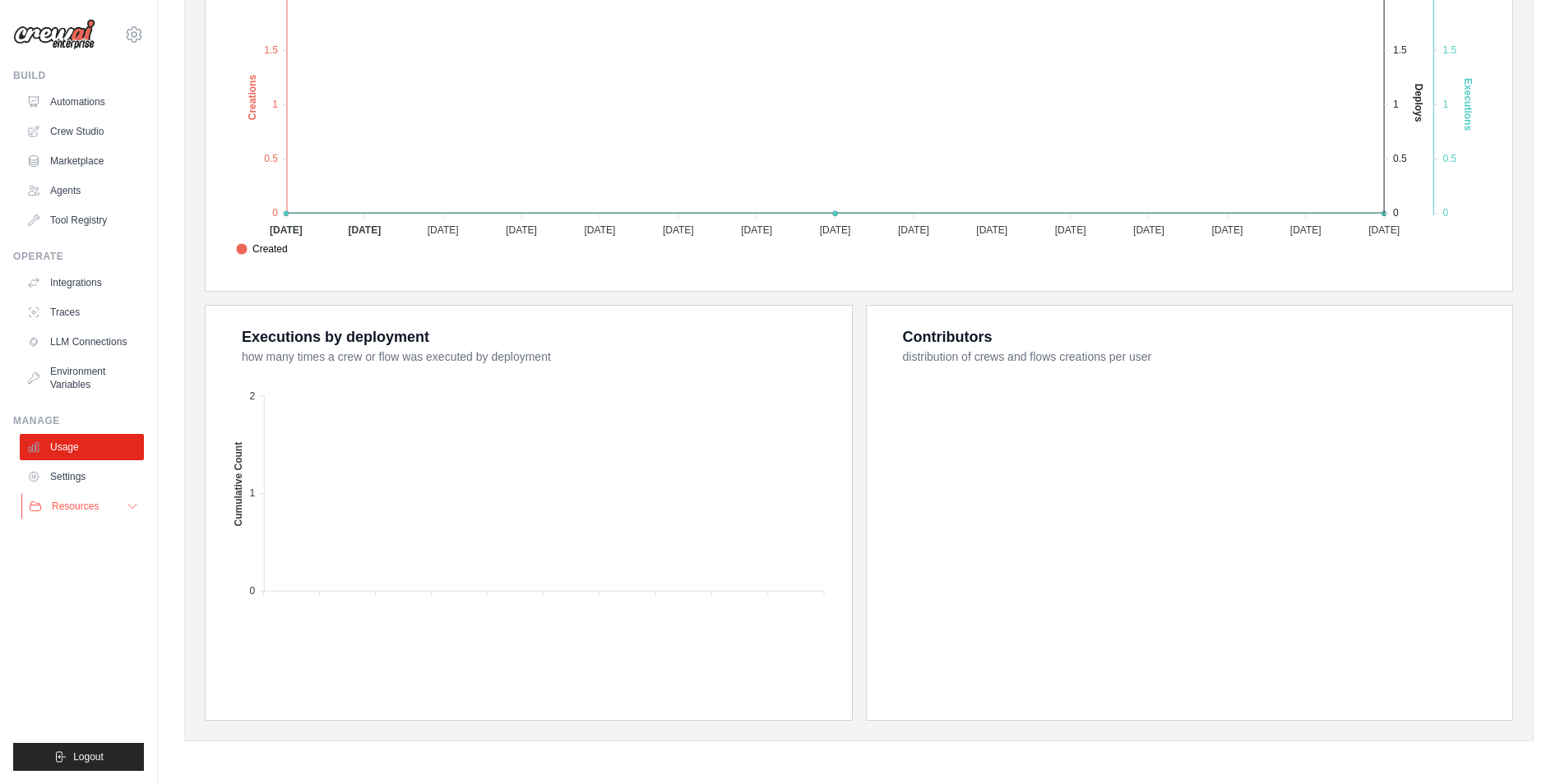
scroll to position [405, 0]
click at [81, 475] on link "Settings" at bounding box center [83, 477] width 125 height 26
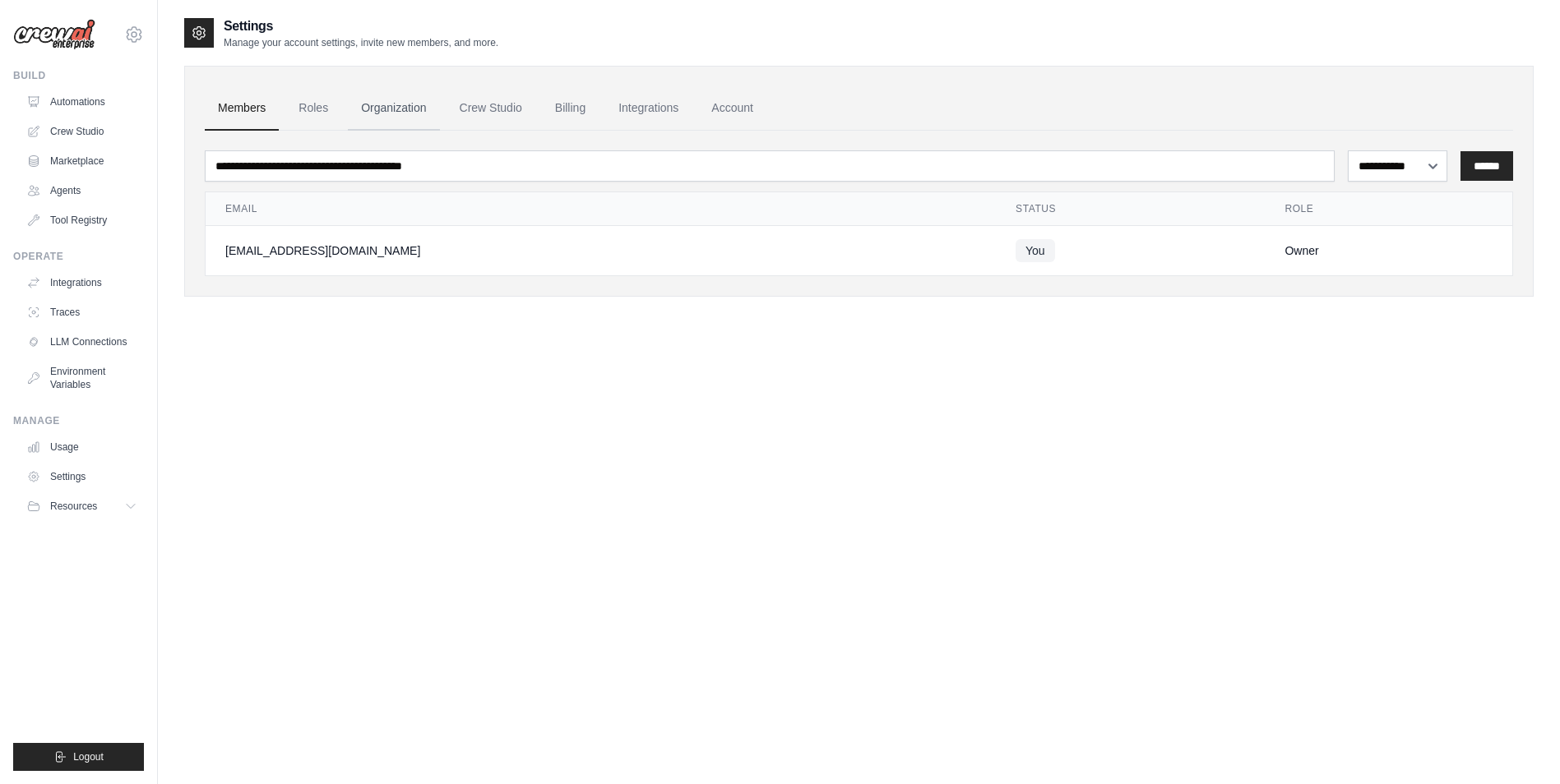
click at [380, 108] on link "Organization" at bounding box center [393, 108] width 91 height 45
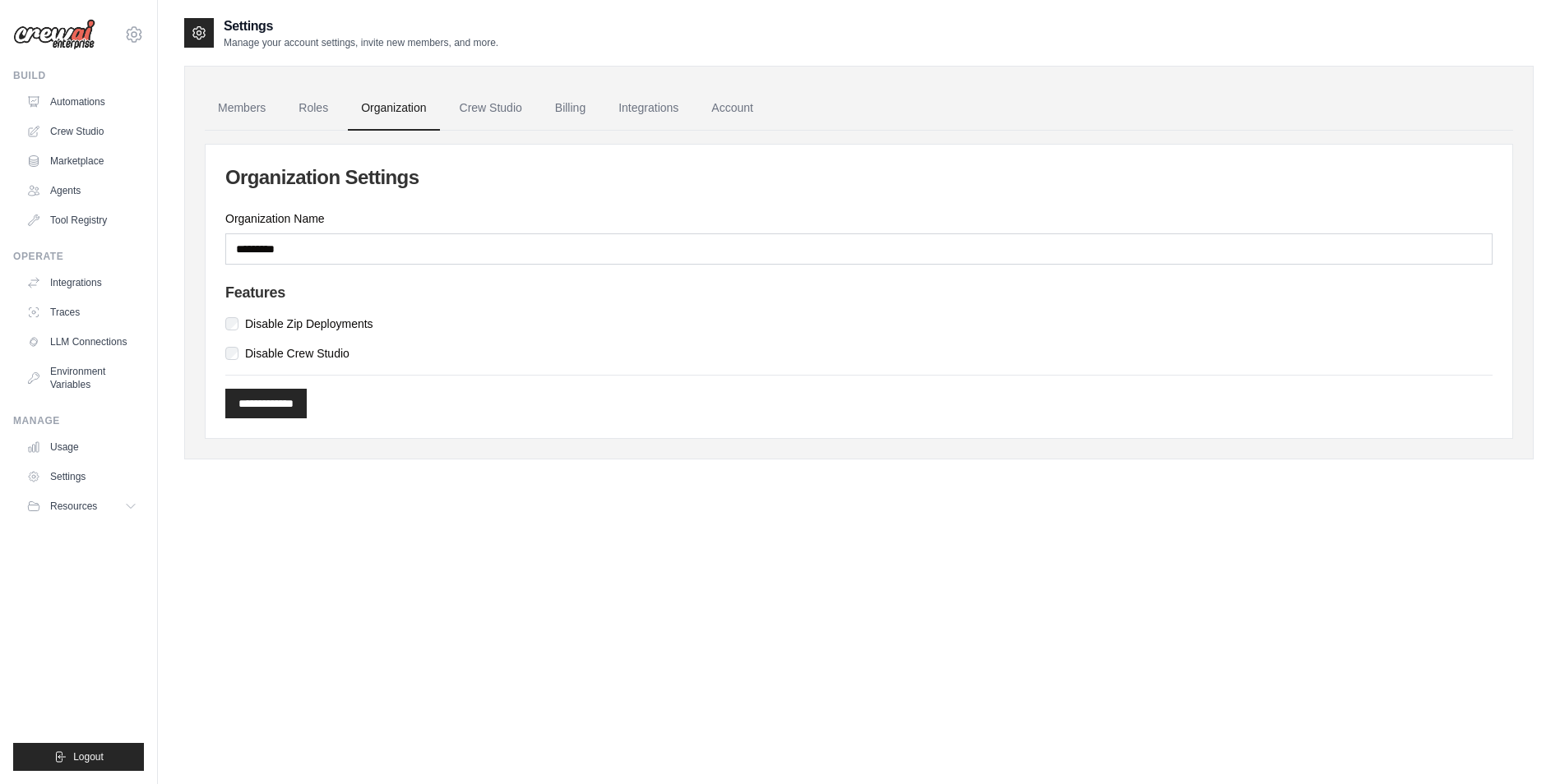
click at [318, 356] on label "Disable Crew Studio" at bounding box center [297, 353] width 104 height 17
drag, startPoint x: 318, startPoint y: 356, endPoint x: 483, endPoint y: 168, distance: 250.1
click at [483, 168] on h2 "Organization Settings" at bounding box center [859, 177] width 1267 height 26
click at [504, 104] on link "Crew Studio" at bounding box center [490, 108] width 89 height 45
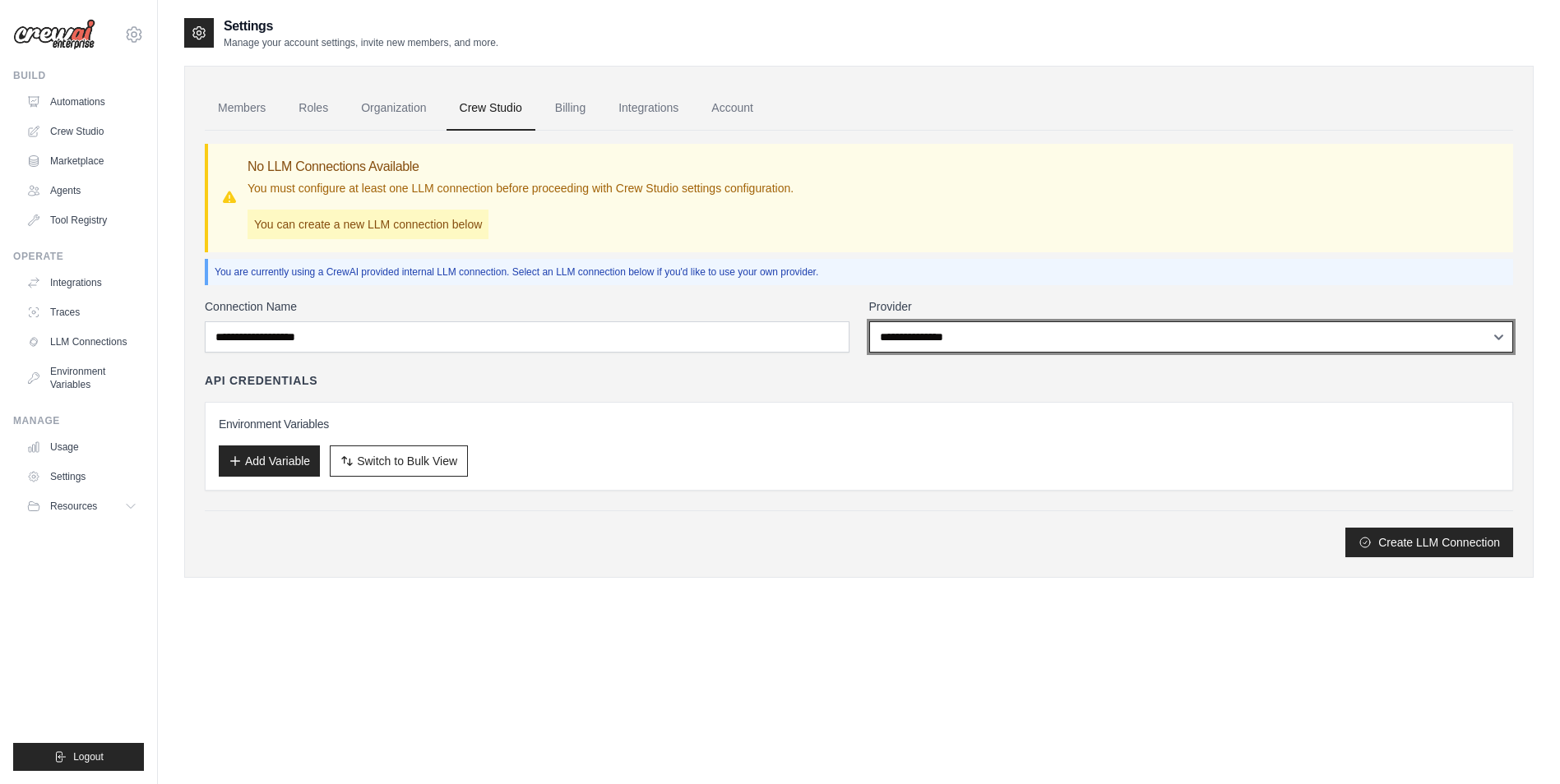
click at [983, 338] on select "**********" at bounding box center [1191, 337] width 645 height 32
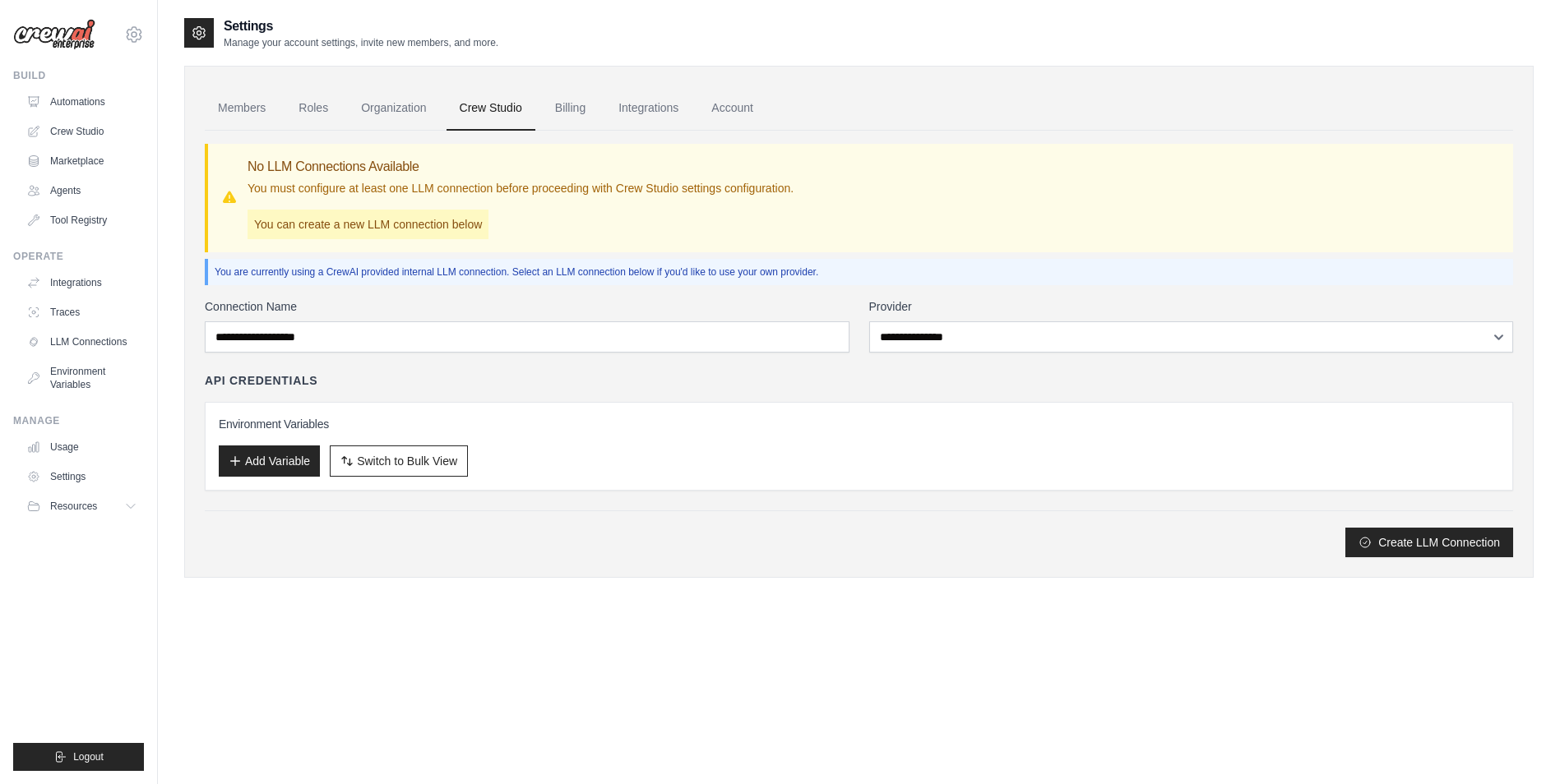
click at [698, 405] on div "Environment Variables Add Variable Switch to Bulk View Switch to Table View" at bounding box center [858, 445] width 1308 height 89
click at [725, 112] on link "Account" at bounding box center [733, 108] width 68 height 45
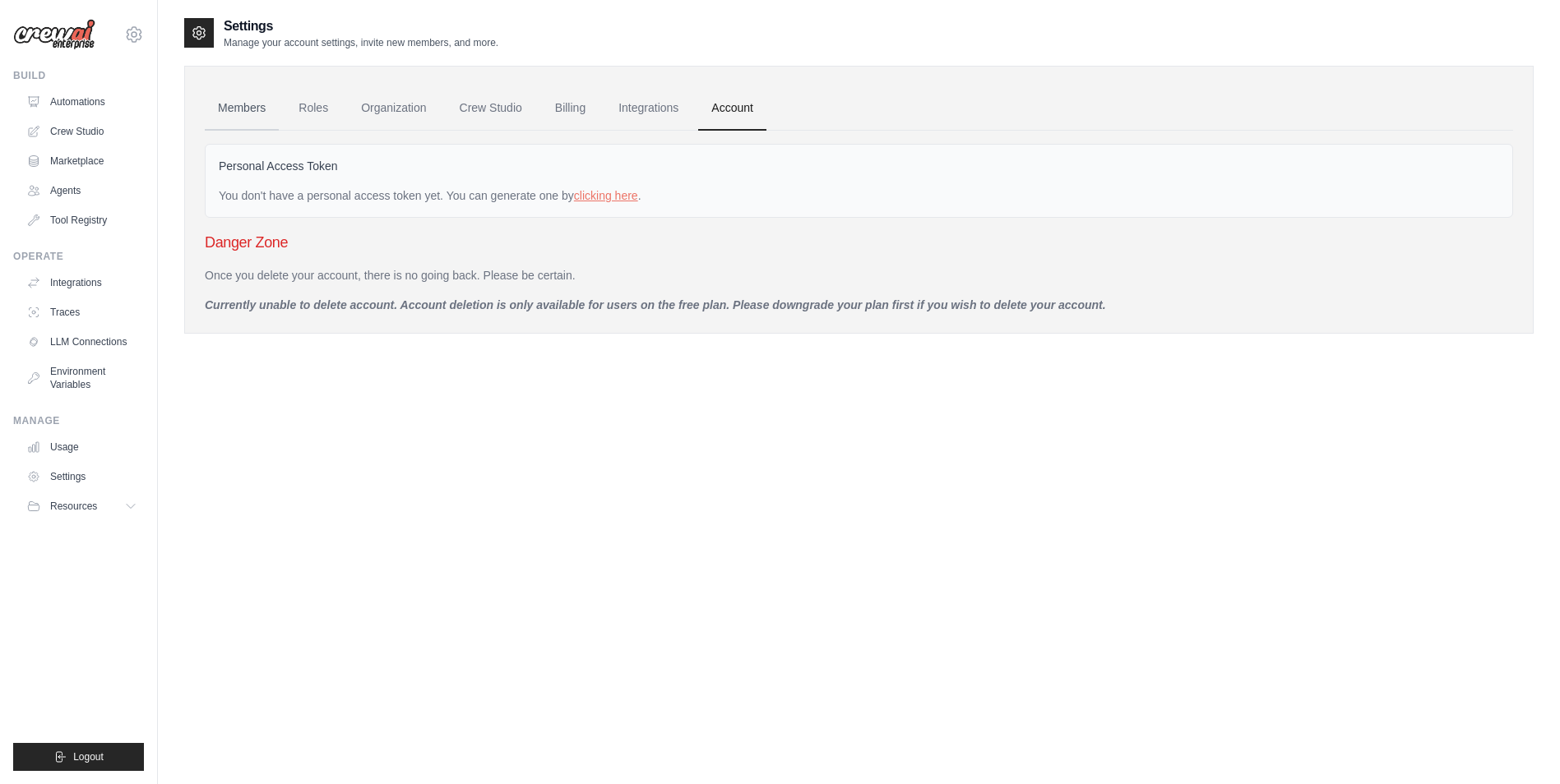
click at [232, 114] on link "Members" at bounding box center [241, 108] width 74 height 45
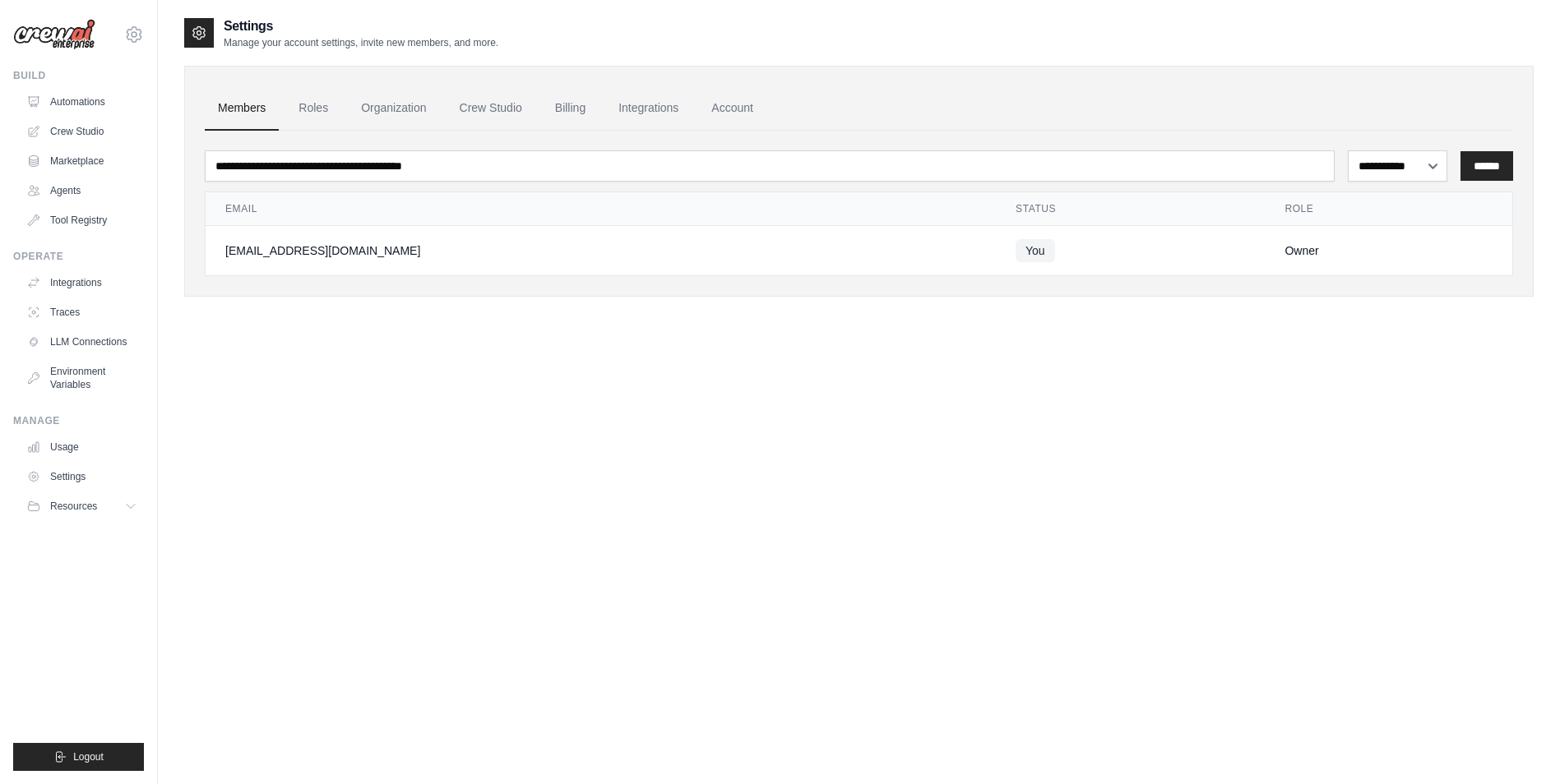
click at [280, 99] on ul "Members Roles Organization Crew Studio Billing Integrations Account" at bounding box center [858, 108] width 1308 height 45
click at [340, 116] on link "Roles" at bounding box center [313, 108] width 56 height 45
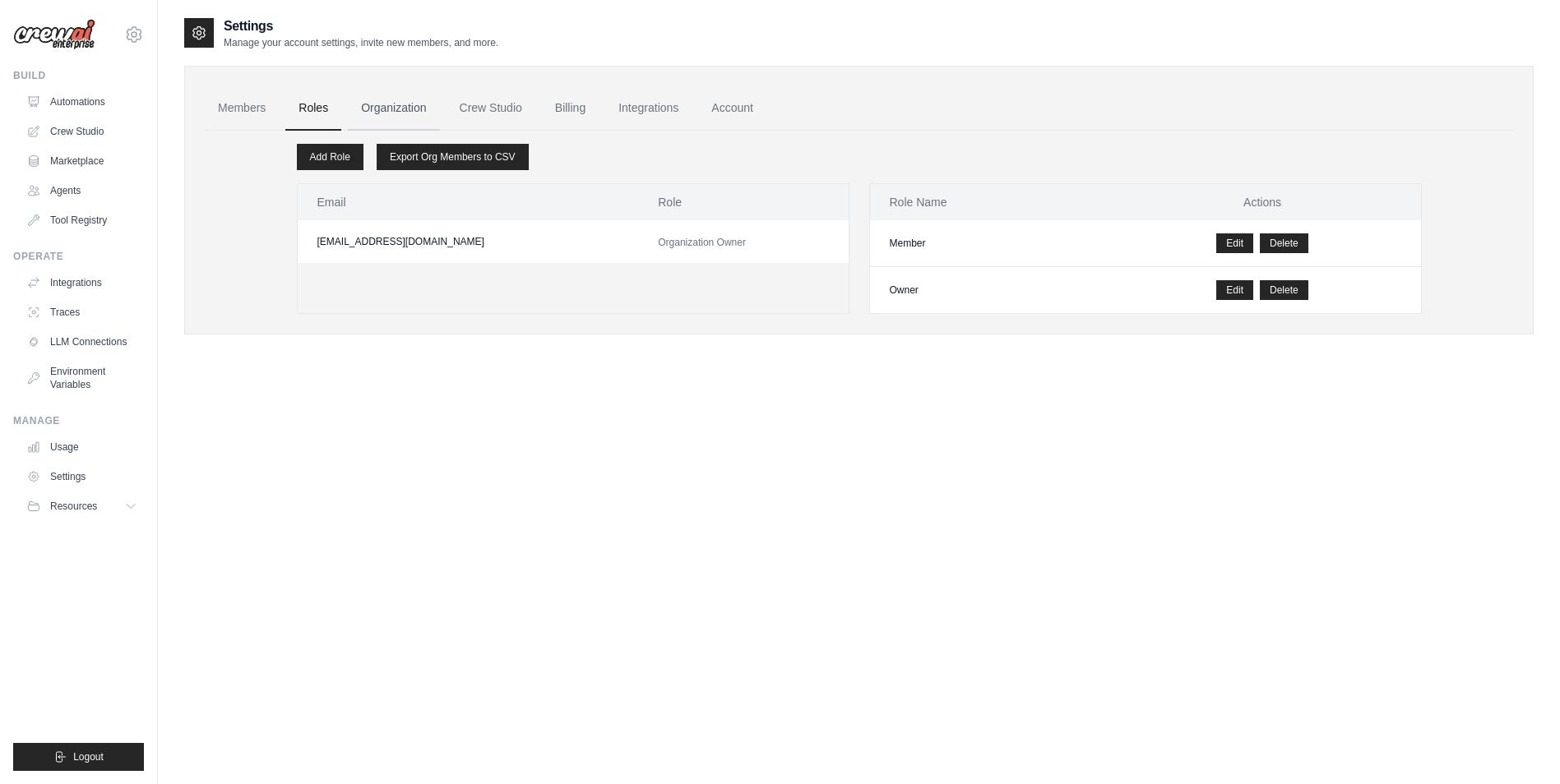
click at [395, 118] on link "Organization" at bounding box center [393, 108] width 91 height 45
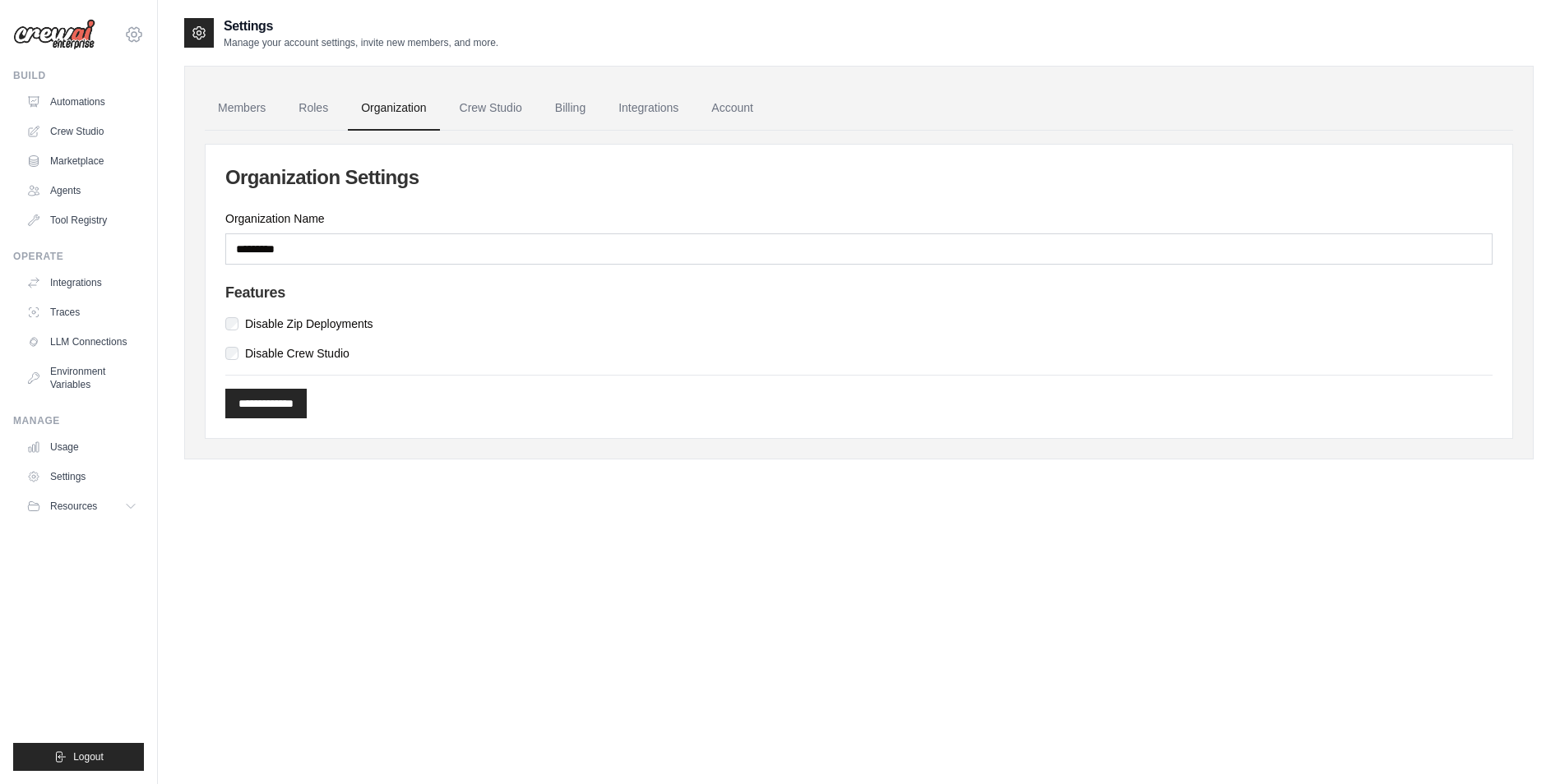
click at [125, 36] on div "[EMAIL_ADDRESS][DOMAIN_NAME] Settings" at bounding box center [78, 26] width 131 height 53
click at [127, 35] on icon at bounding box center [134, 34] width 19 height 19
click at [122, 114] on link "Settings" at bounding box center [133, 111] width 145 height 30
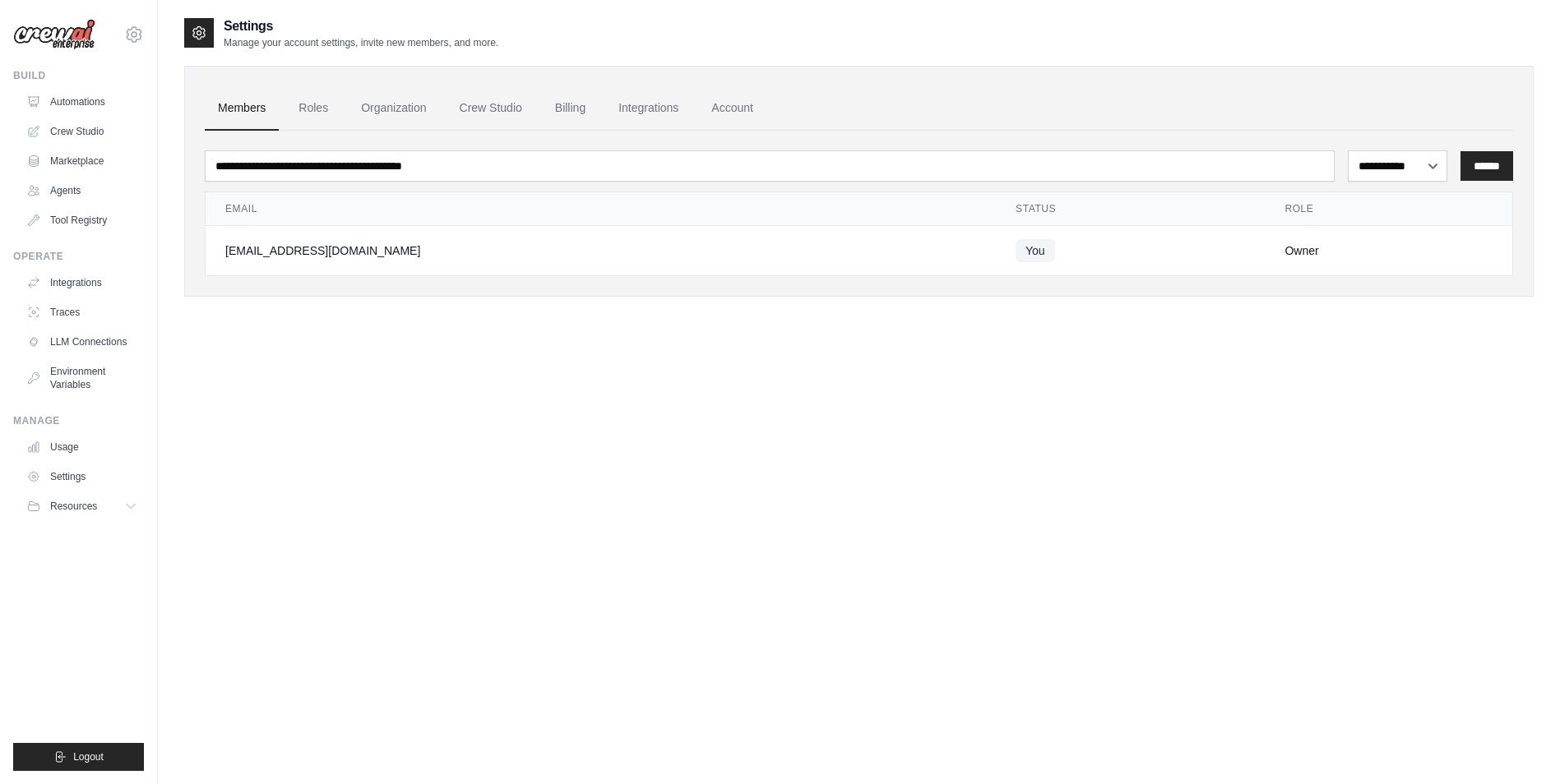
click at [122, 113] on link "Automations" at bounding box center [82, 102] width 125 height 26
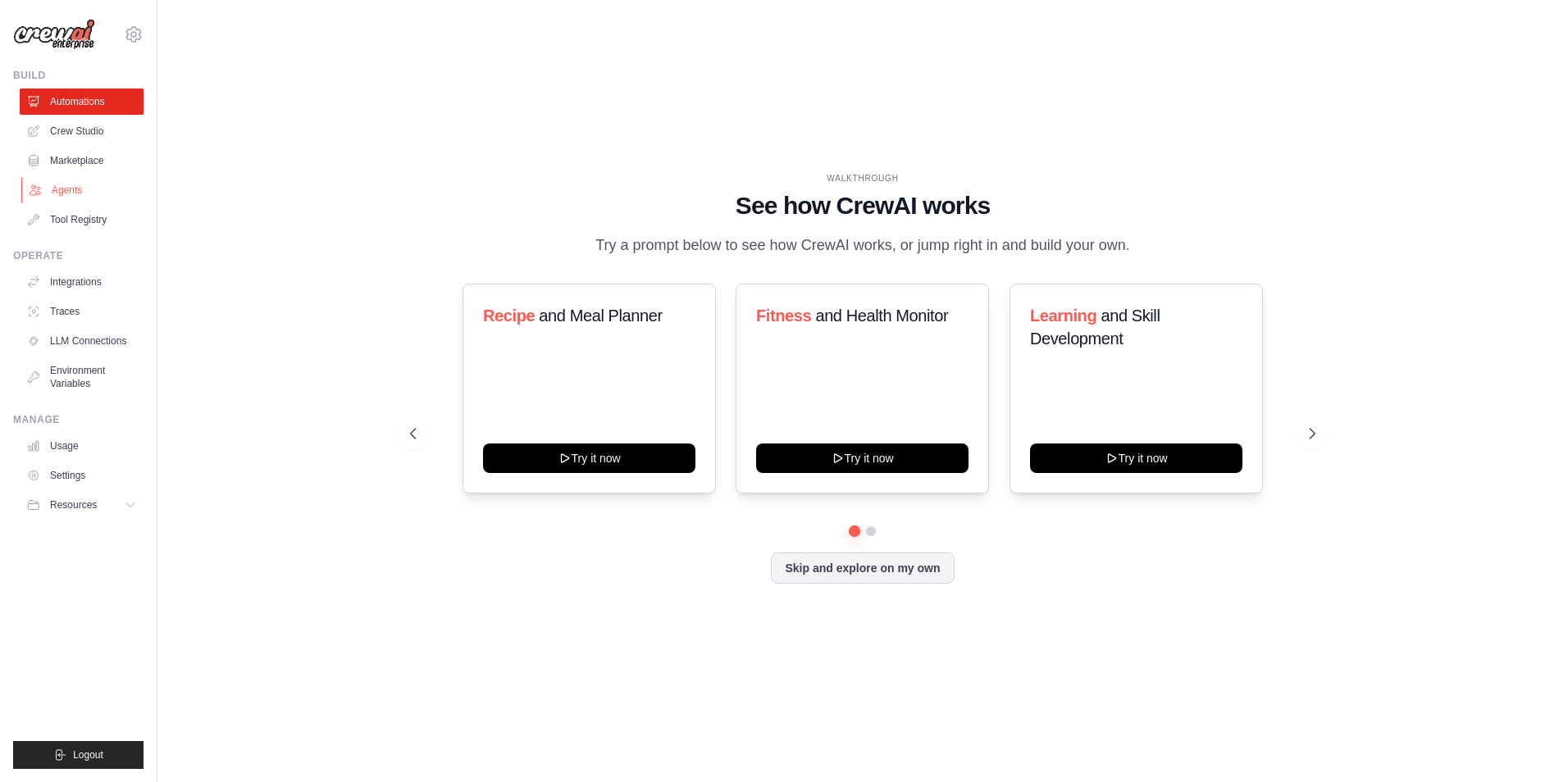
click at [94, 182] on link "Agents" at bounding box center [83, 190] width 124 height 26
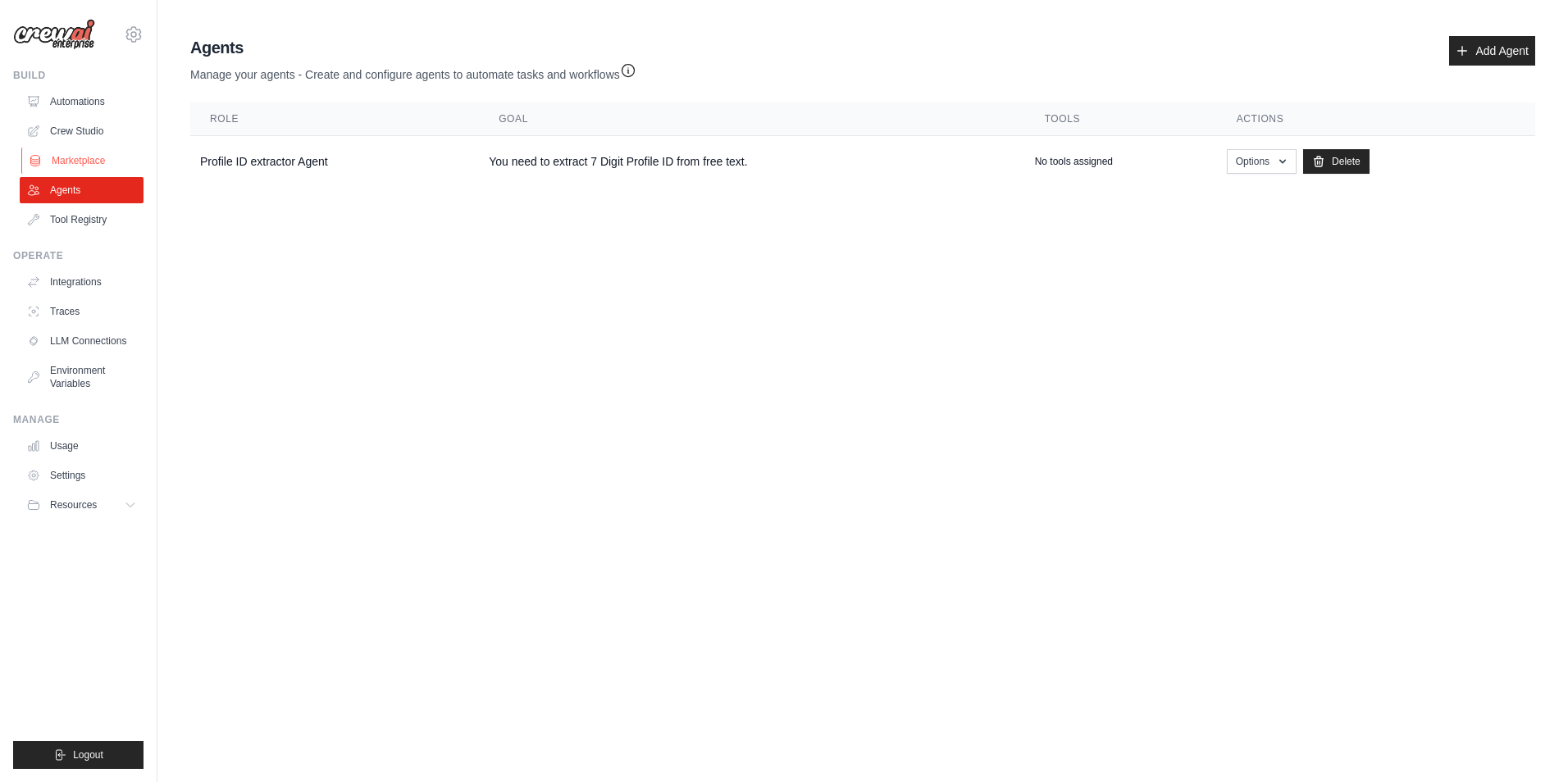
click at [103, 162] on link "Marketplace" at bounding box center [83, 161] width 124 height 26
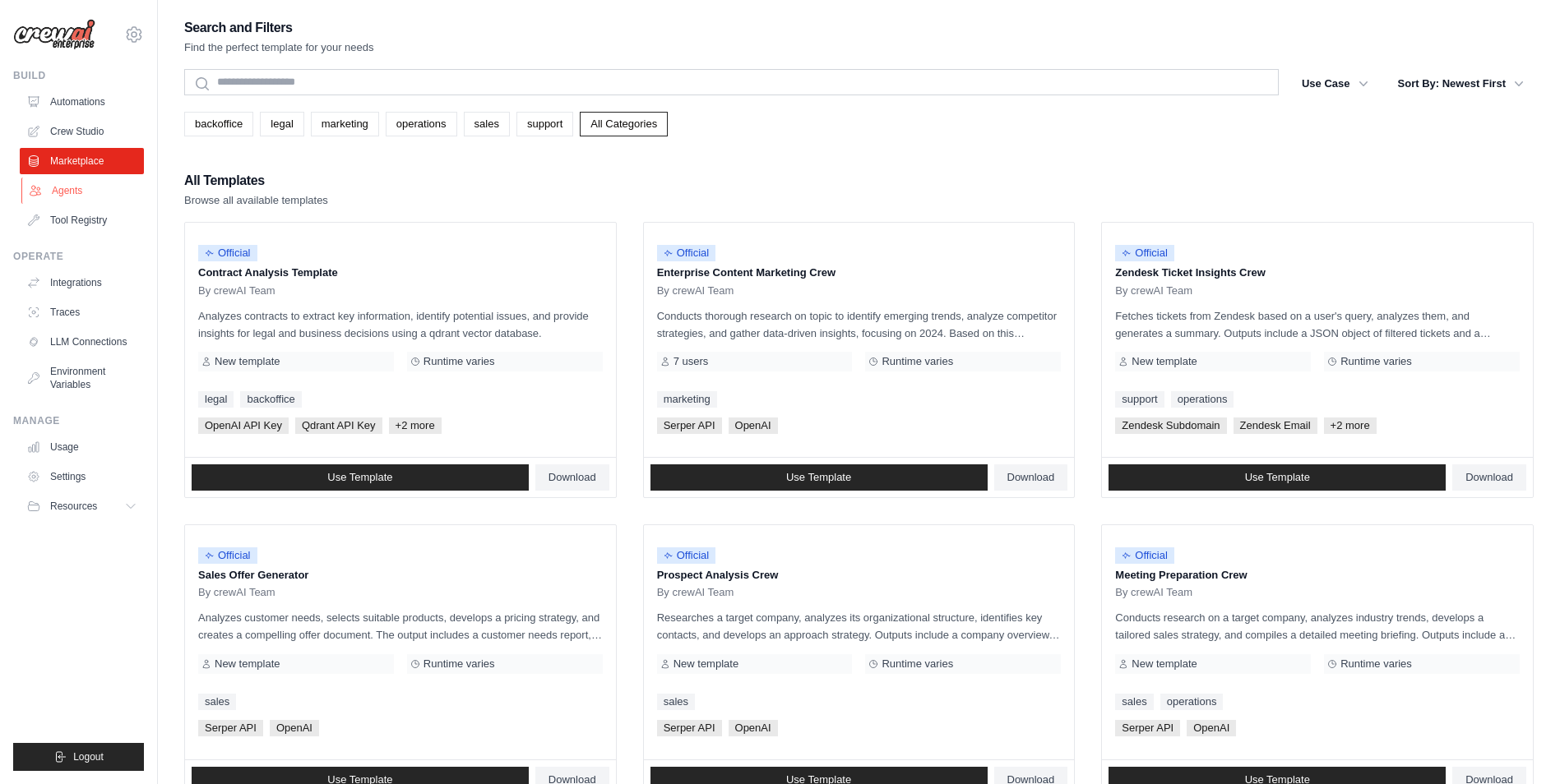
click at [94, 183] on link "Agents" at bounding box center [83, 190] width 125 height 26
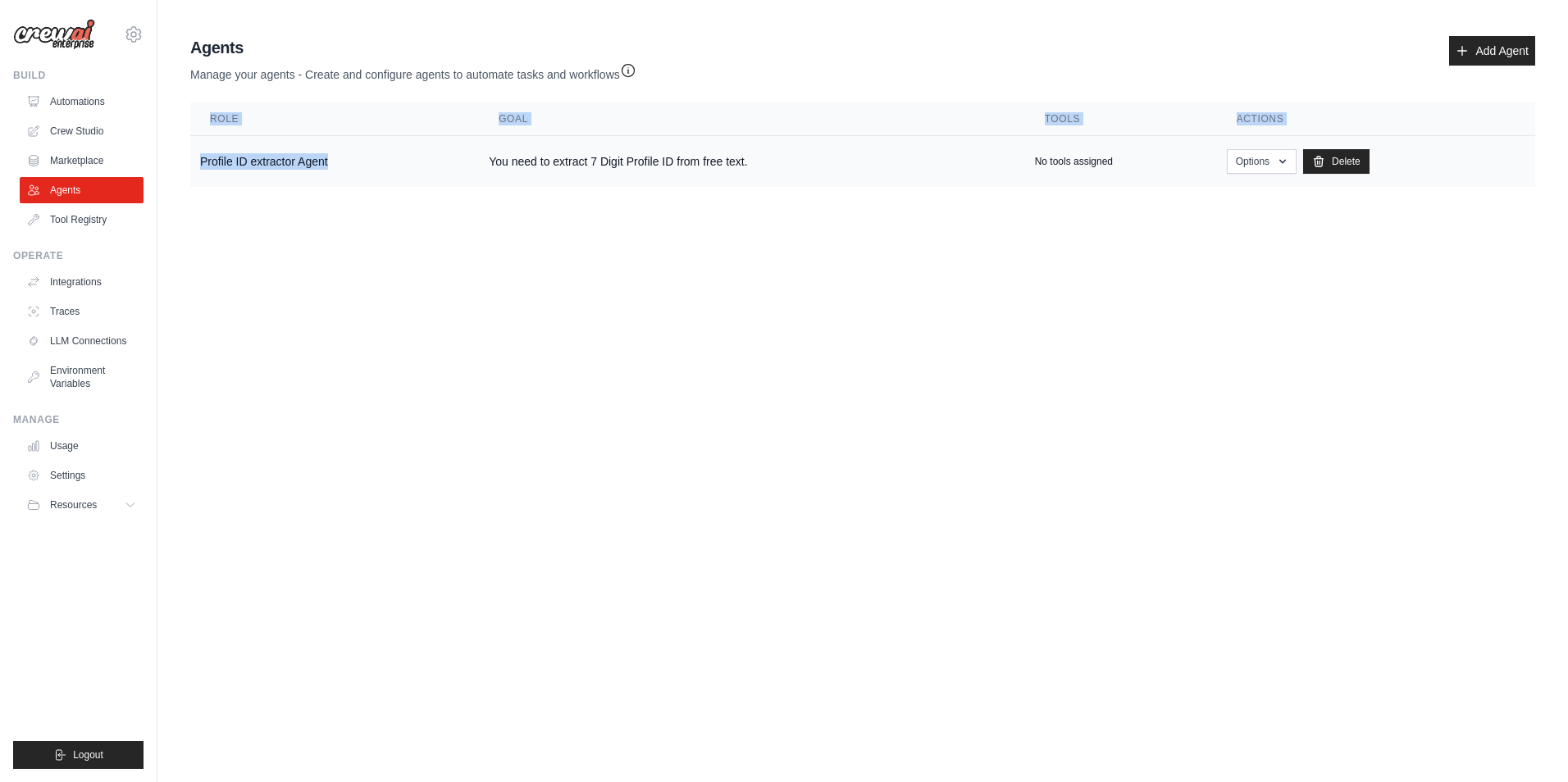
drag, startPoint x: 186, startPoint y: 164, endPoint x: 374, endPoint y: 164, distance: 188.0
click at [374, 164] on div "Agents Manage your agents - Create and configure agents to automate tasks and w…" at bounding box center [863, 111] width 1358 height 164
click at [536, 553] on body "[EMAIL_ADDRESS][DOMAIN_NAME] Settings Build Automations Crew Studio Resources" at bounding box center [784, 391] width 1568 height 782
click at [79, 331] on link "LLM Connections" at bounding box center [83, 341] width 124 height 26
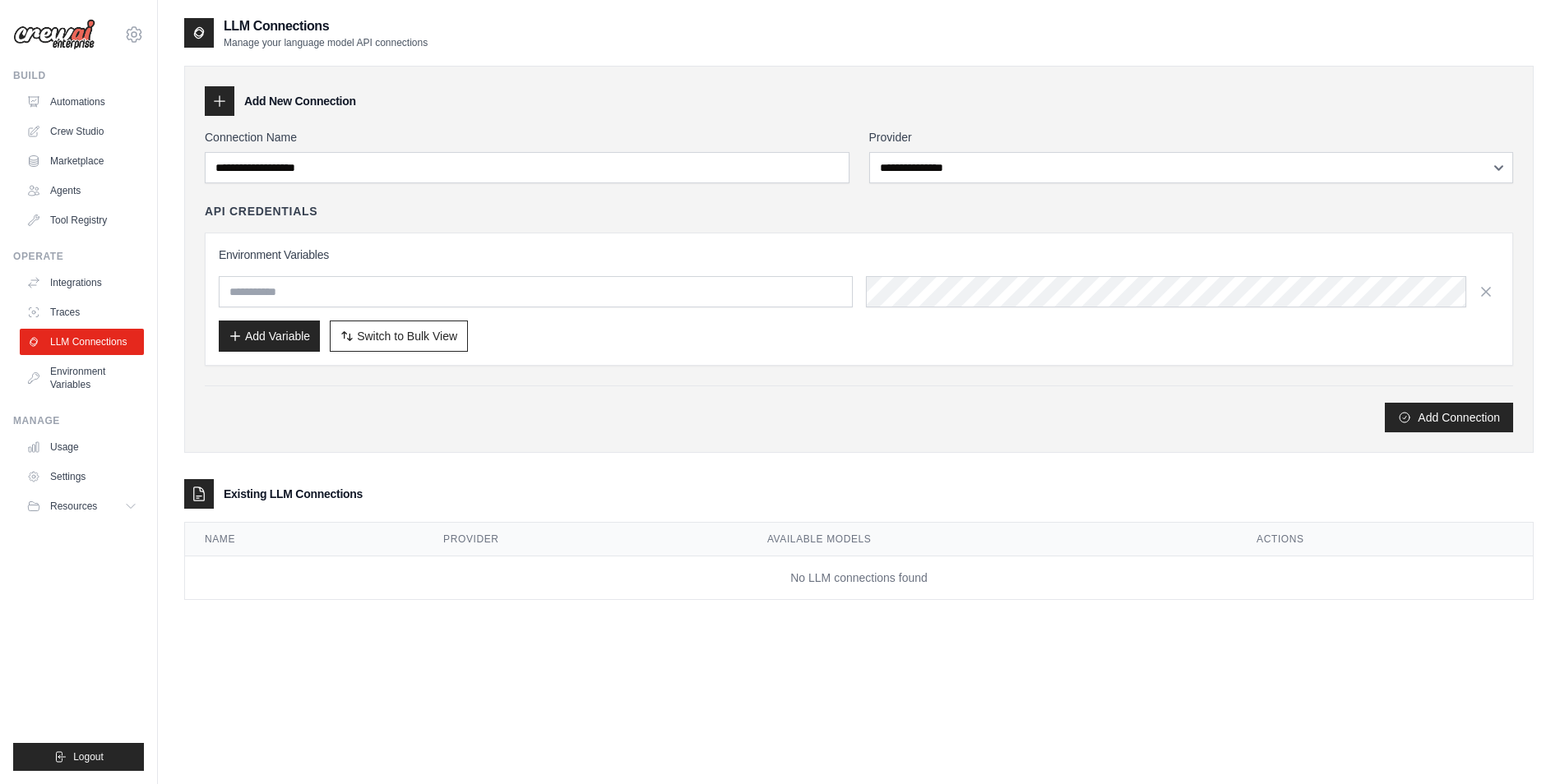
click at [957, 190] on div "**********" at bounding box center [858, 281] width 1308 height 303
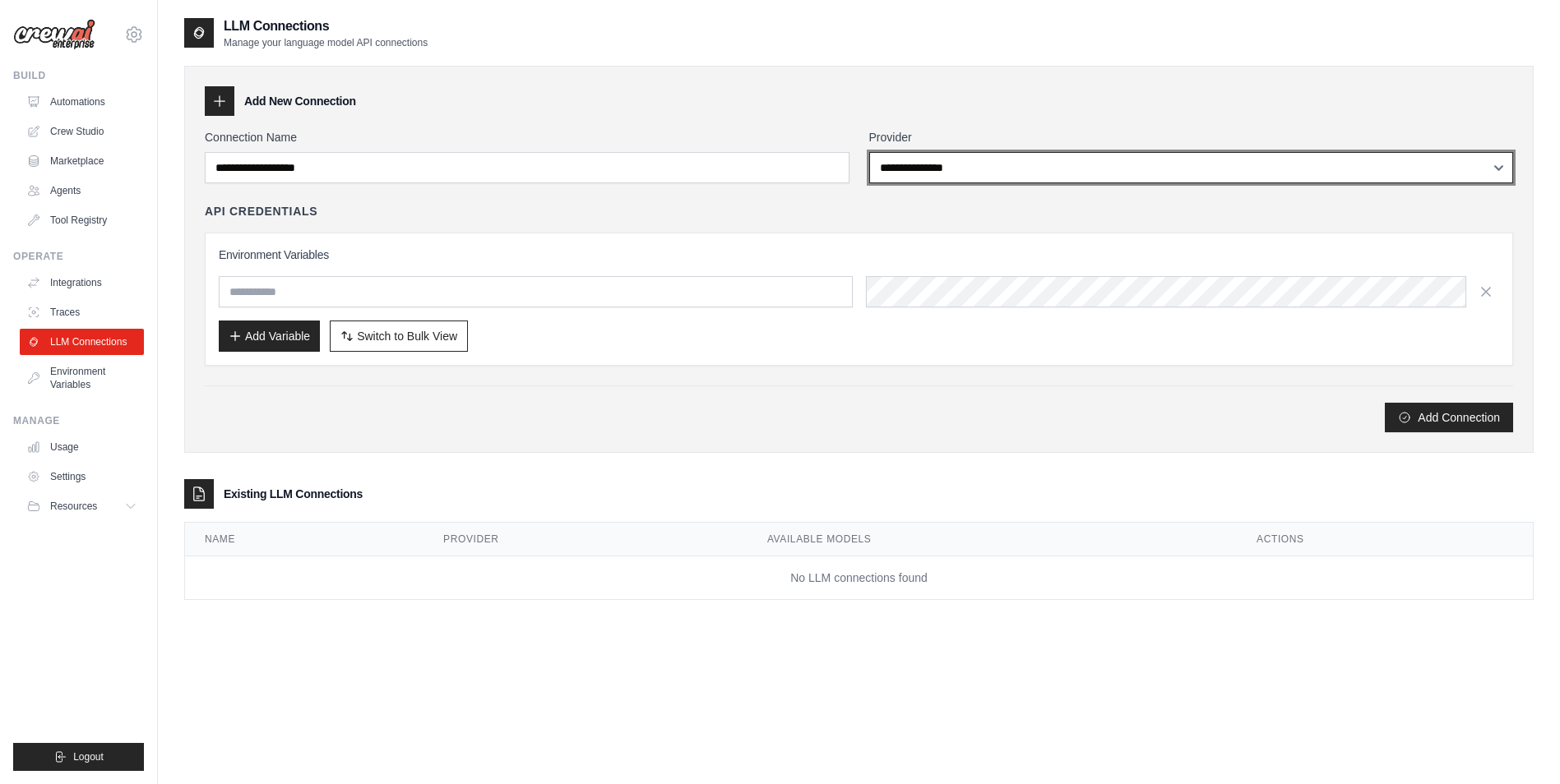
click at [963, 170] on select "**********" at bounding box center [1191, 167] width 645 height 32
select select "****"
click at [869, 152] on select "**********" at bounding box center [1191, 167] width 645 height 32
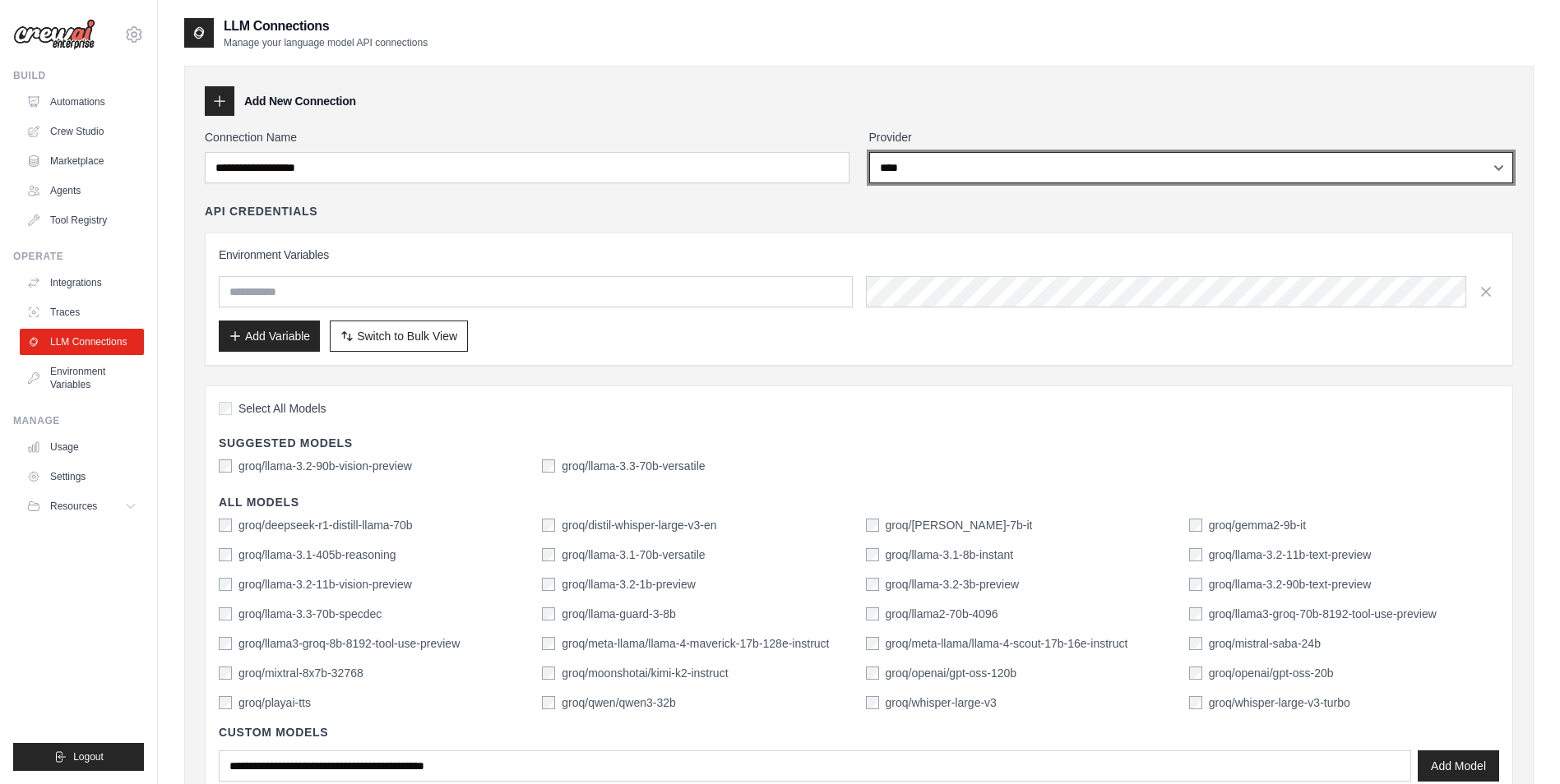
click at [901, 174] on select "**********" at bounding box center [1191, 167] width 645 height 32
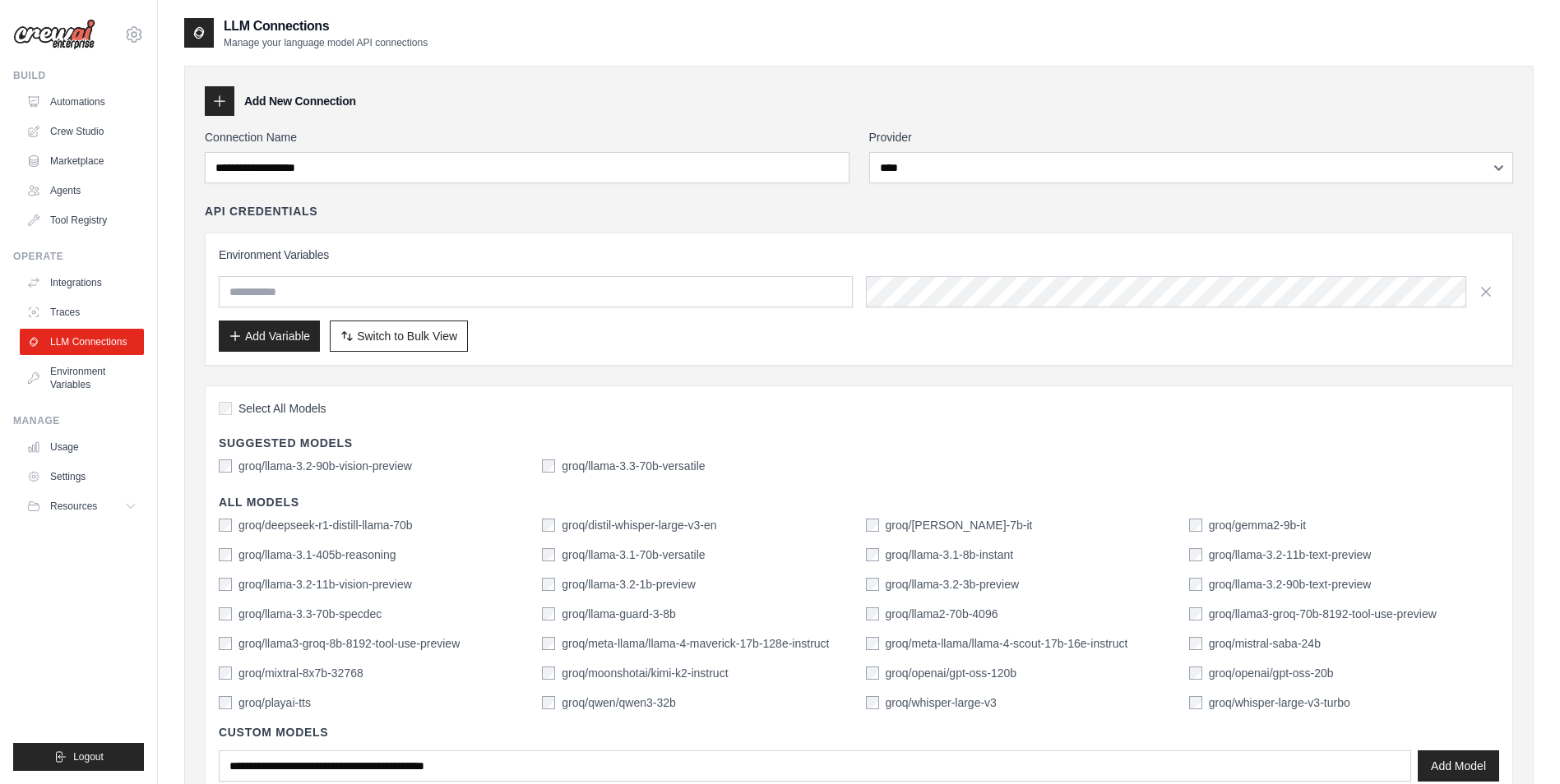
click at [834, 201] on div "**********" at bounding box center [858, 502] width 1308 height 746
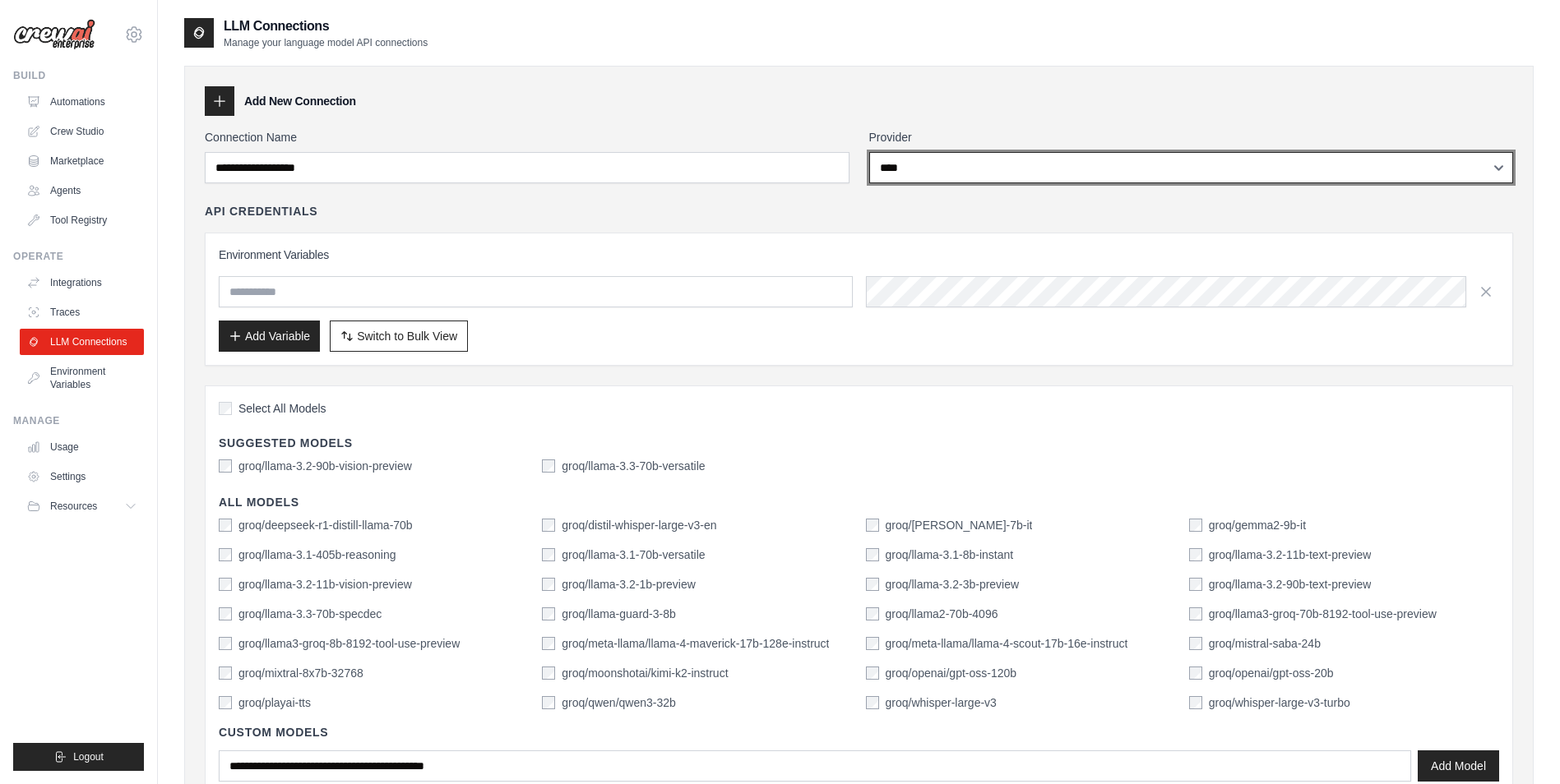
click at [900, 161] on select "**********" at bounding box center [1191, 167] width 645 height 32
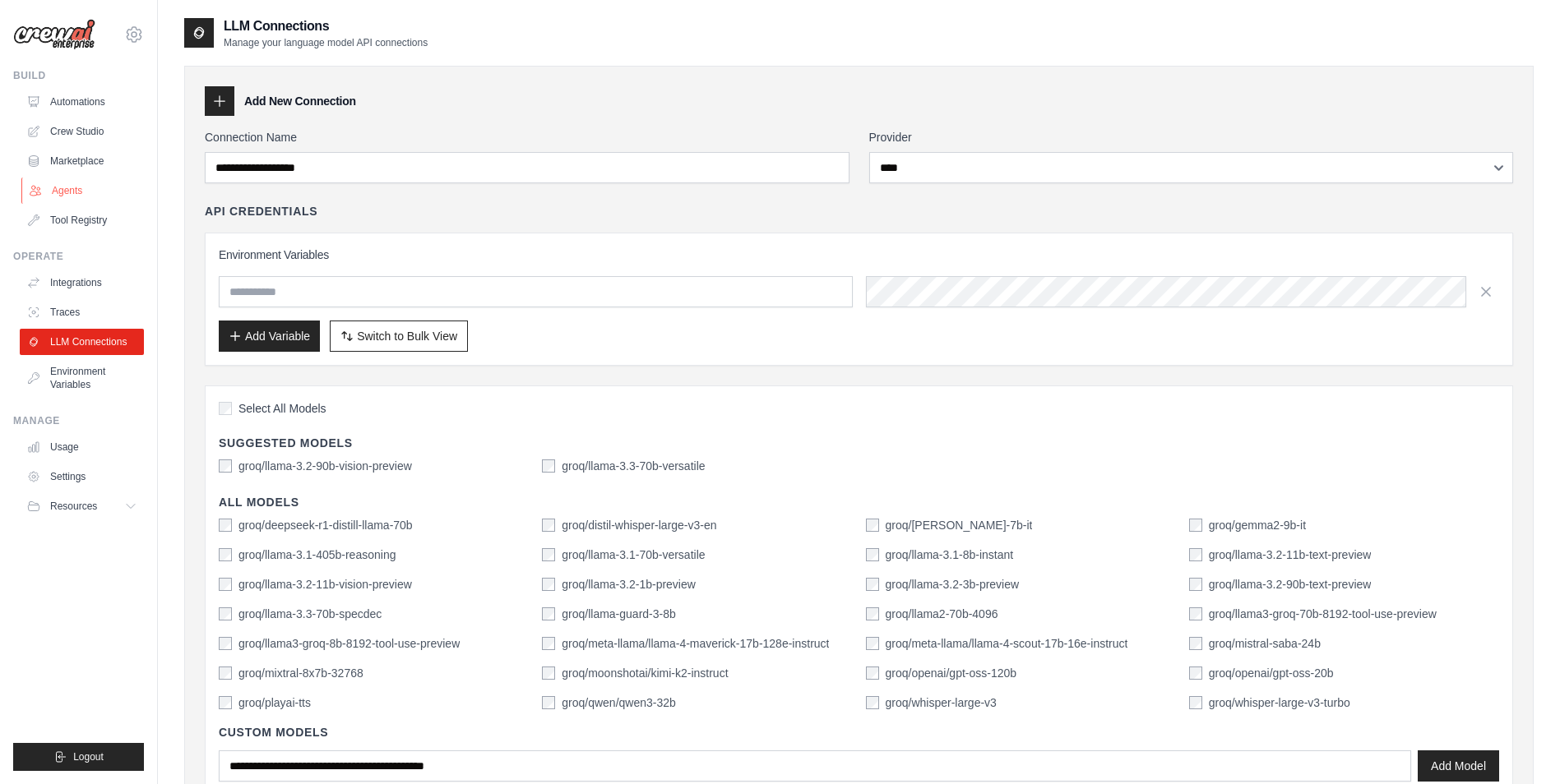
click at [109, 191] on link "Agents" at bounding box center [83, 190] width 125 height 26
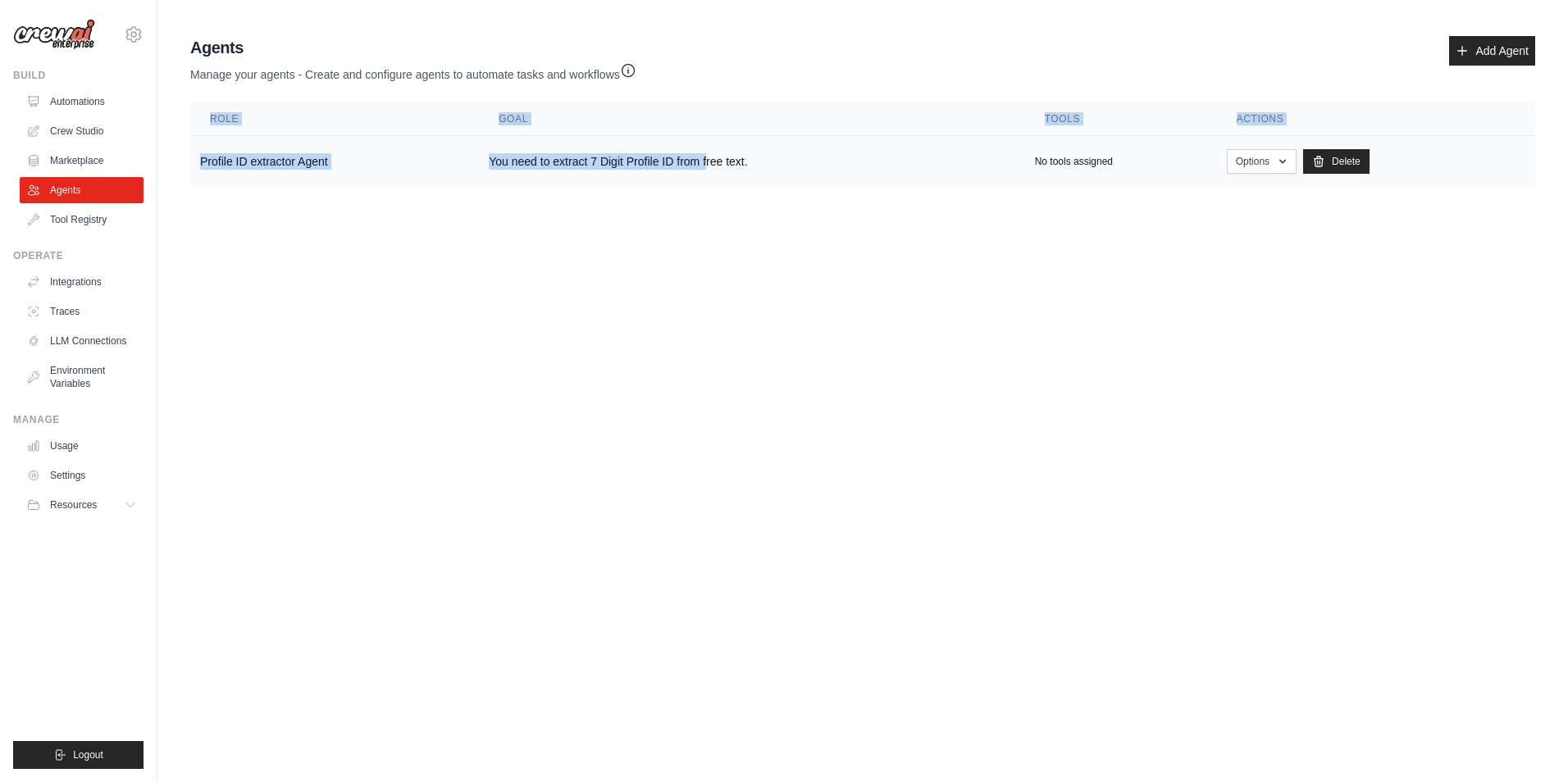
drag, startPoint x: 438, startPoint y: 176, endPoint x: 708, endPoint y: 164, distance: 270.3
click at [708, 164] on div "Agents Manage your agents - Create and configure agents to automate tasks and w…" at bounding box center [863, 111] width 1358 height 164
drag, startPoint x: 708, startPoint y: 164, endPoint x: 681, endPoint y: 291, distance: 129.8
click at [681, 291] on body "[EMAIL_ADDRESS][DOMAIN_NAME] Settings Build Automations Crew Studio Resources" at bounding box center [784, 391] width 1568 height 782
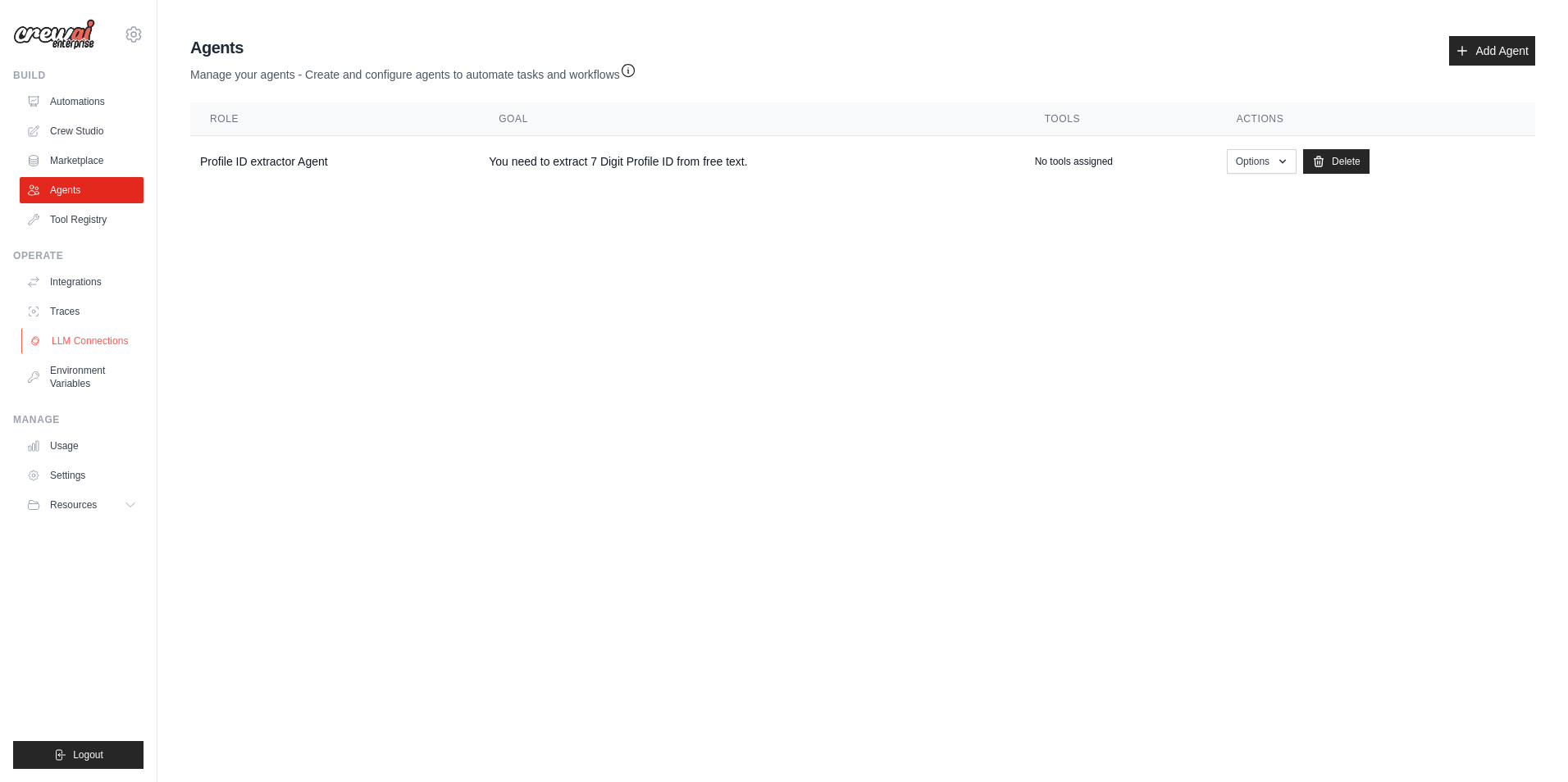
click at [103, 349] on link "LLM Connections" at bounding box center [83, 341] width 124 height 26
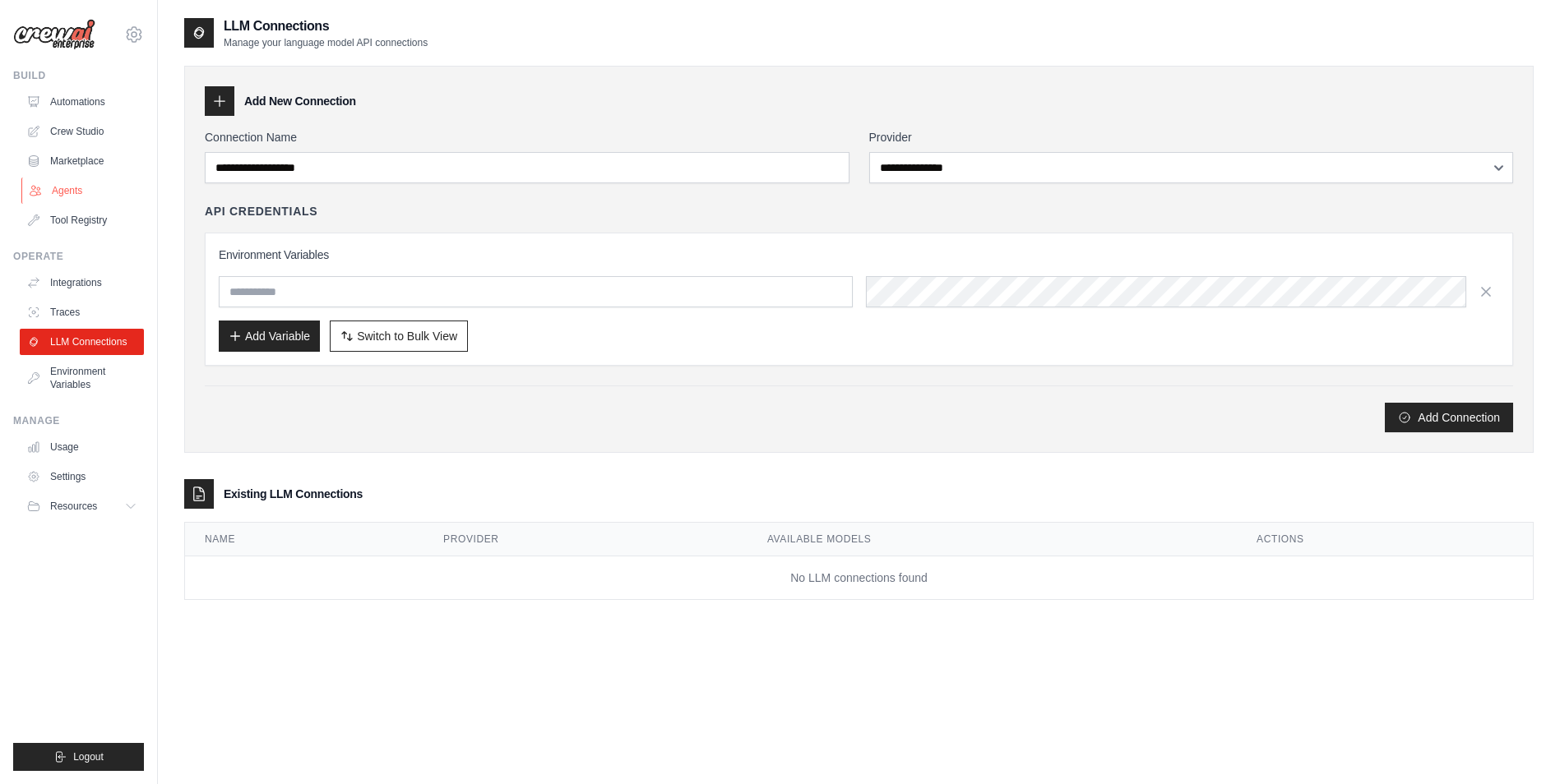
click at [70, 194] on link "Agents" at bounding box center [83, 190] width 125 height 26
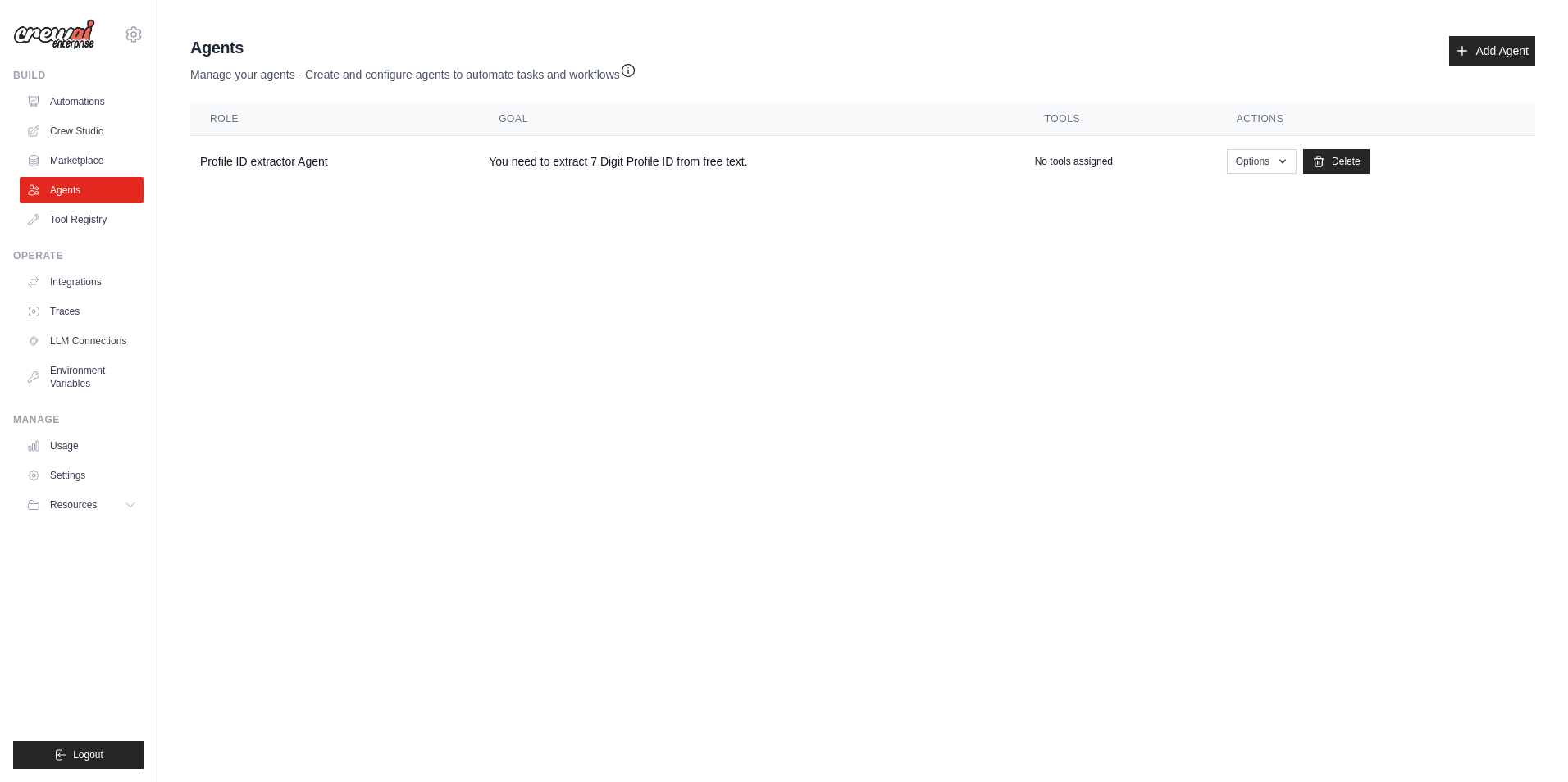
click at [259, 408] on body "[EMAIL_ADDRESS][DOMAIN_NAME] Settings Build Automations Crew Studio Resources" at bounding box center [784, 391] width 1568 height 782
